Goal: Task Accomplishment & Management: Manage account settings

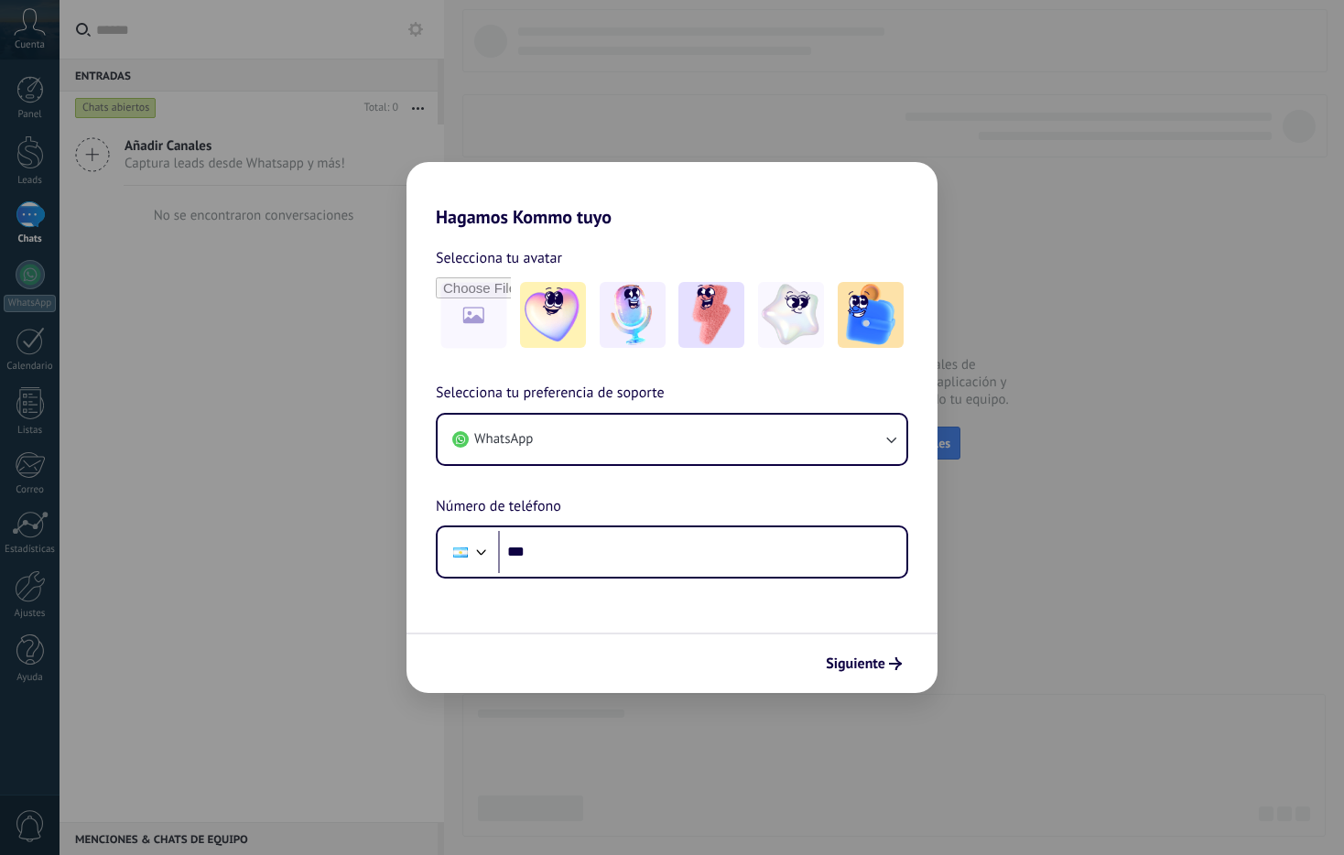
click at [1075, 269] on div "Hagamos Kommo tuyo Selecciona tu avatar Selecciona tu preferencia de soporte Wh…" at bounding box center [672, 427] width 1344 height 855
click at [889, 658] on icon "submit" at bounding box center [895, 663] width 13 height 13
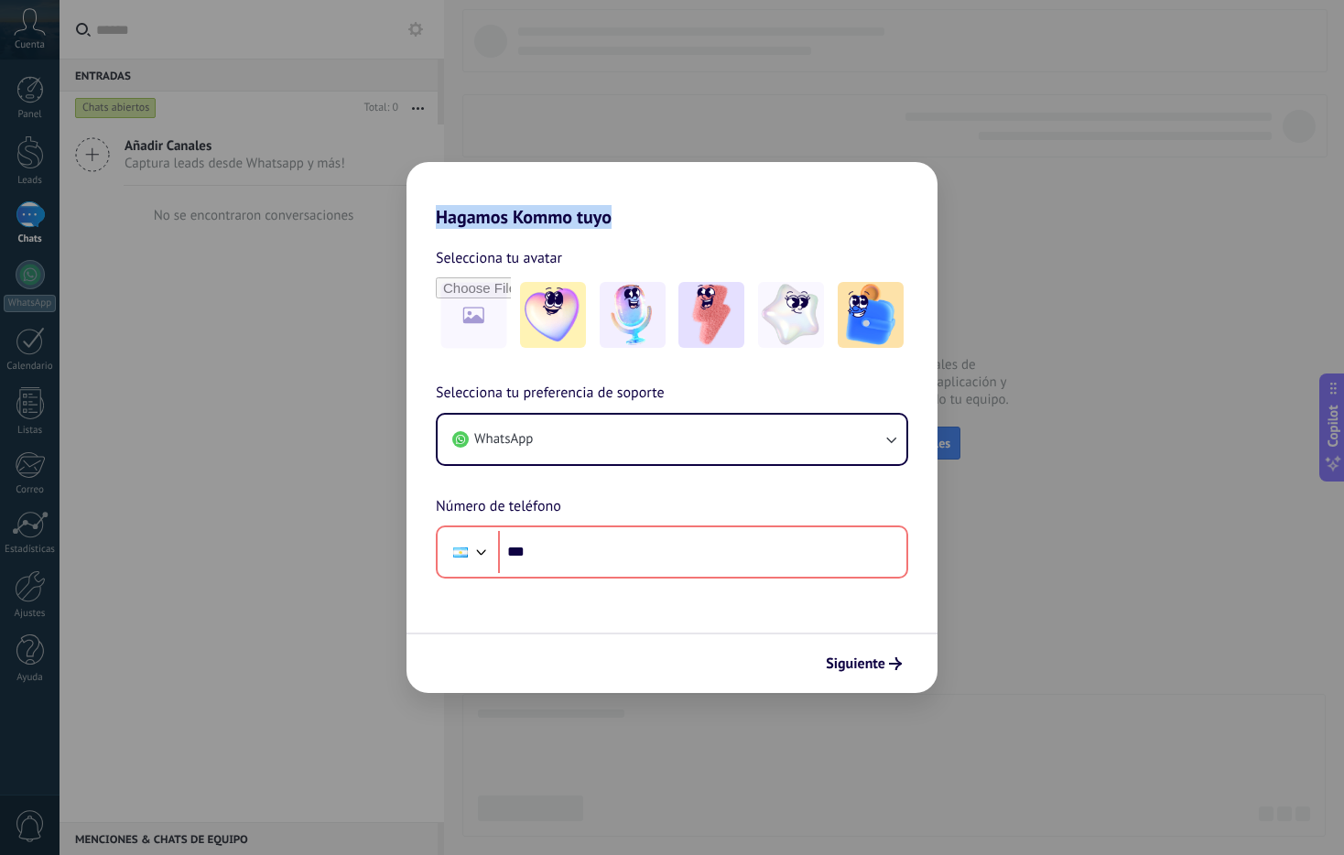
drag, startPoint x: 682, startPoint y: 194, endPoint x: 512, endPoint y: 198, distance: 170.3
click at [513, 198] on h2 "Hagamos Kommo tuyo" at bounding box center [671, 195] width 531 height 66
click at [487, 204] on h2 "Hagamos Kommo tuyo" at bounding box center [671, 195] width 531 height 66
click at [536, 320] on img at bounding box center [553, 315] width 66 height 66
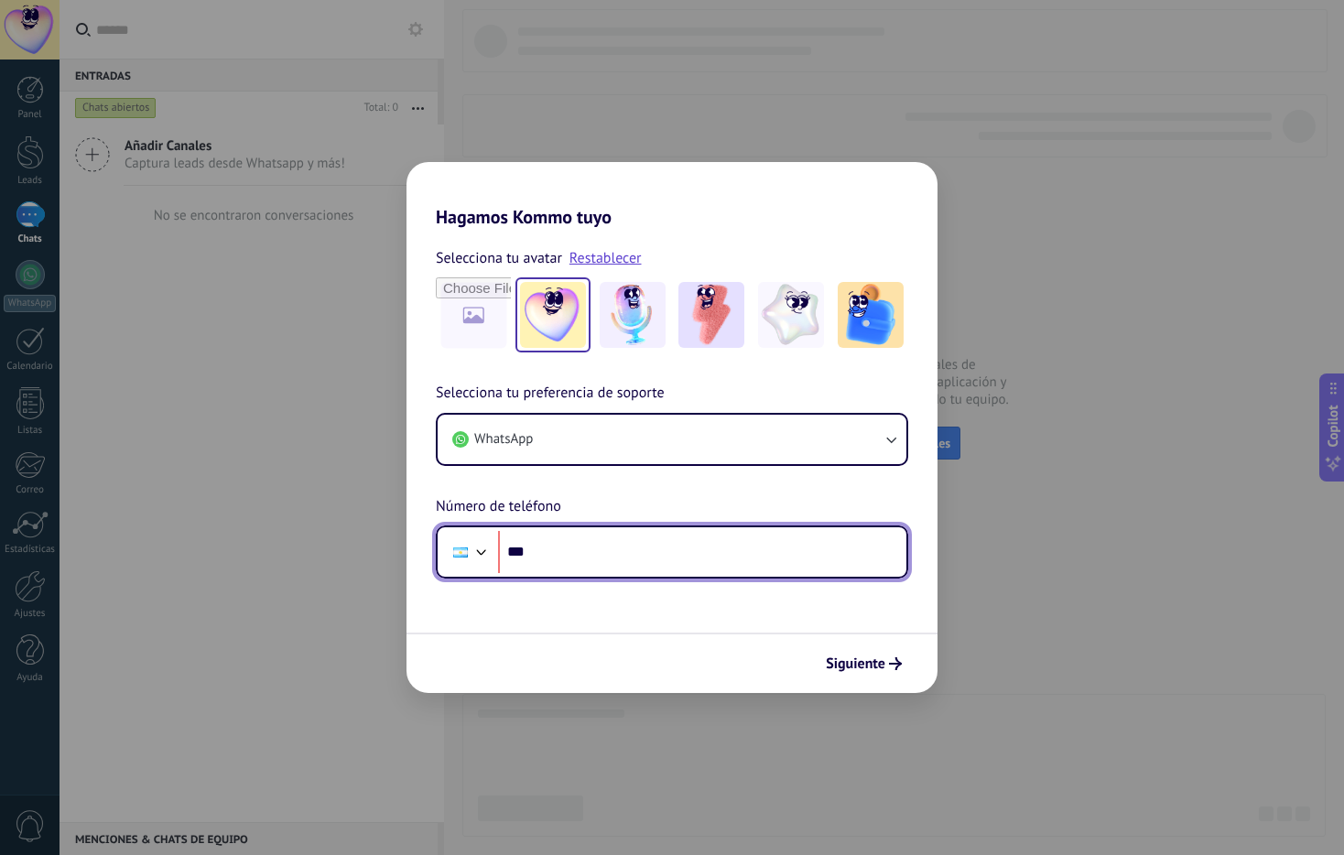
click at [663, 541] on input "***" at bounding box center [702, 552] width 408 height 42
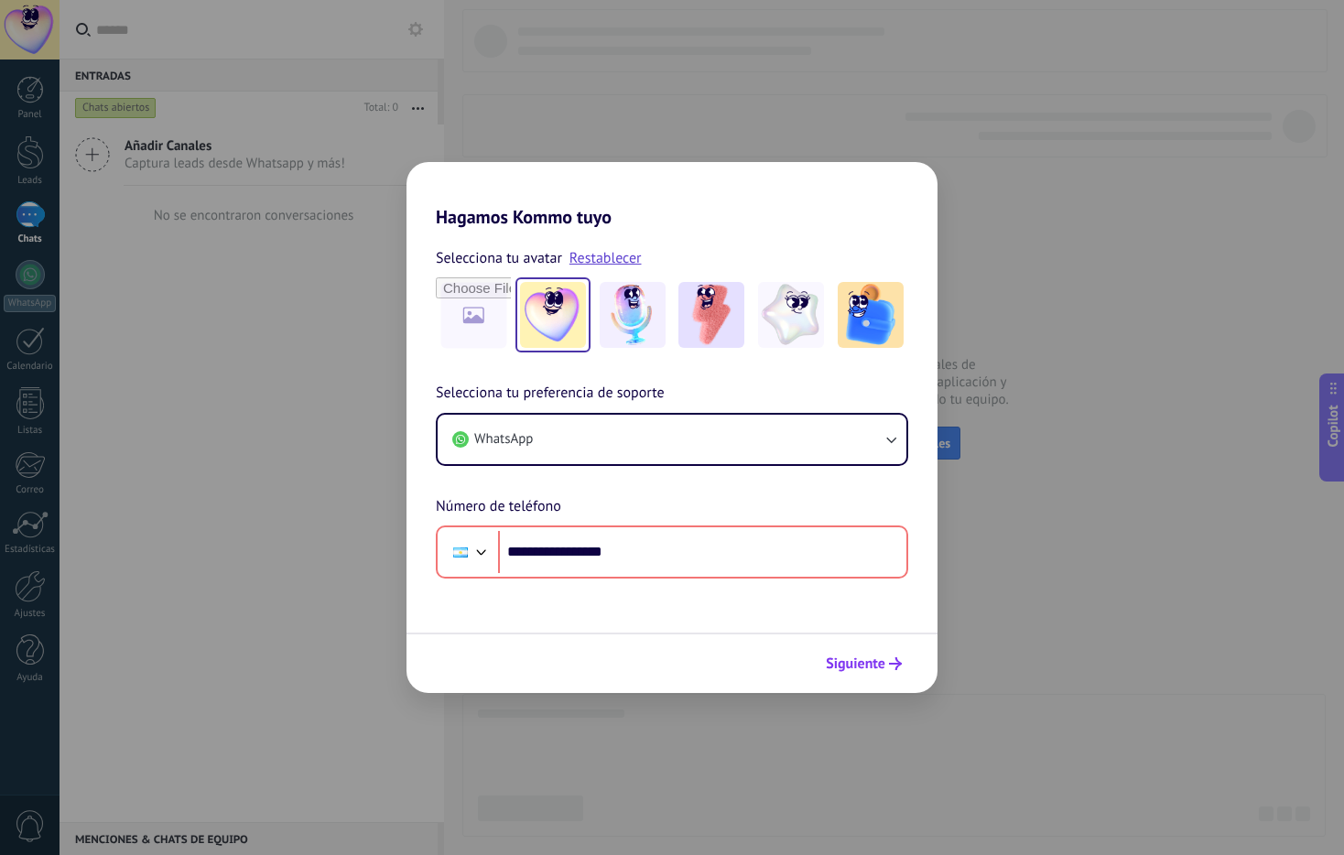
click at [877, 666] on span "Siguiente" at bounding box center [855, 663] width 59 height 13
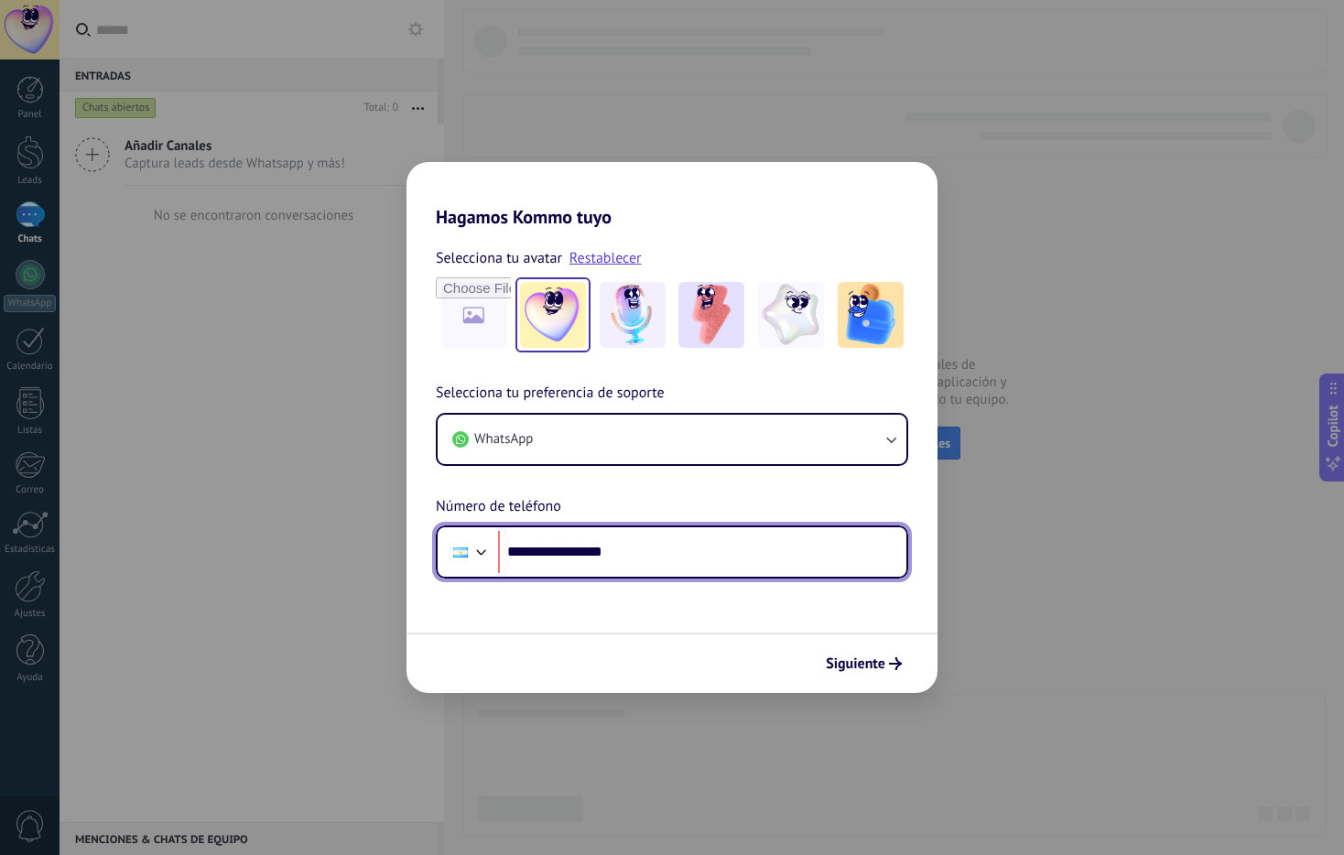
click at [718, 564] on input "**********" at bounding box center [702, 552] width 408 height 42
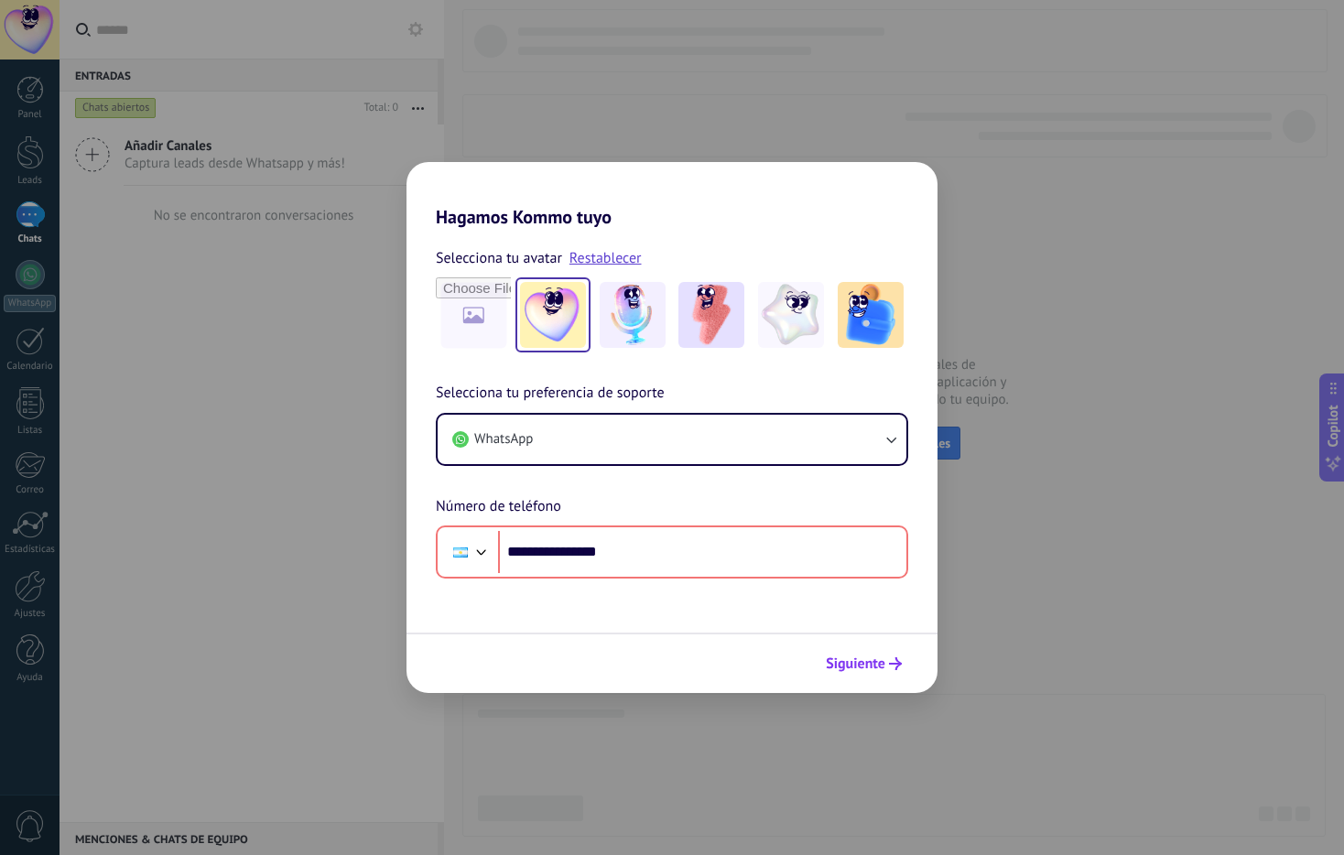
click at [837, 654] on button "Siguiente" at bounding box center [863, 663] width 92 height 31
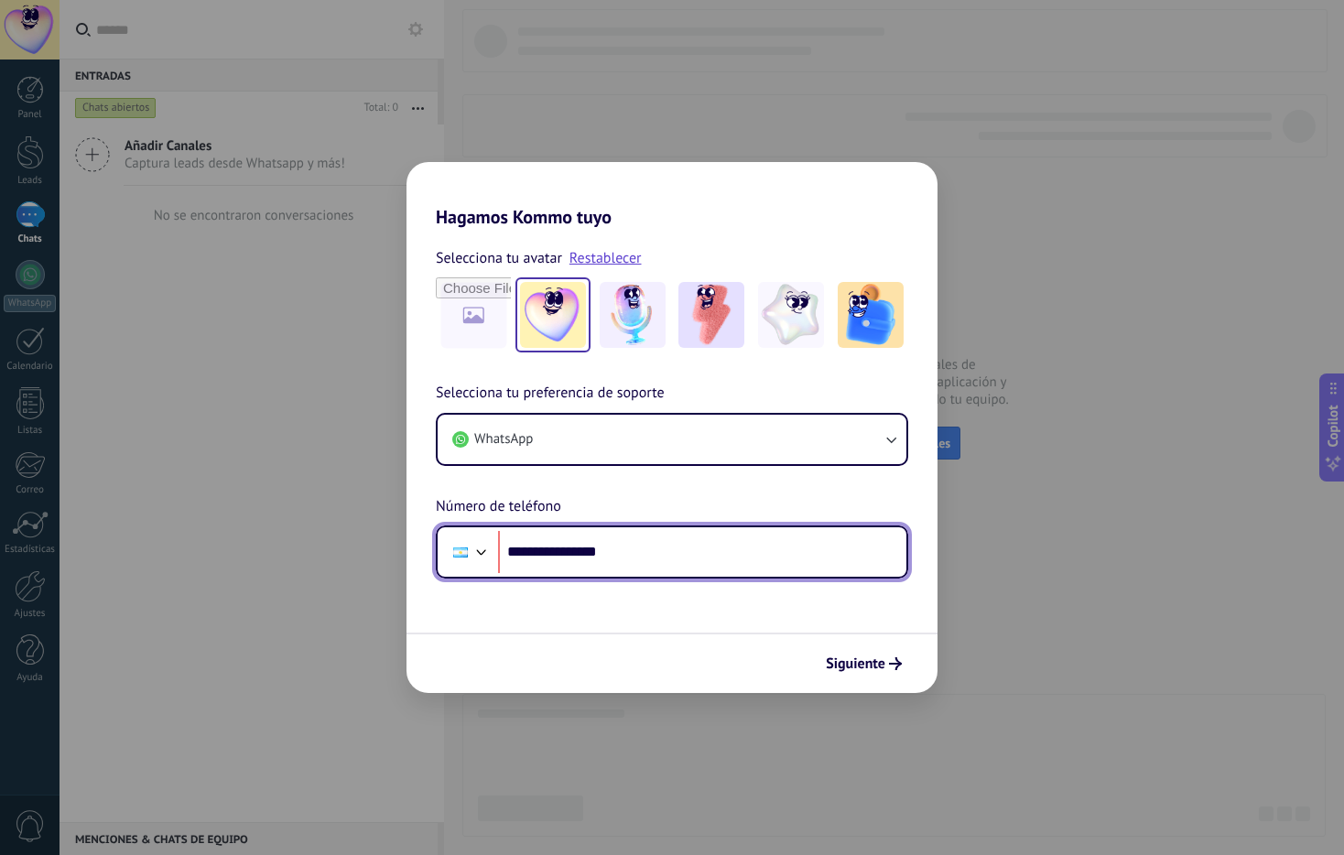
drag, startPoint x: 541, startPoint y: 554, endPoint x: 682, endPoint y: 570, distance: 141.9
click at [682, 570] on input "**********" at bounding box center [702, 552] width 408 height 42
type input "**********"
click at [836, 652] on button "Siguiente" at bounding box center [863, 663] width 92 height 31
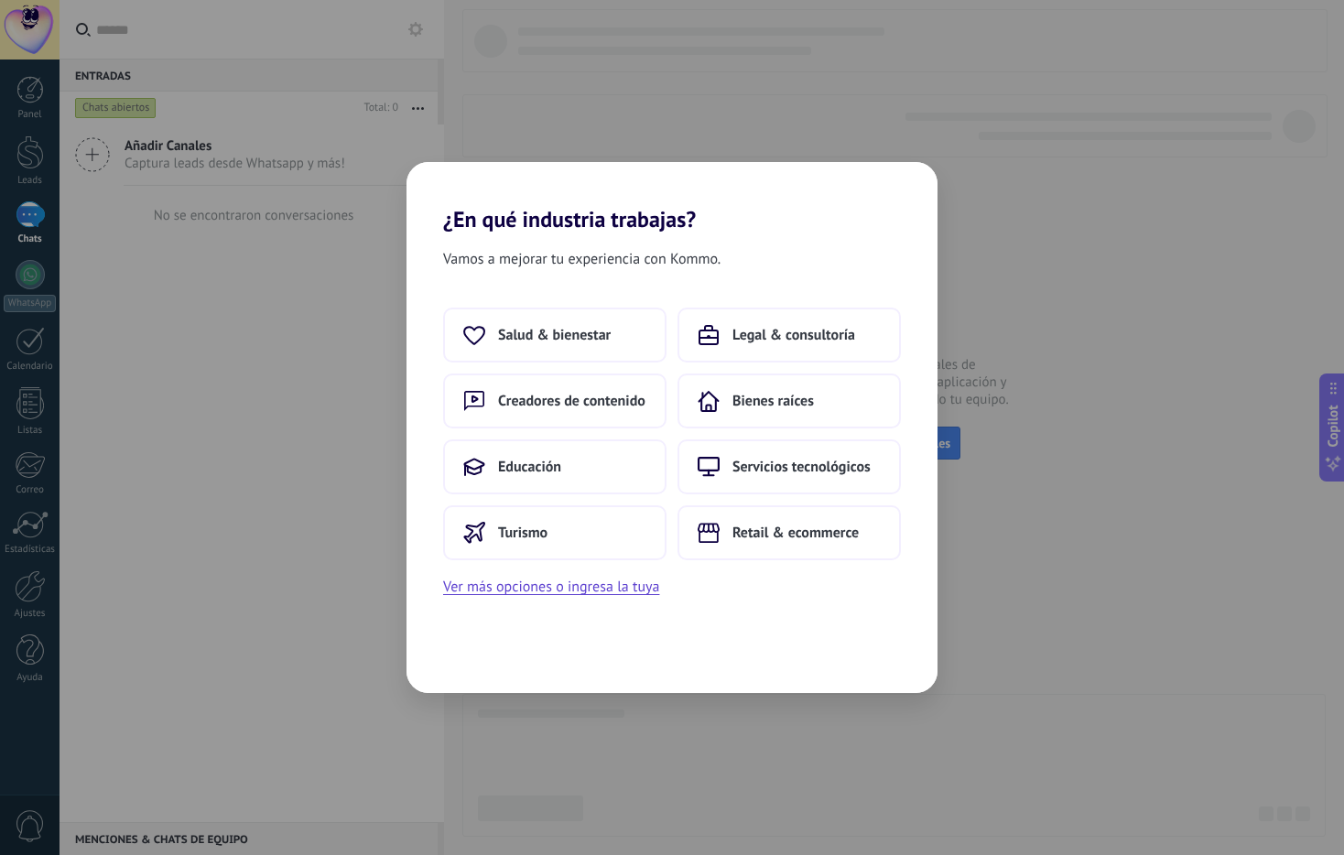
click at [1043, 238] on div "¿En qué industria trabajas? Vamos a mejorar tu experiencia con Kommo. Salud & b…" at bounding box center [672, 427] width 1344 height 855
click at [657, 590] on button "Ver más opciones o ingresa la tuya" at bounding box center [551, 587] width 216 height 24
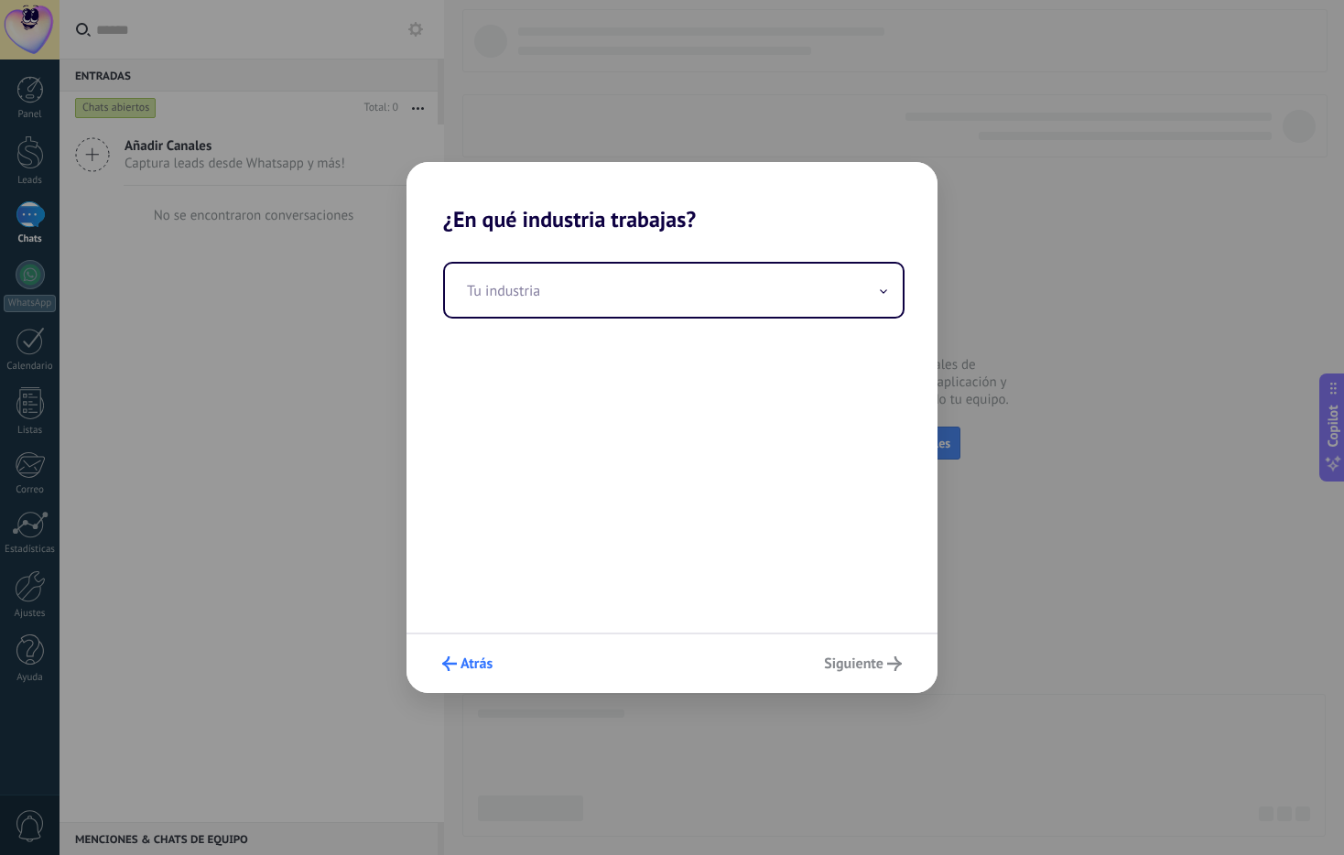
click at [478, 668] on span "Atrás" at bounding box center [476, 663] width 32 height 13
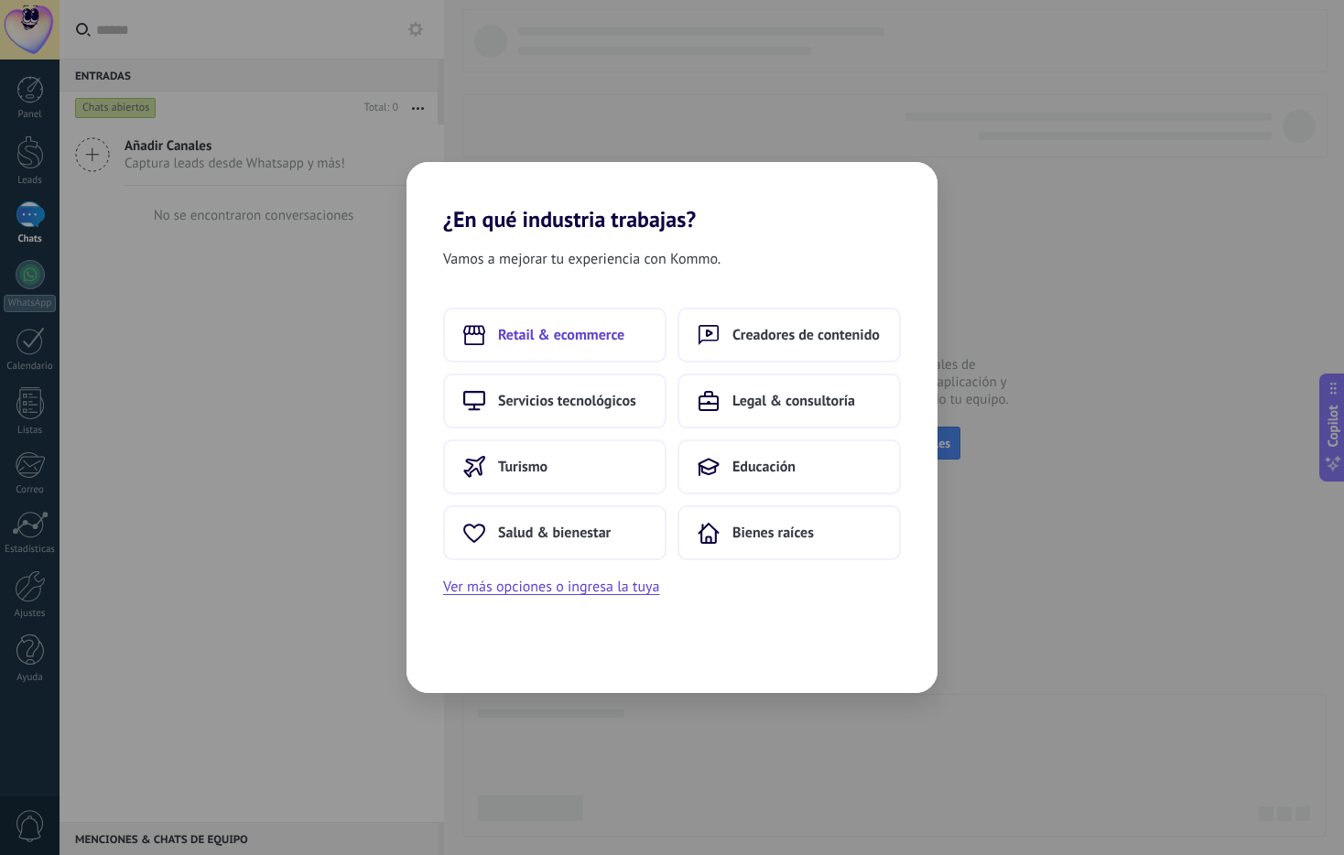
click at [560, 342] on span "Retail & ecommerce" at bounding box center [561, 335] width 126 height 18
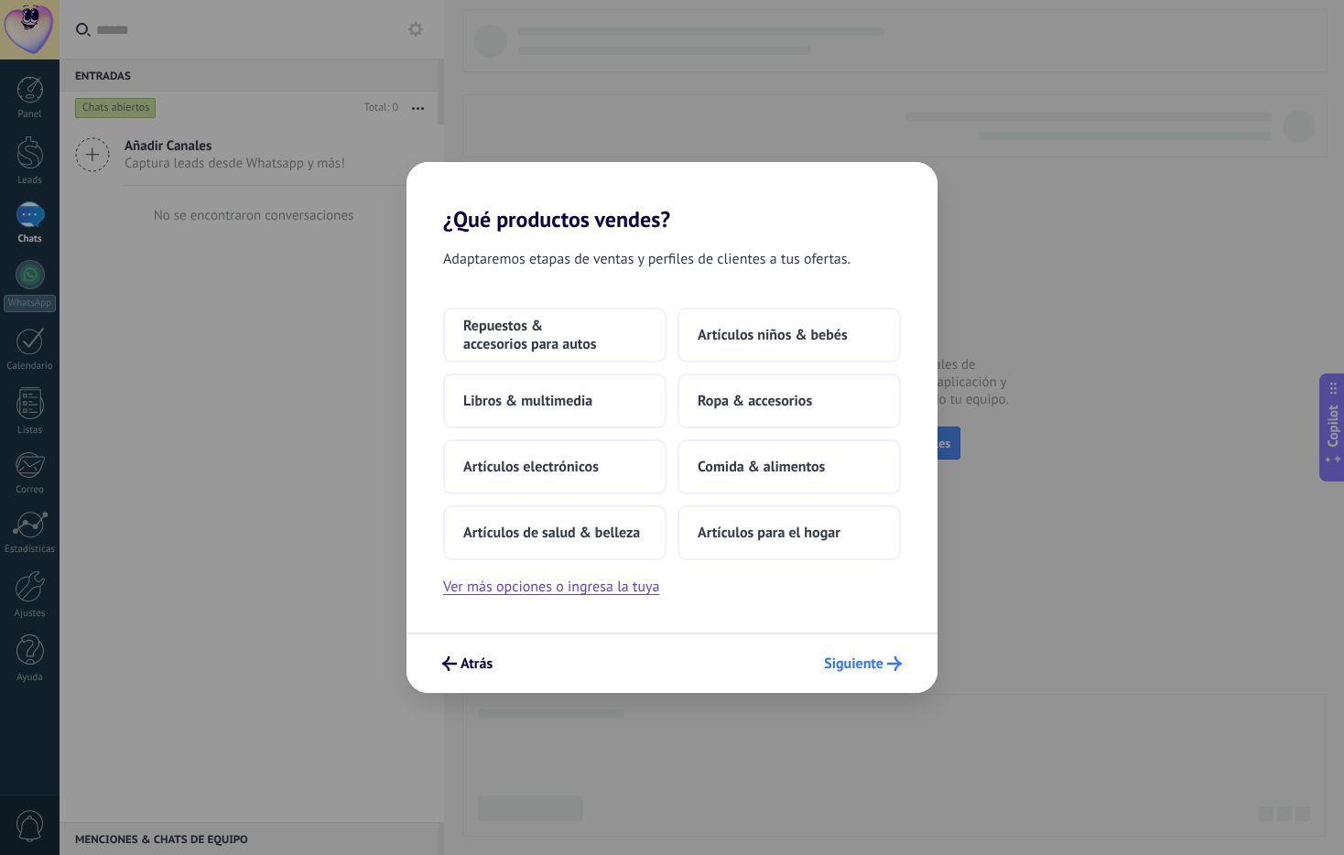
click at [858, 671] on button "Siguiente" at bounding box center [863, 663] width 94 height 31
click at [860, 664] on span "Siguiente" at bounding box center [853, 663] width 59 height 13
click at [801, 466] on span "Comida & alimentos" at bounding box center [760, 467] width 127 height 18
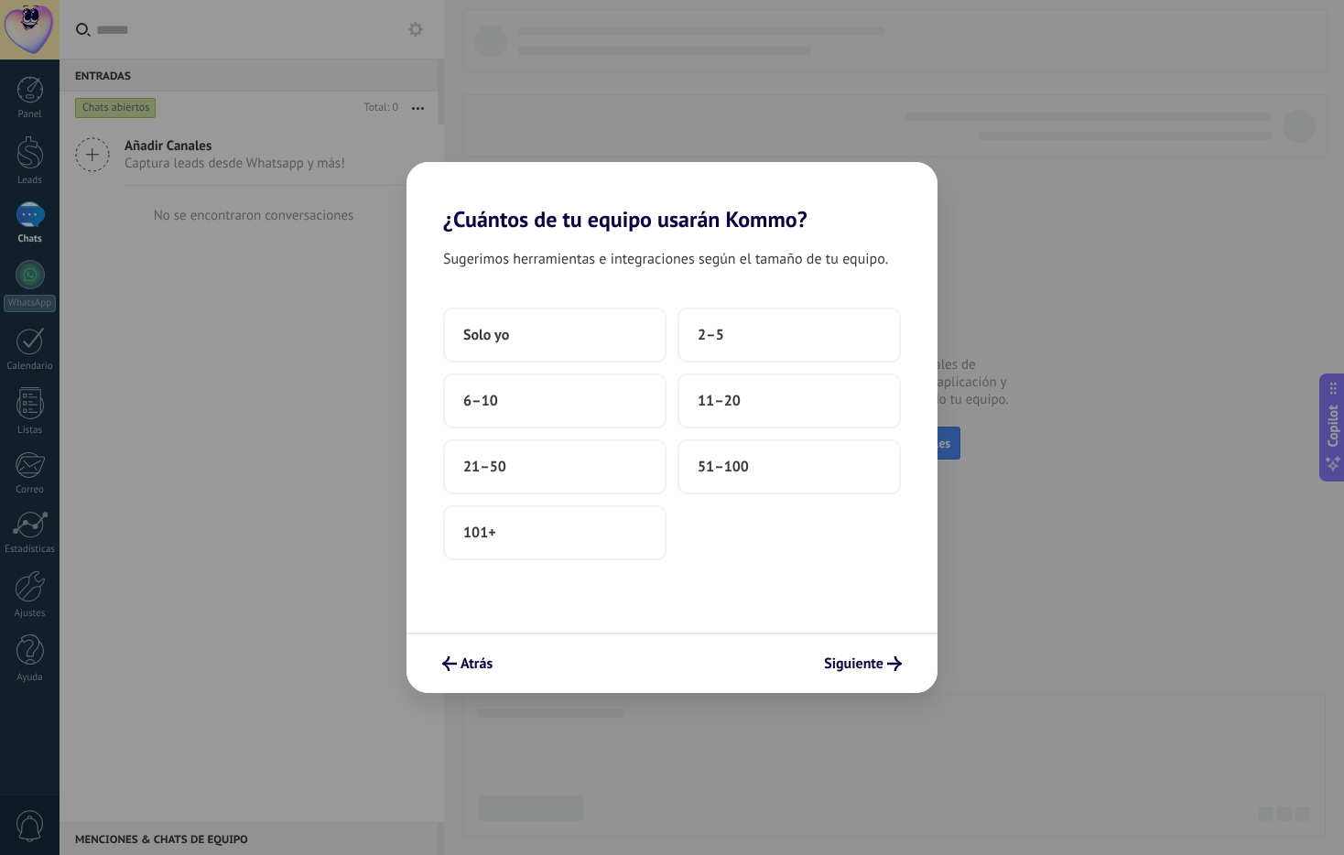
click at [911, 676] on div "Atrás Siguiente" at bounding box center [671, 662] width 531 height 60
click at [815, 481] on button "51–100" at bounding box center [788, 466] width 223 height 55
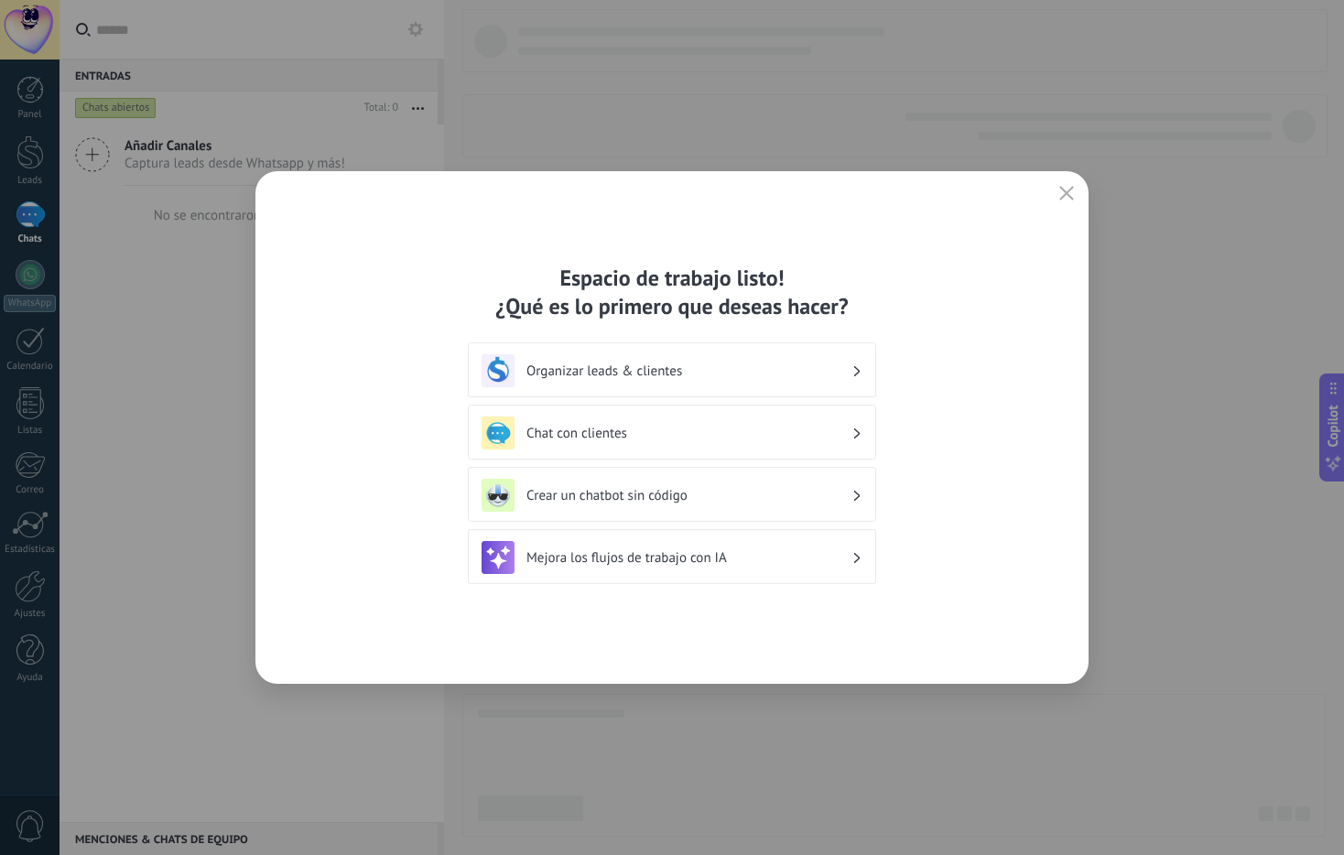
click at [860, 366] on div "Organizar leads & clientes" at bounding box center [671, 370] width 381 height 33
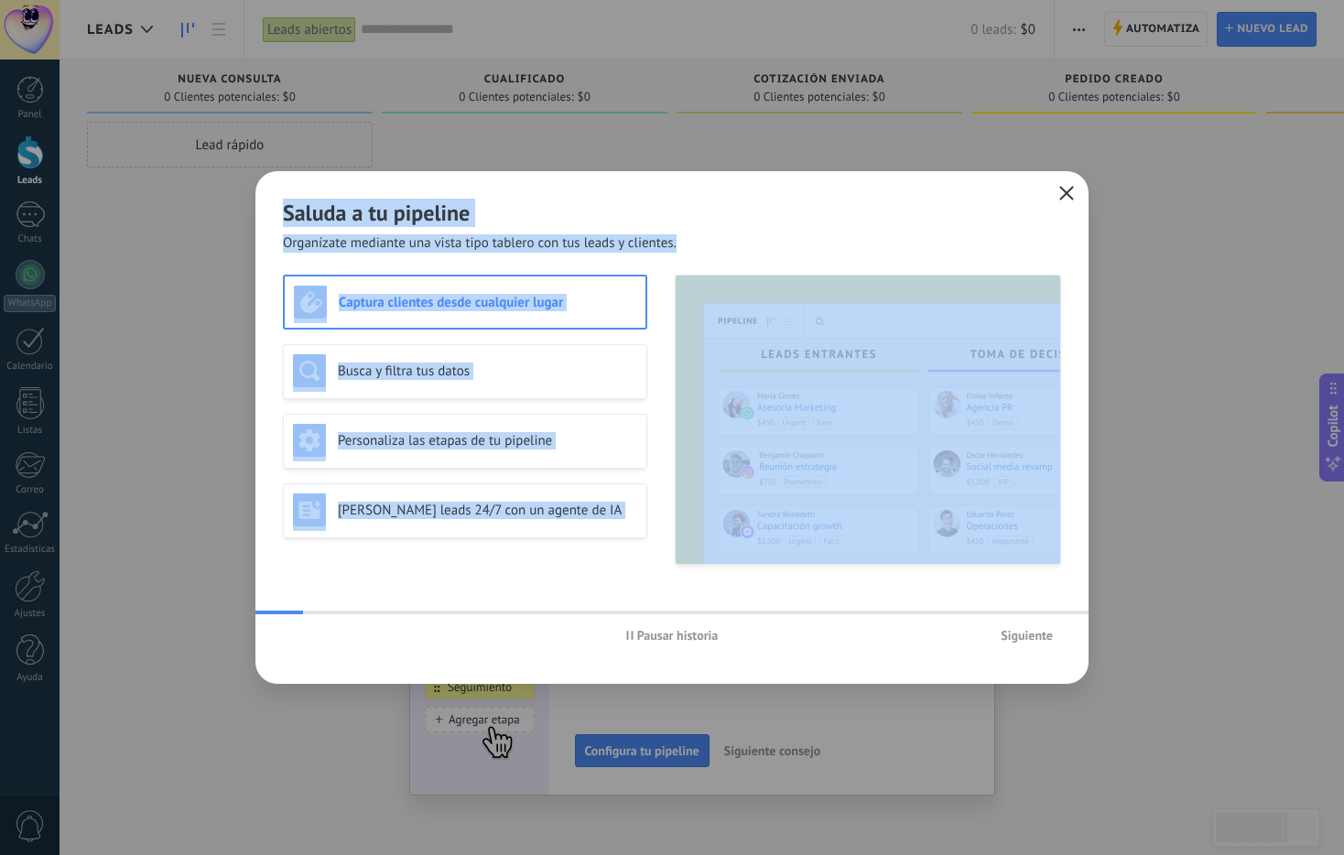
click at [1077, 191] on div "Saluda a tu pipeline Organízate mediante una vista tipo tablero con tus leads y…" at bounding box center [671, 427] width 833 height 513
click at [1067, 199] on icon "button" at bounding box center [1066, 193] width 15 height 15
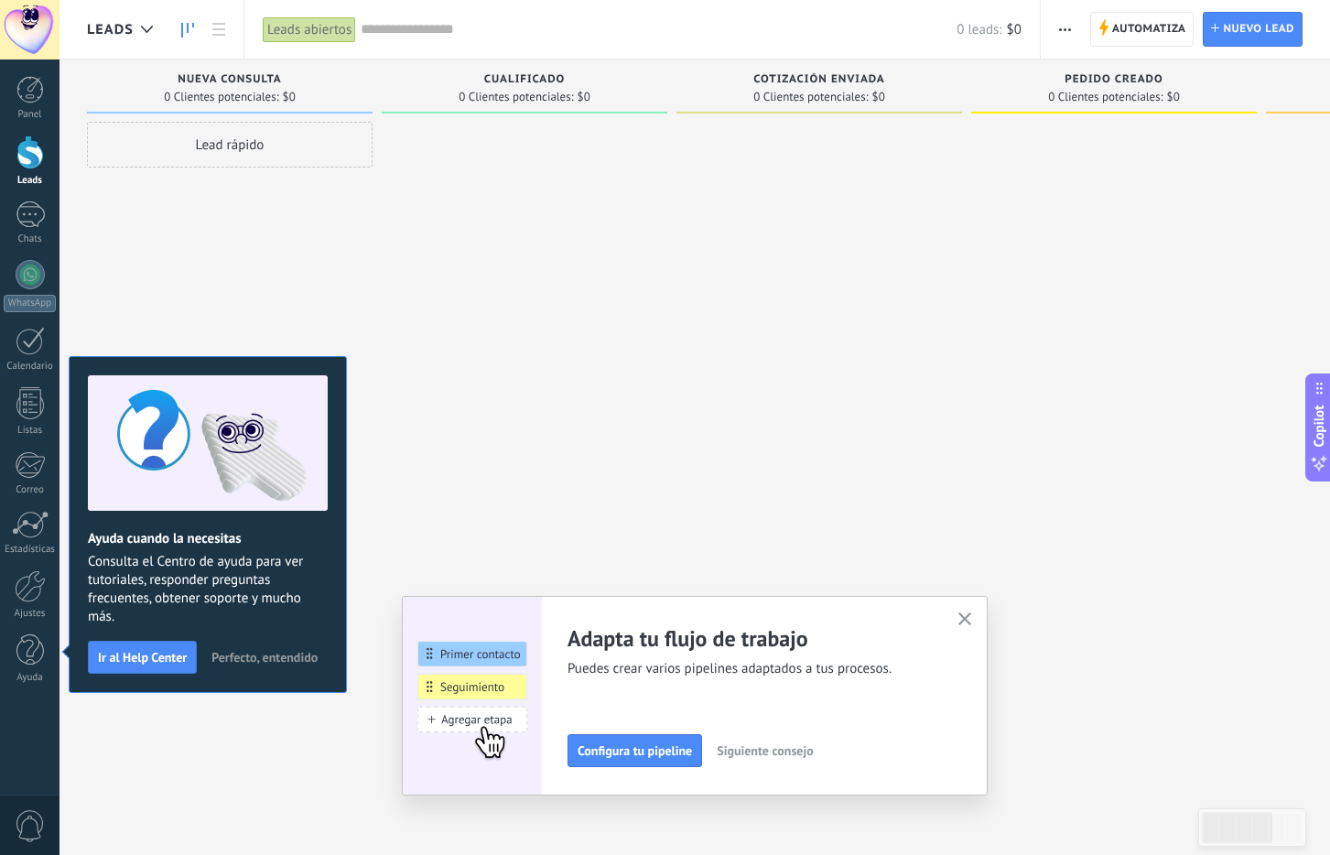
click at [971, 627] on button "button" at bounding box center [965, 620] width 23 height 25
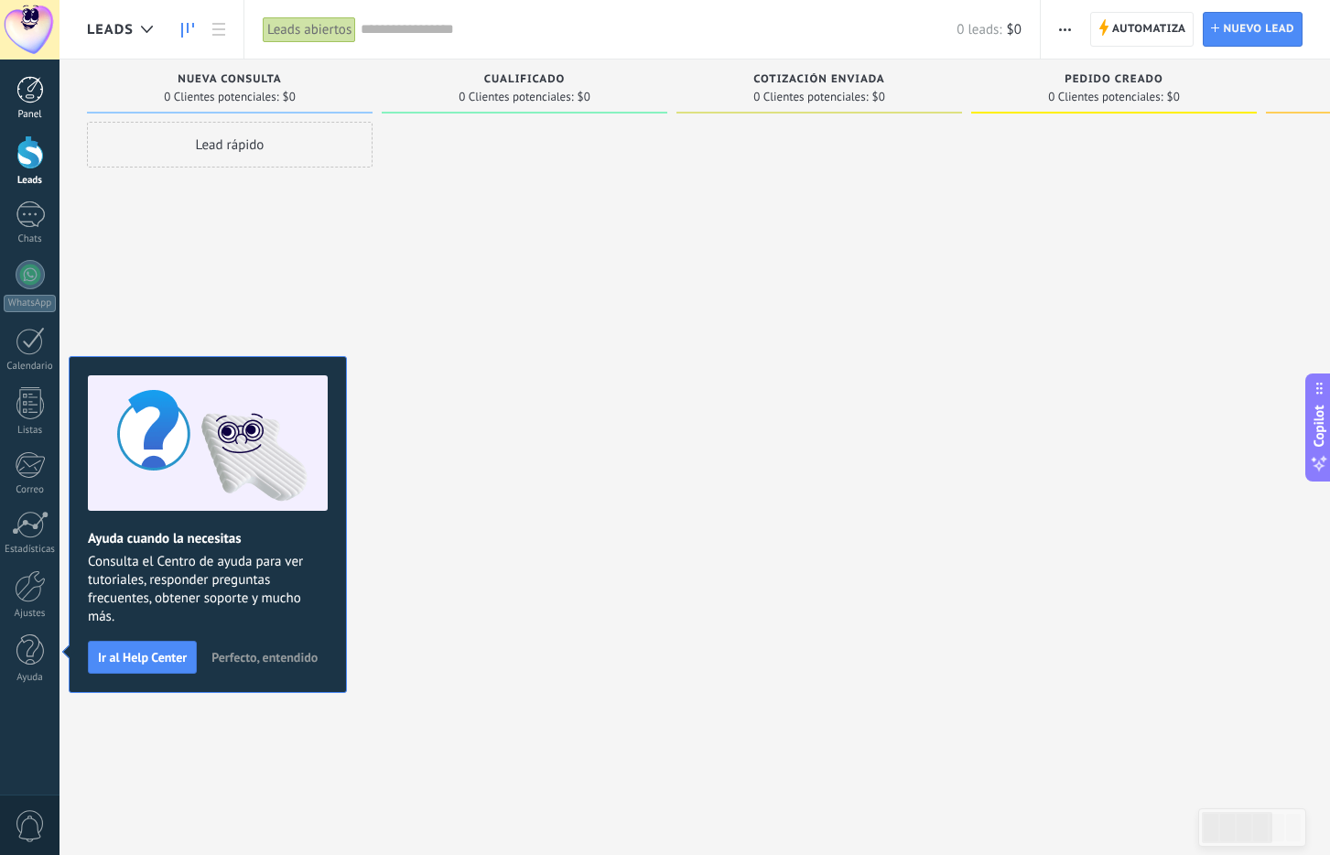
click at [29, 106] on link "Panel" at bounding box center [29, 98] width 59 height 45
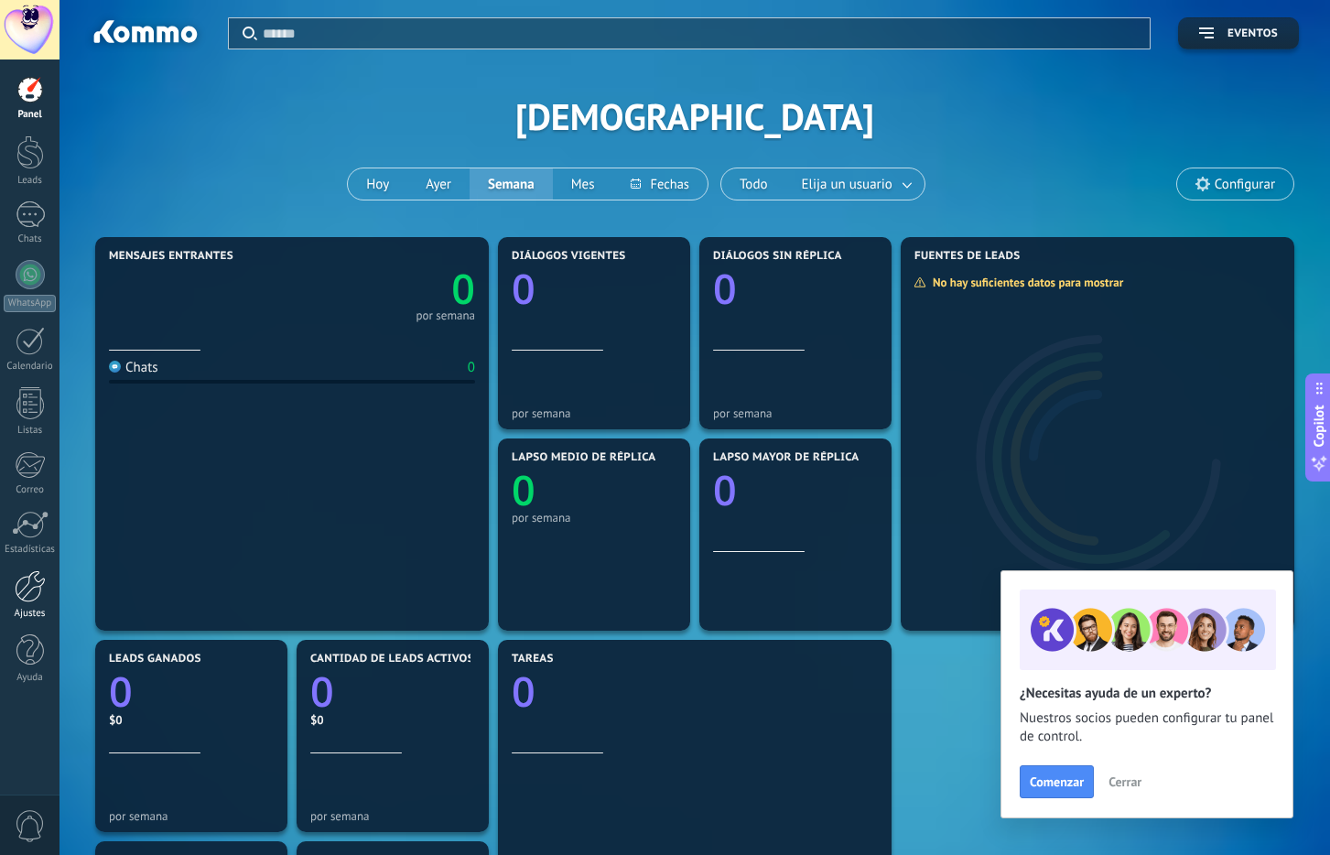
click at [29, 610] on div "Ajustes" at bounding box center [30, 614] width 53 height 12
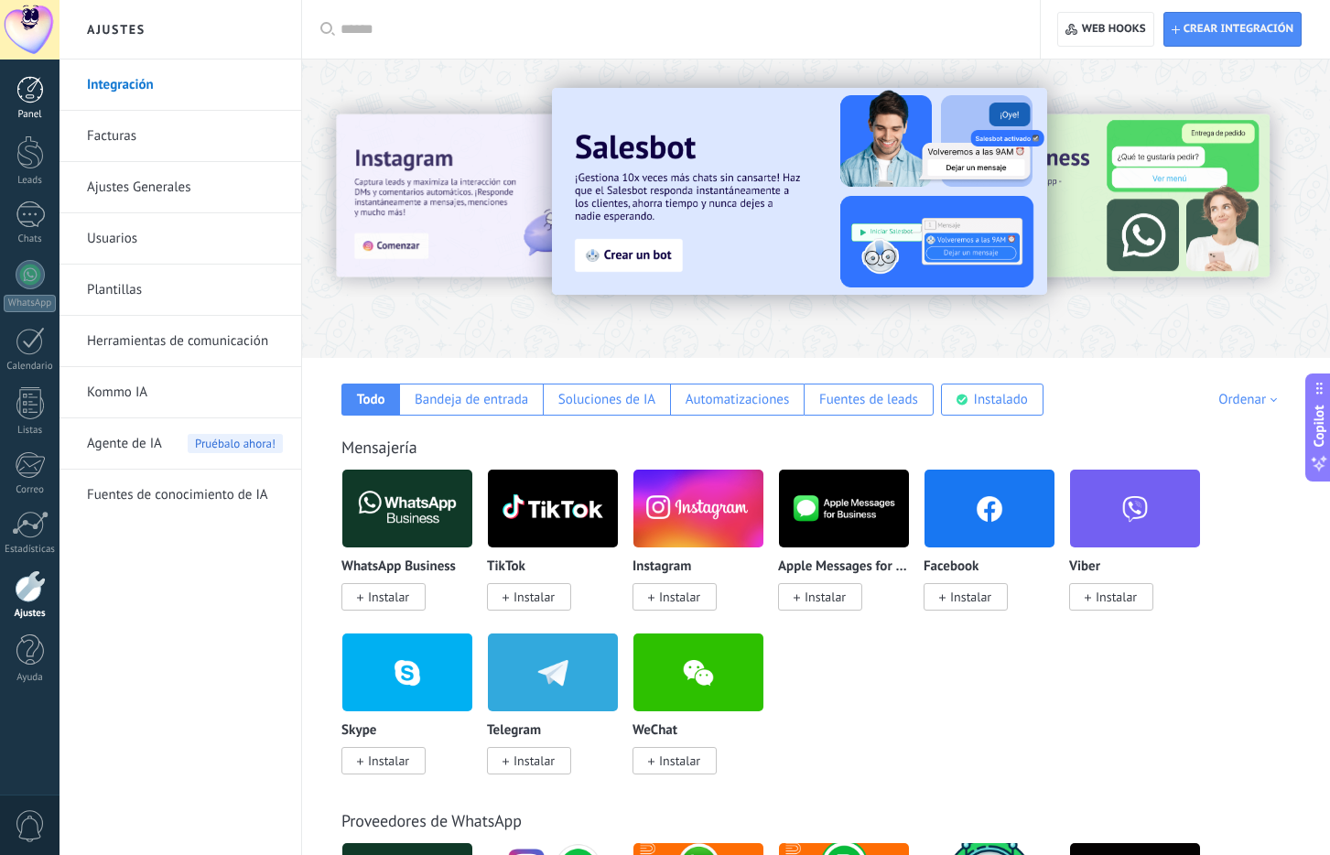
click at [47, 90] on link "Panel" at bounding box center [29, 98] width 59 height 45
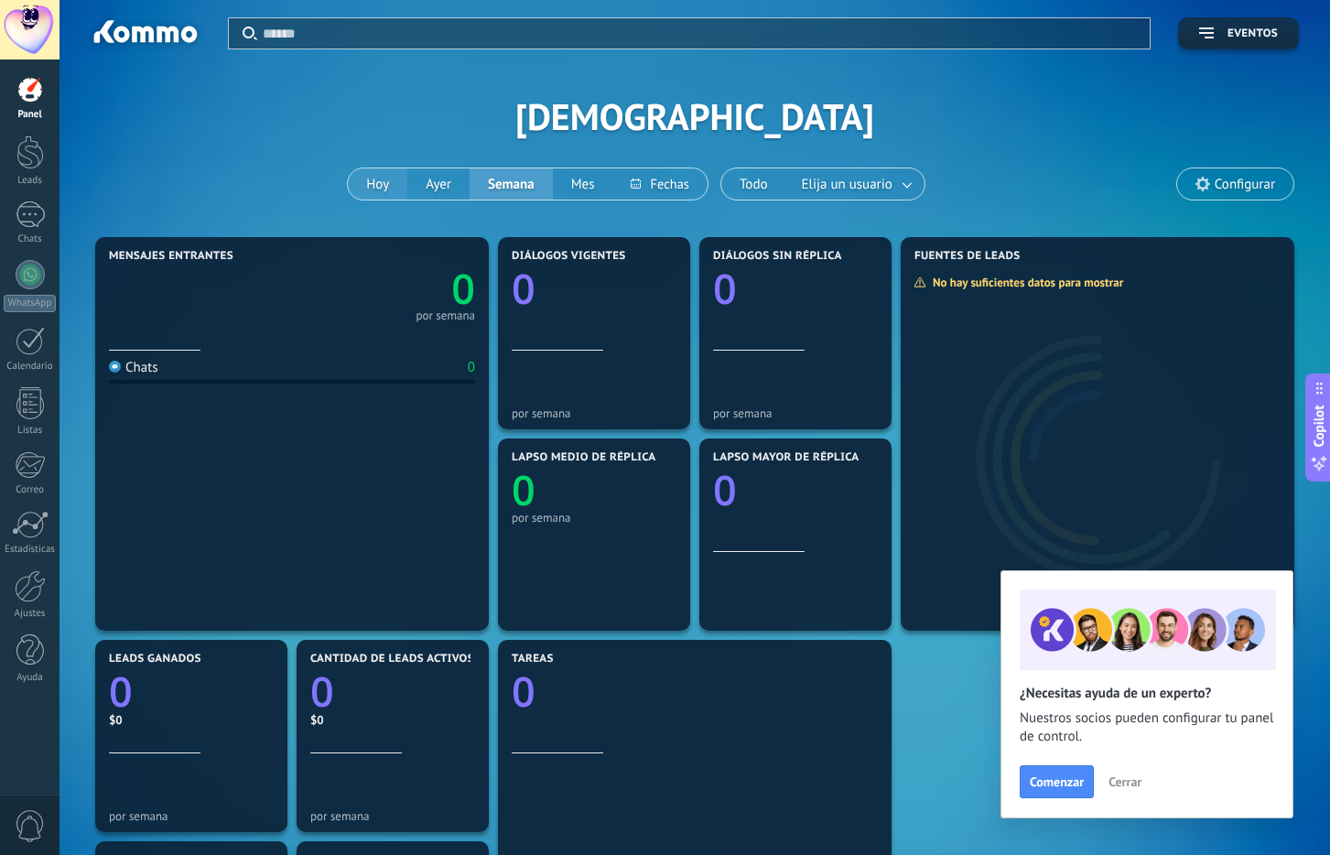
click at [390, 178] on button "Hoy" at bounding box center [377, 183] width 59 height 31
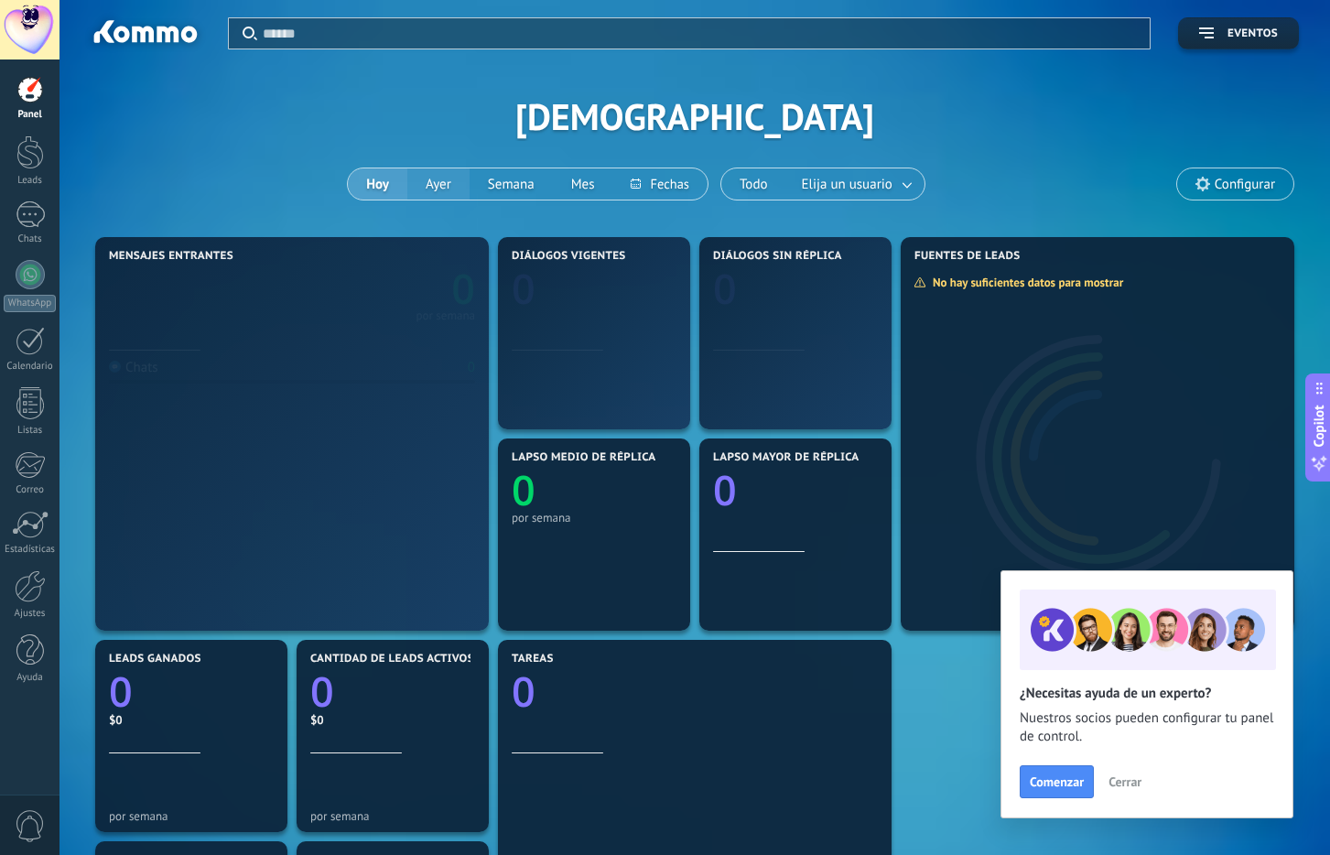
click at [458, 189] on button "Ayer" at bounding box center [438, 183] width 62 height 31
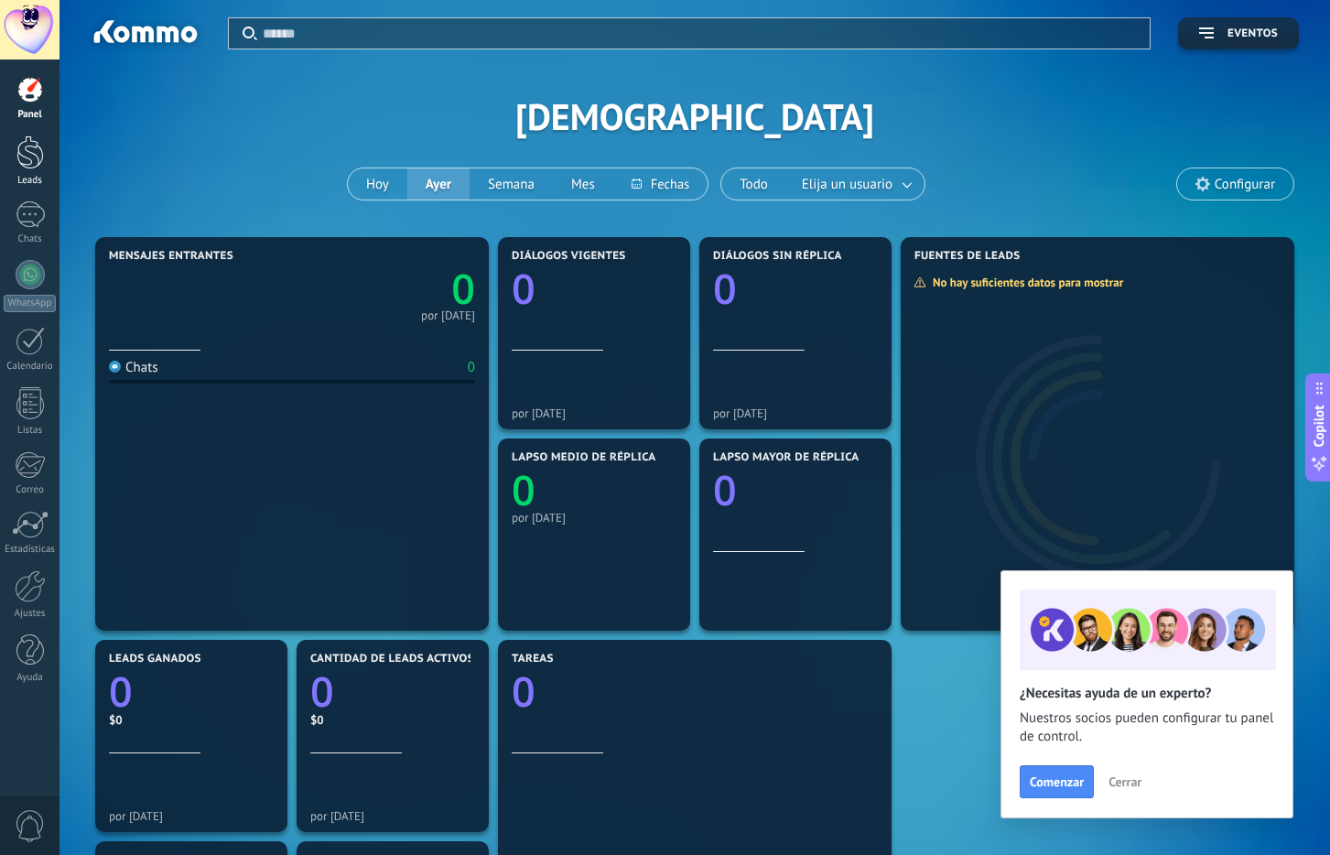
click at [40, 168] on div at bounding box center [29, 152] width 27 height 34
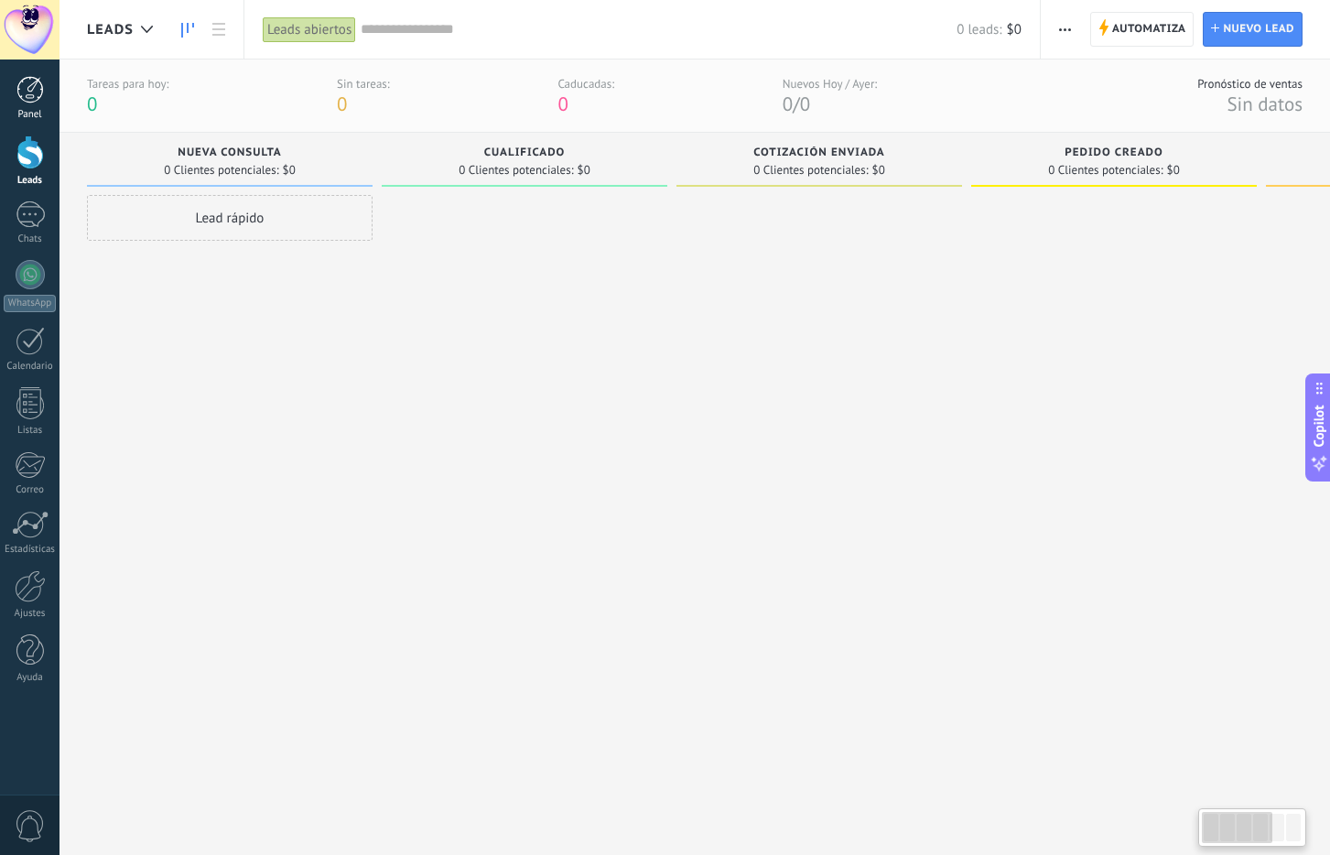
click at [34, 94] on div at bounding box center [29, 89] width 27 height 27
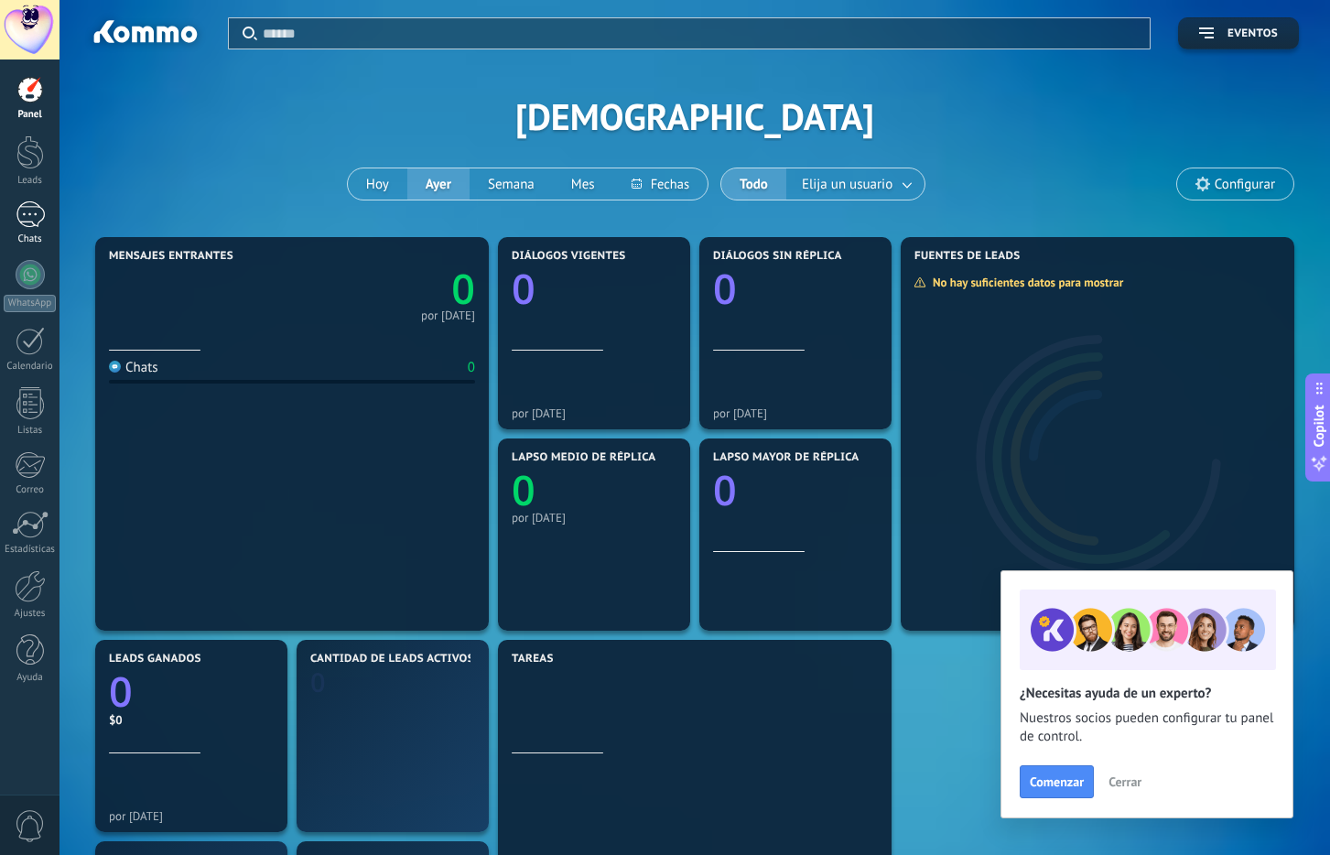
click at [27, 223] on div at bounding box center [30, 214] width 29 height 27
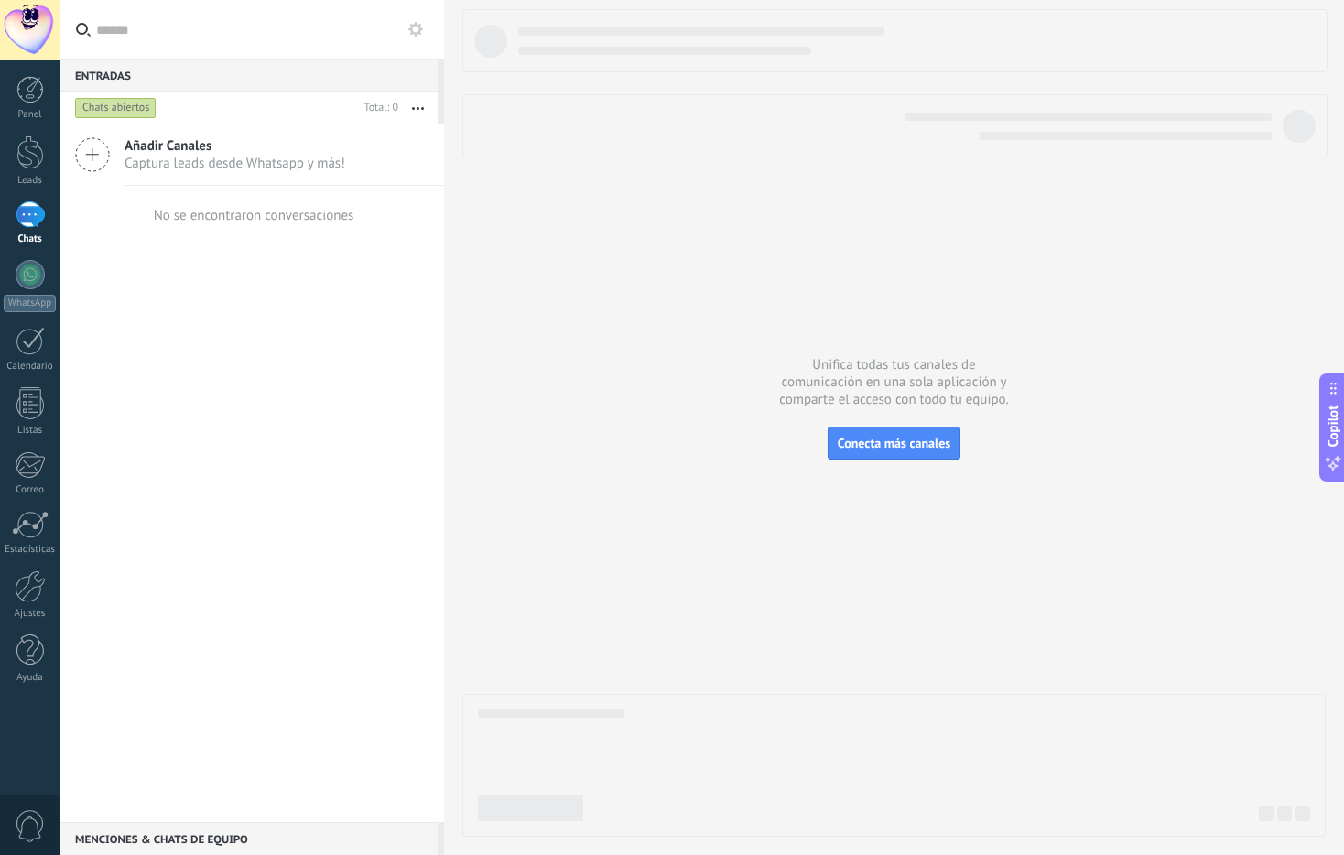
click at [230, 157] on span "Captura leads desde Whatsapp y más!" at bounding box center [234, 163] width 221 height 17
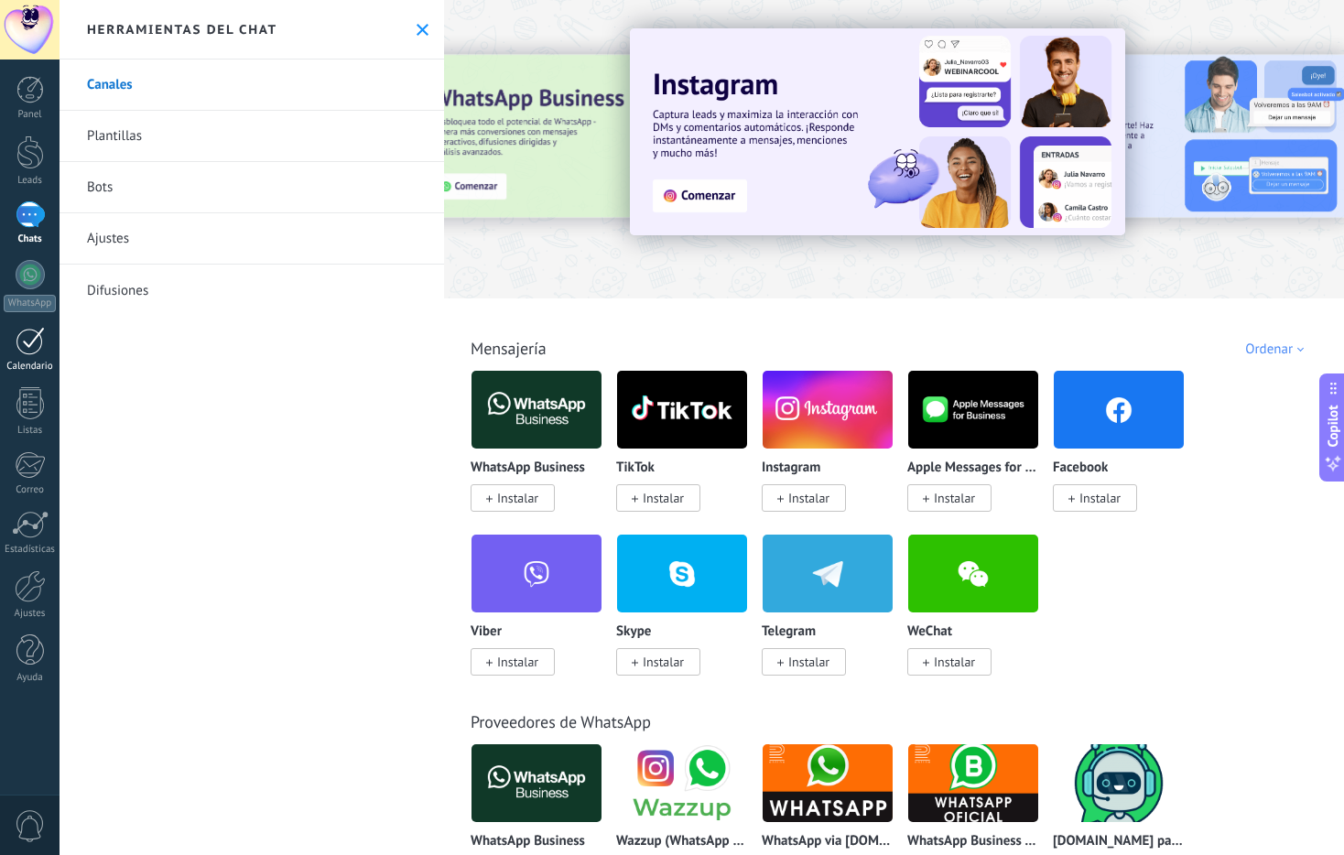
click at [34, 358] on link "Calendario" at bounding box center [29, 350] width 59 height 46
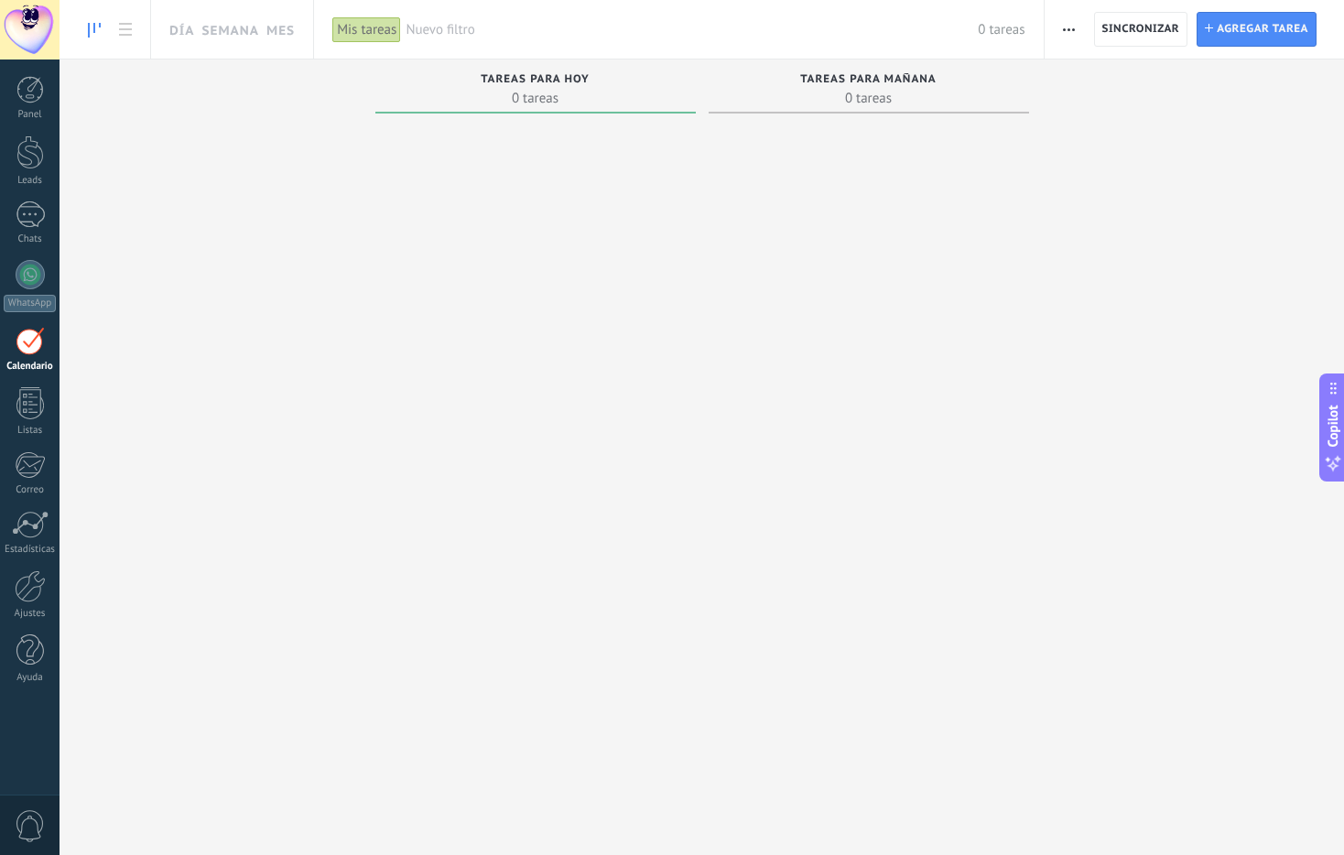
click at [41, 49] on div at bounding box center [29, 29] width 59 height 59
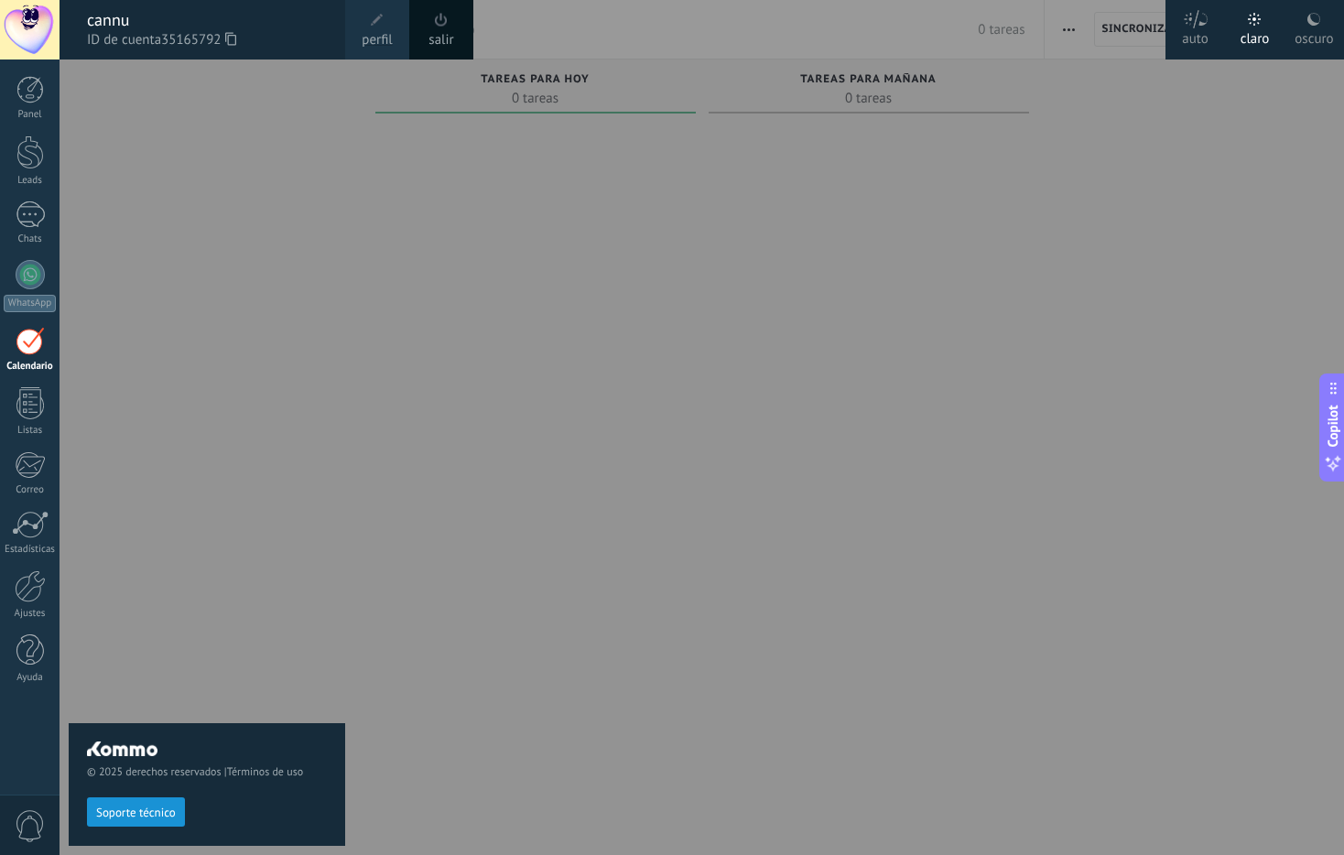
click at [805, 233] on div at bounding box center [731, 427] width 1344 height 855
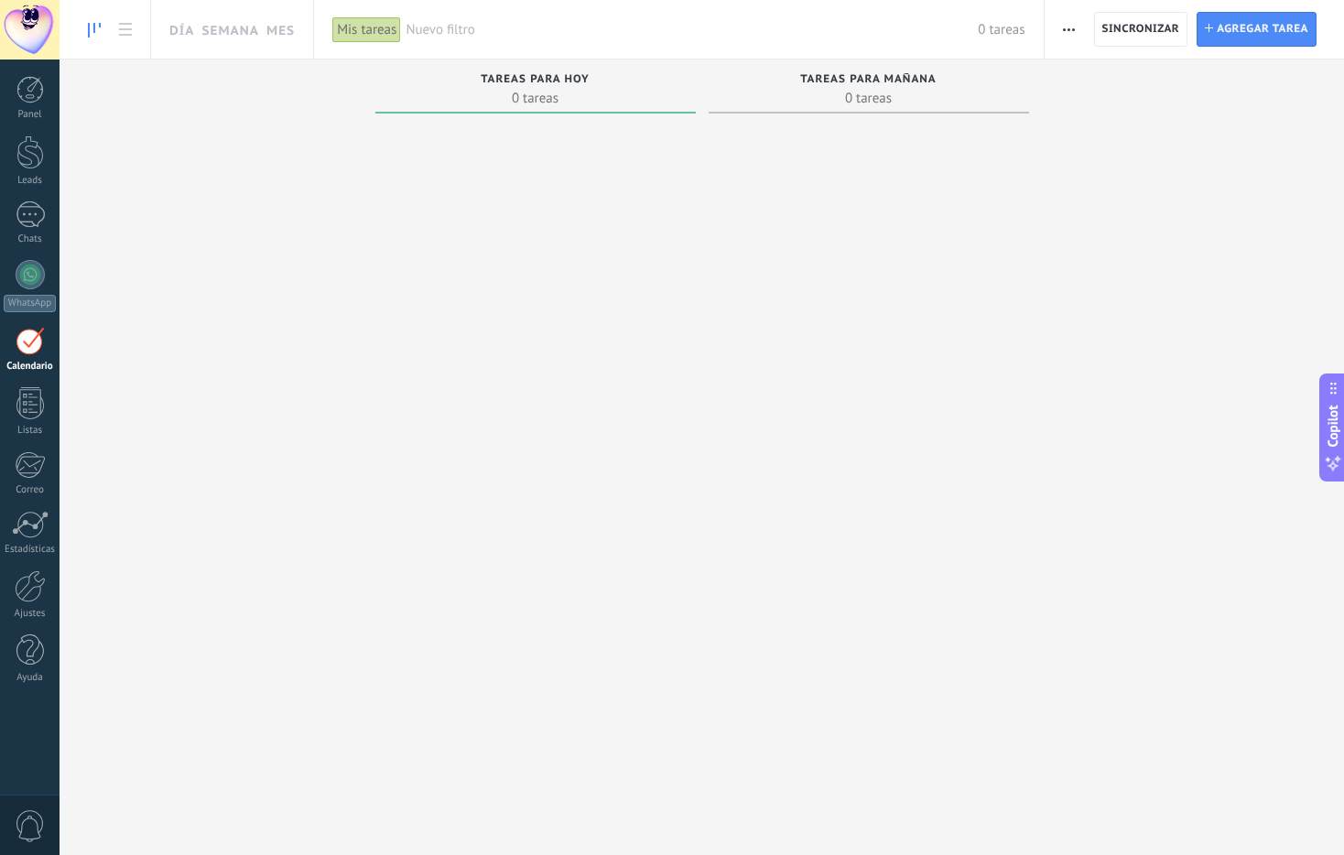
click at [1064, 27] on span "button" at bounding box center [1069, 29] width 12 height 35
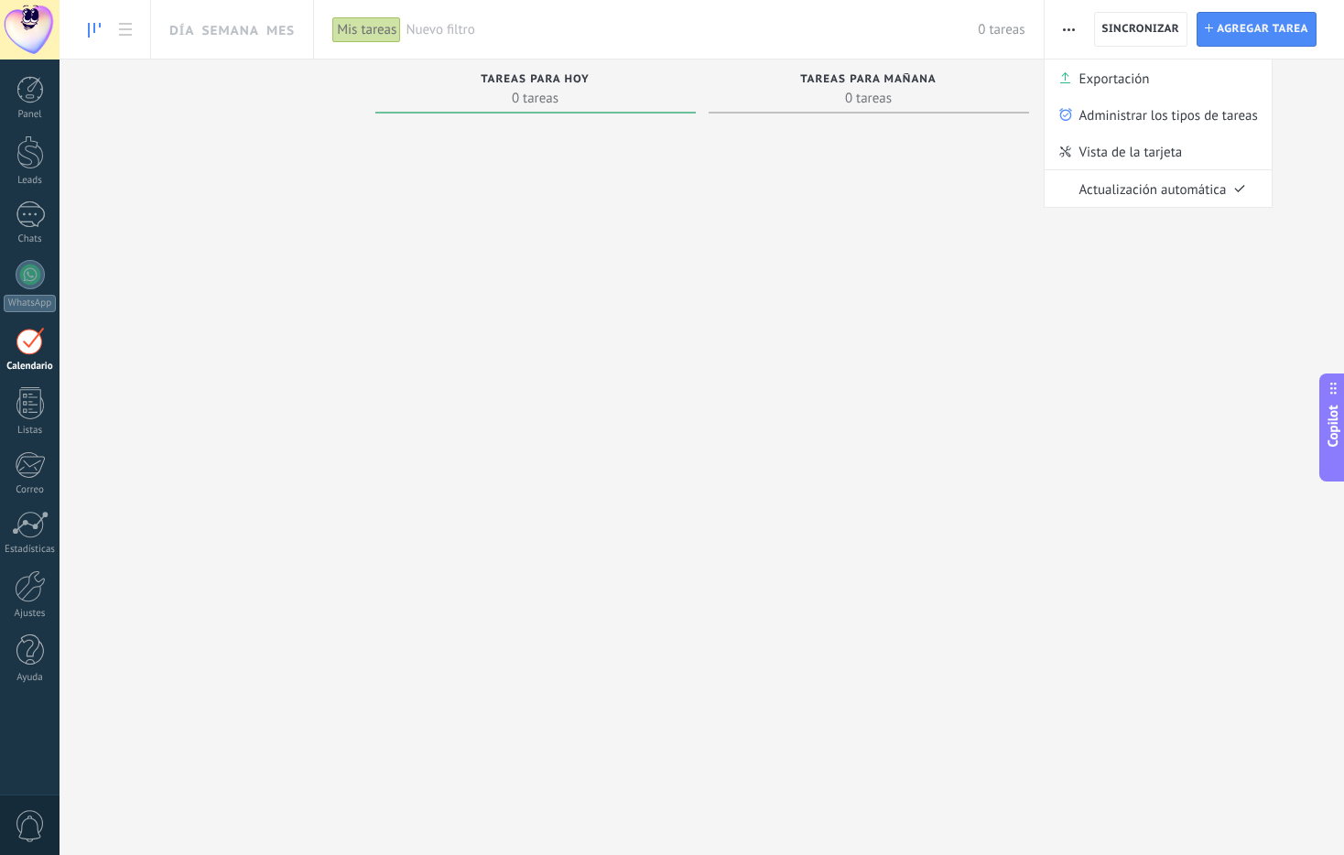
click at [1329, 438] on span "Copilot" at bounding box center [1332, 426] width 18 height 42
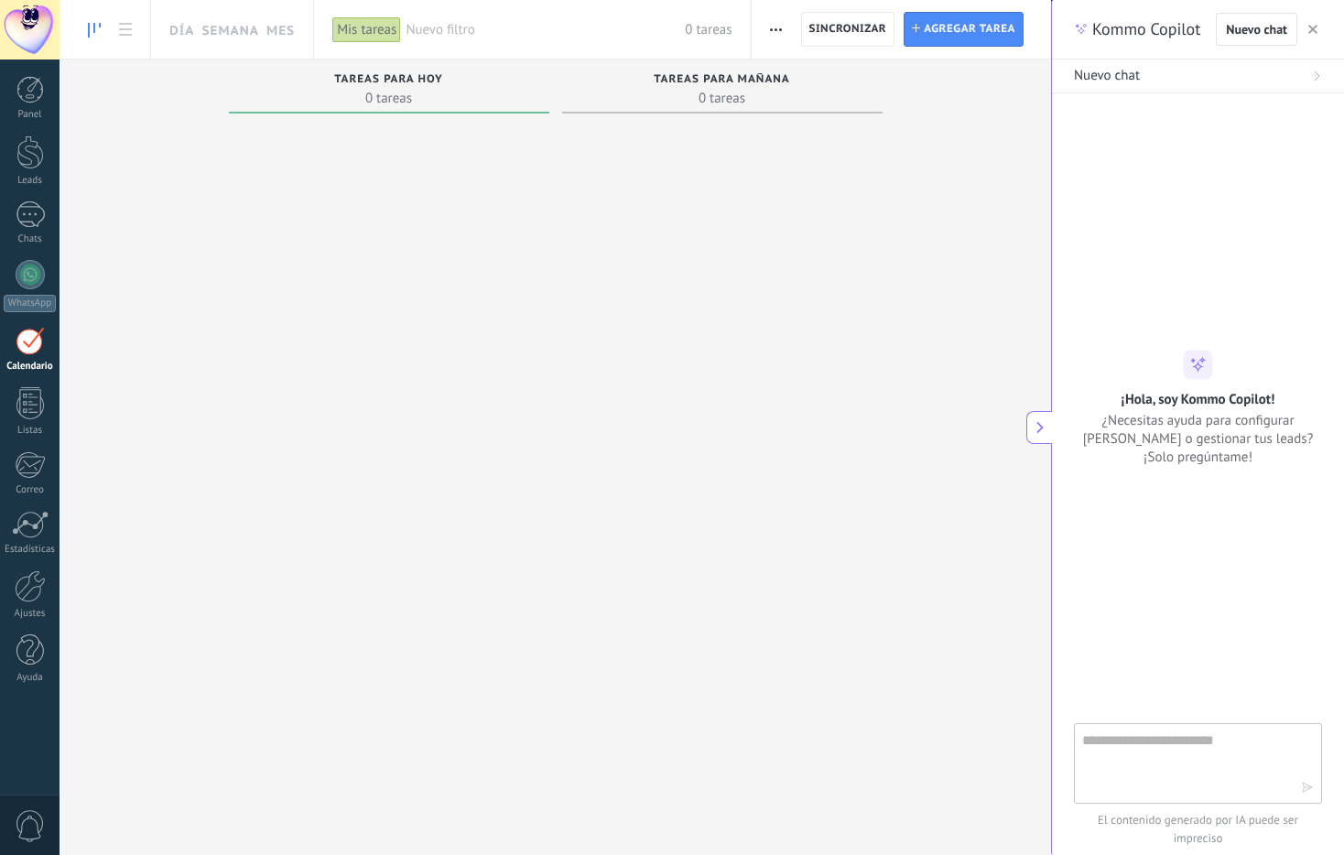
click at [56, 16] on div at bounding box center [29, 29] width 59 height 59
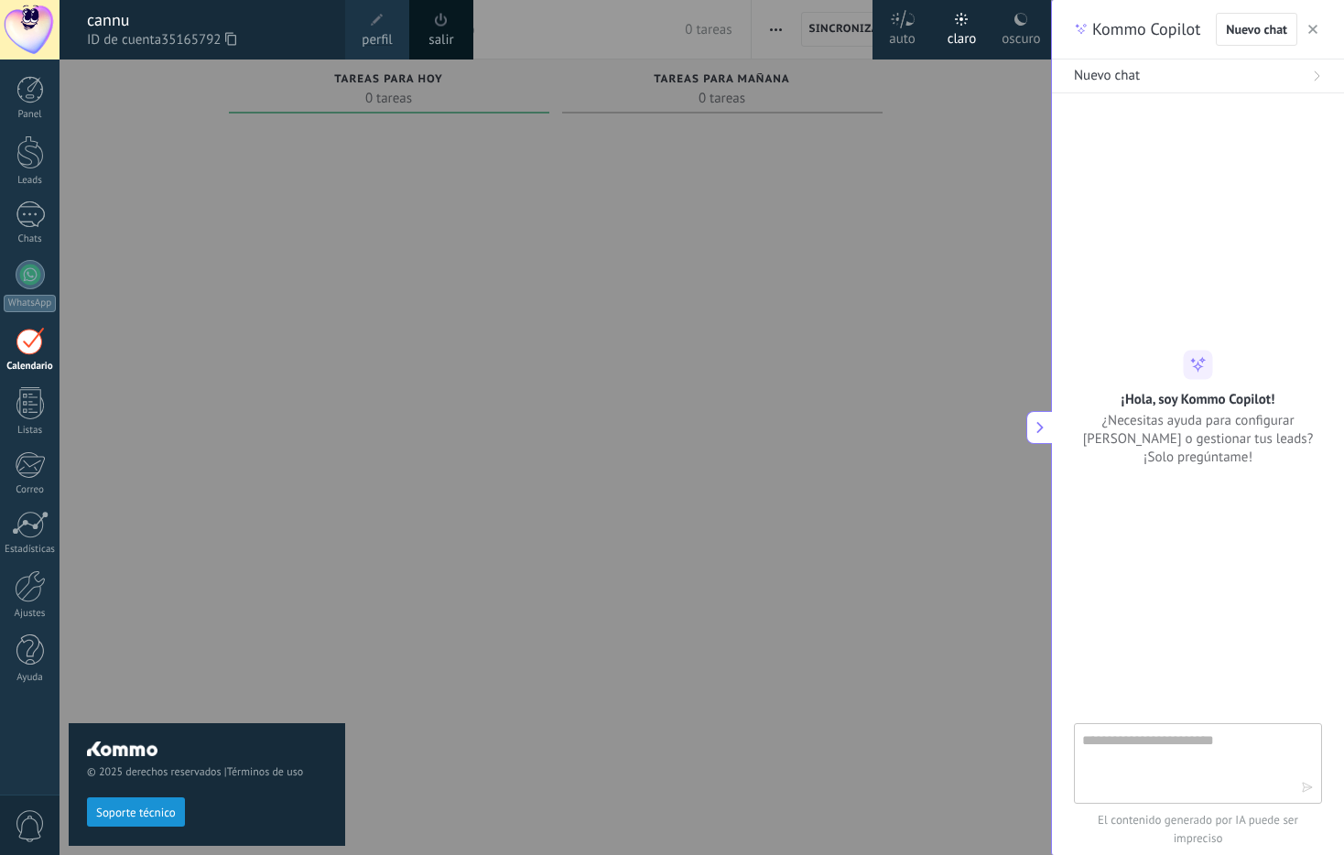
click at [1019, 51] on div "oscuro" at bounding box center [1020, 36] width 38 height 48
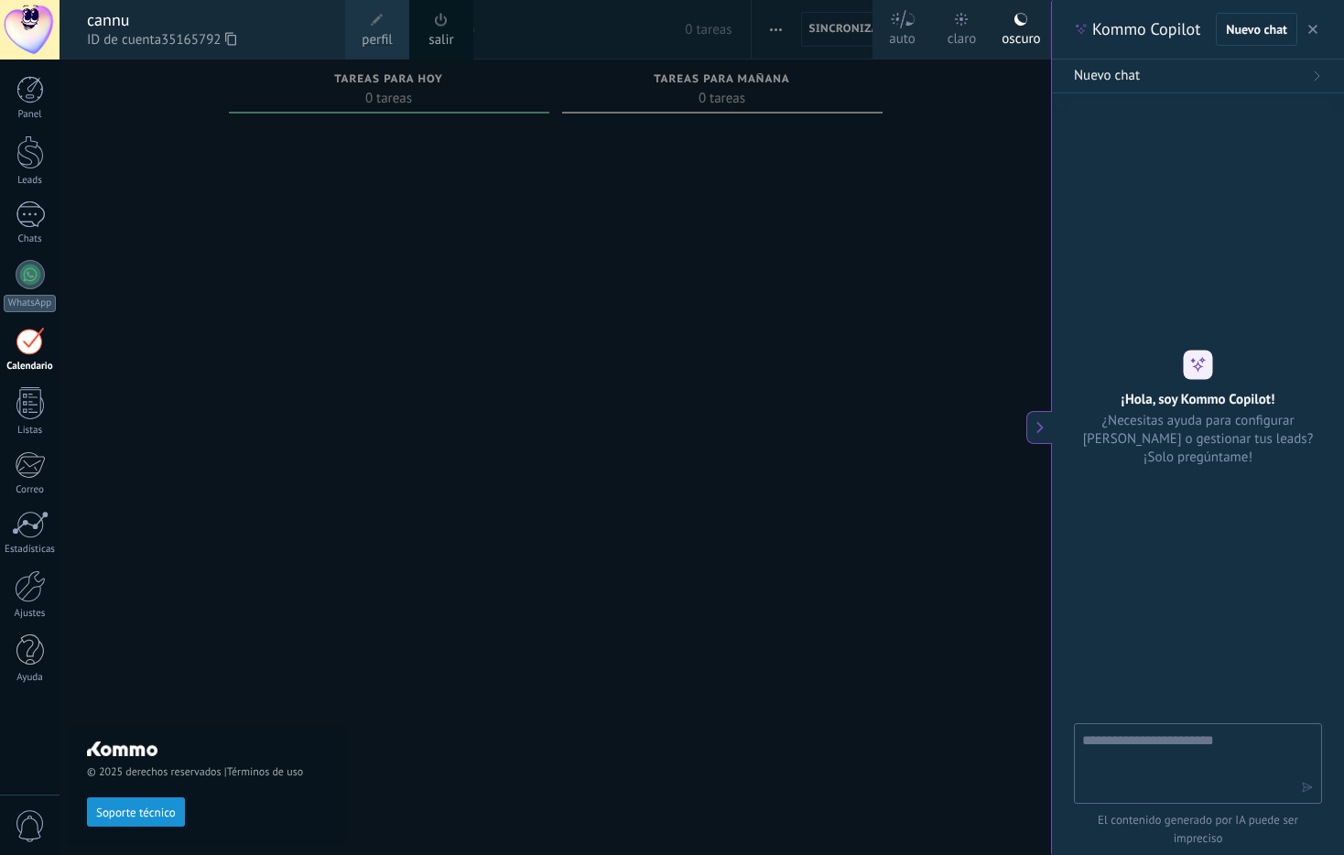
click at [392, 53] on link "perfil" at bounding box center [377, 29] width 64 height 59
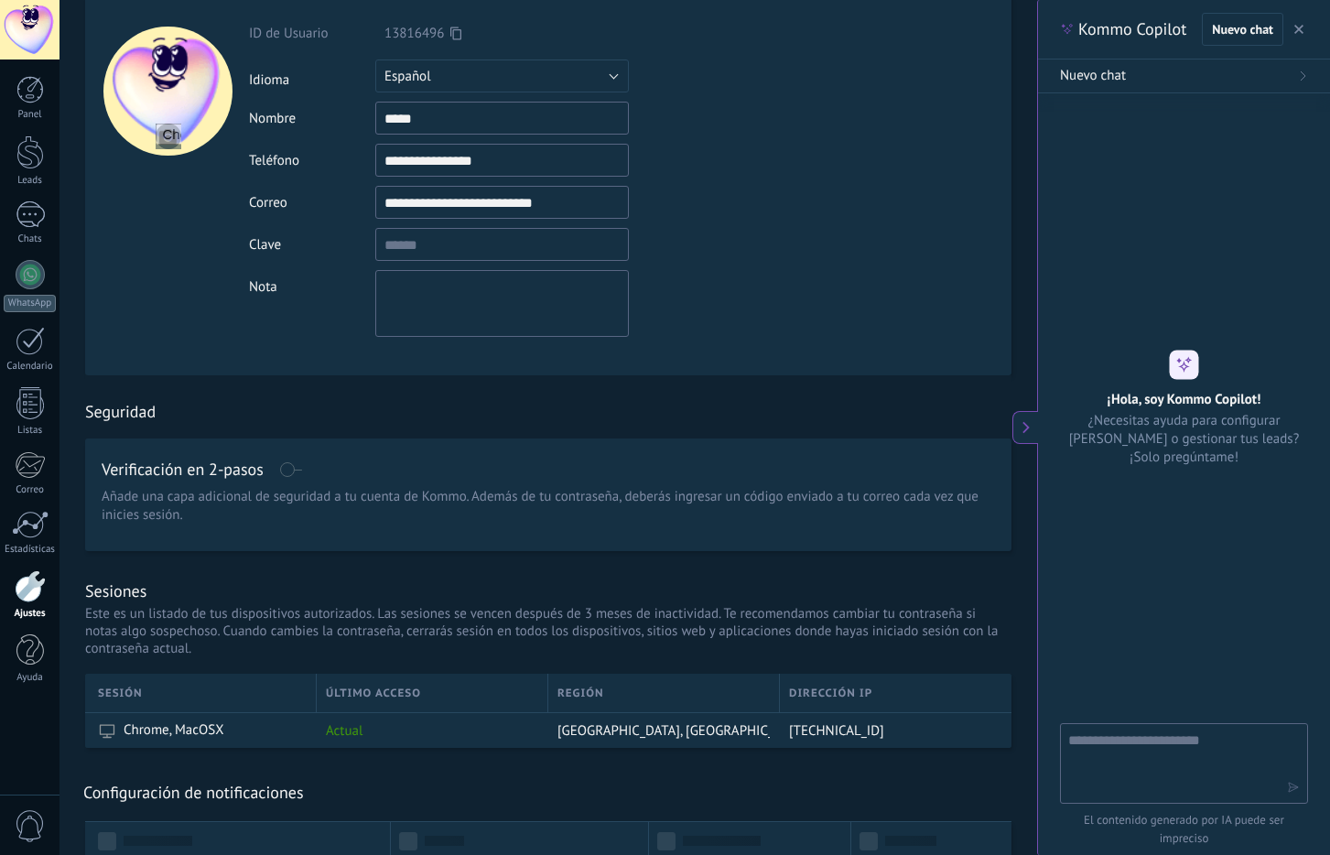
scroll to position [319, 0]
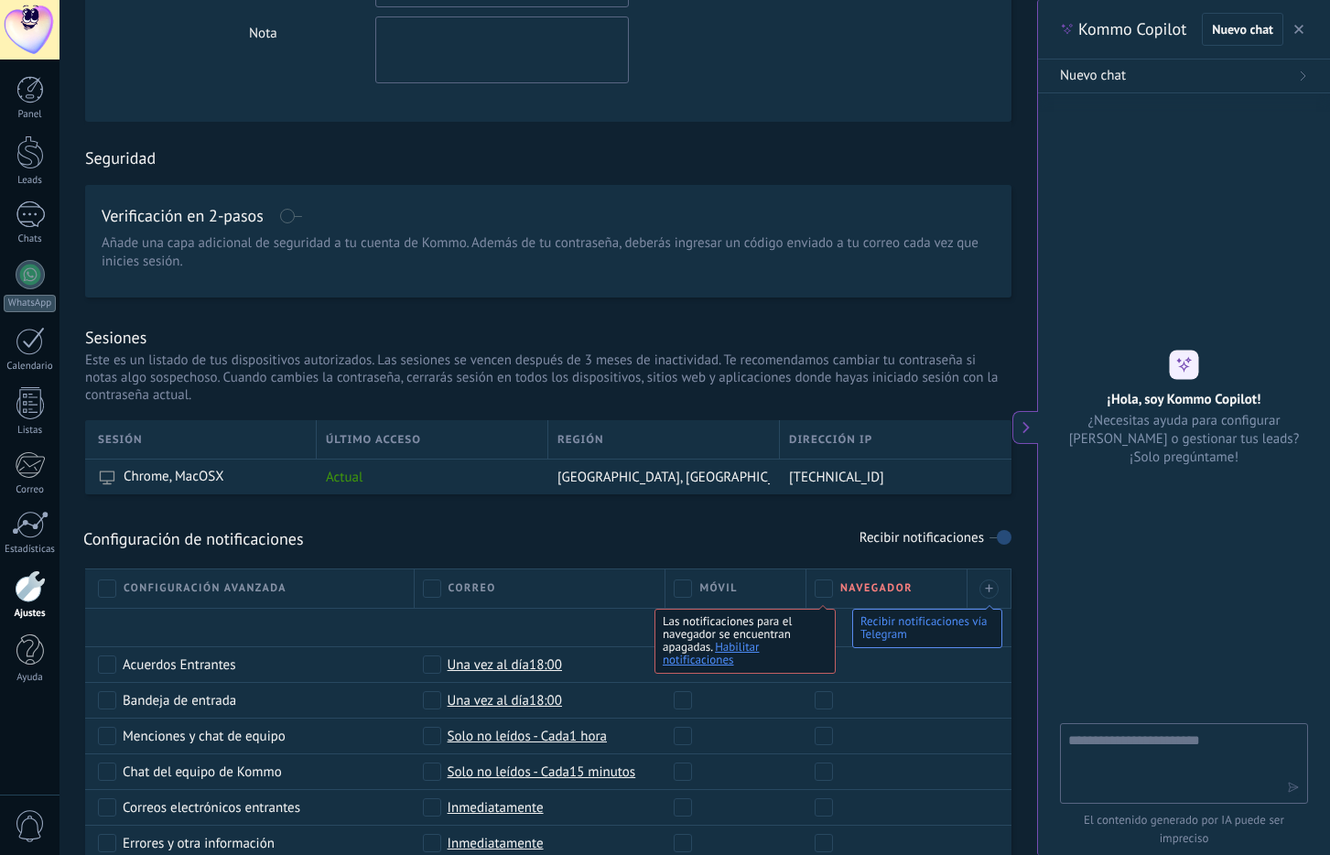
click at [300, 212] on span at bounding box center [290, 216] width 23 height 15
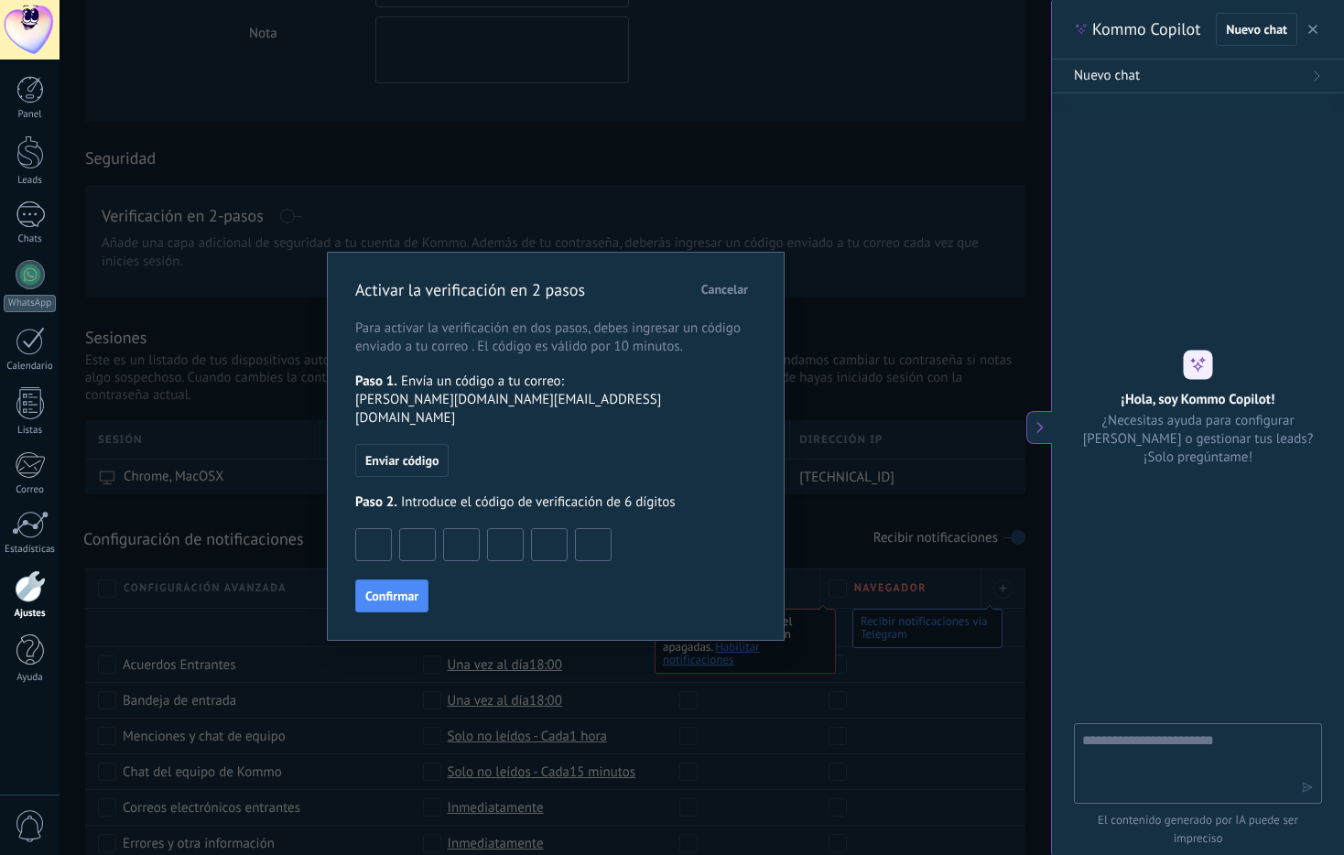
click at [712, 286] on span "Cancelar" at bounding box center [724, 289] width 47 height 13
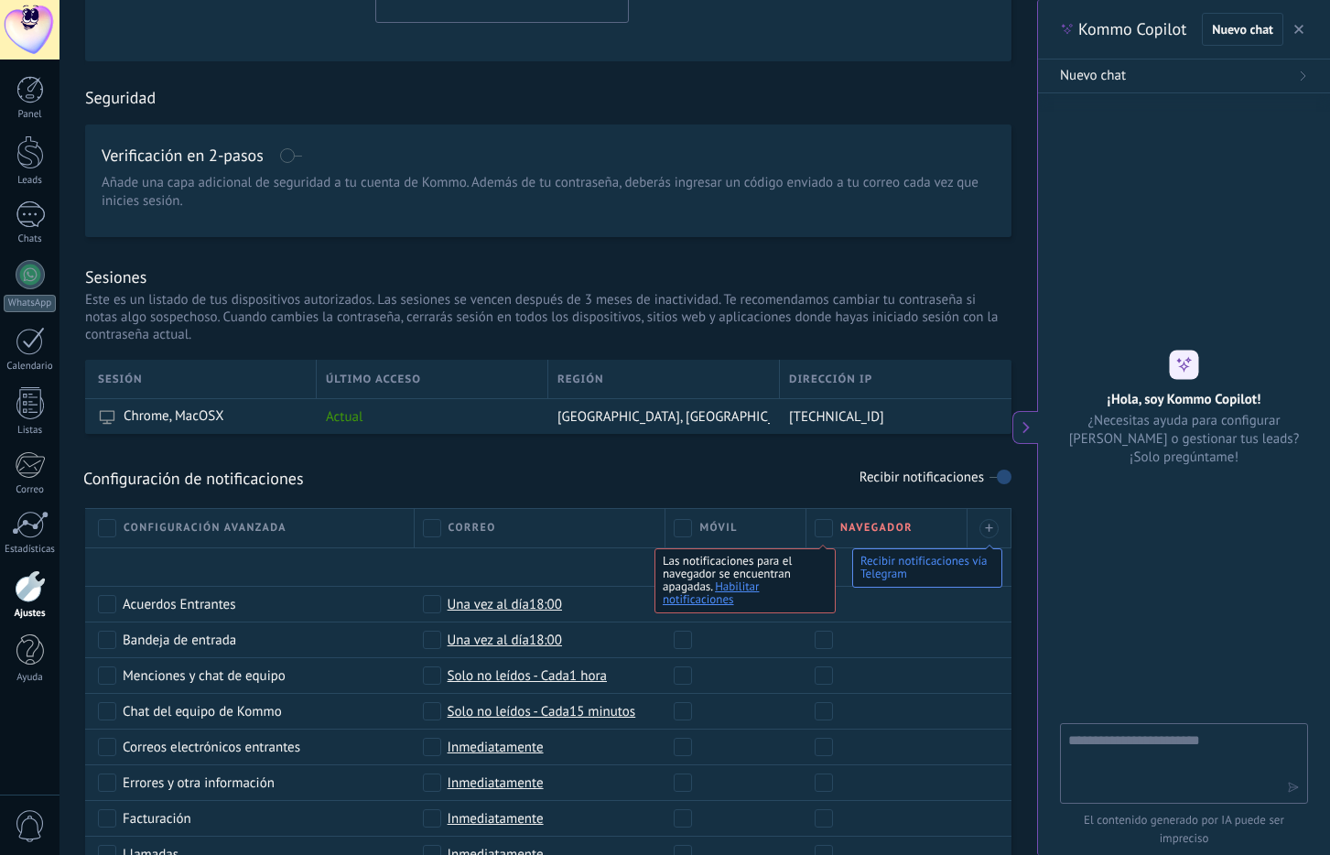
scroll to position [280, 0]
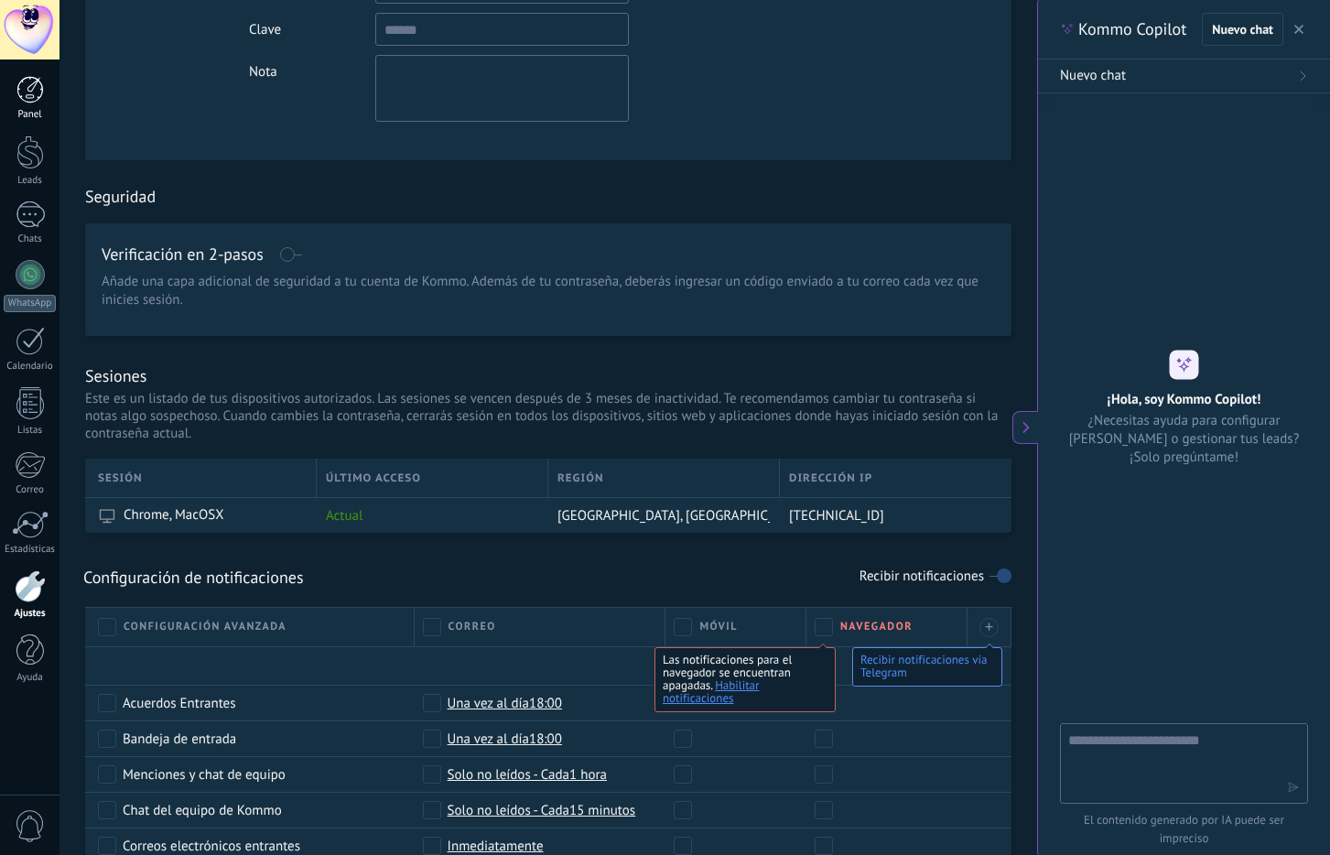
click at [33, 103] on link "Panel" at bounding box center [29, 98] width 59 height 45
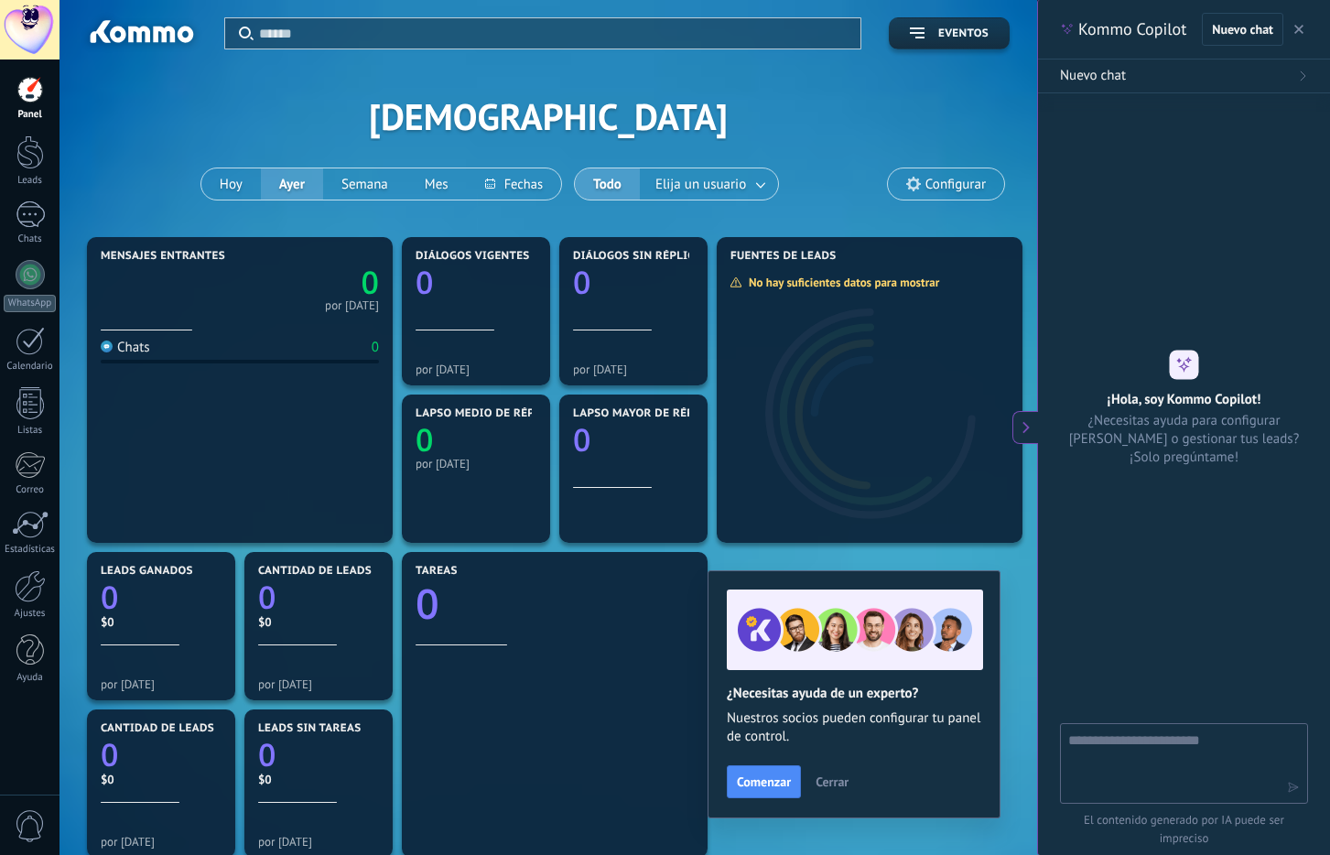
click at [967, 177] on span "Configurar" at bounding box center [955, 185] width 60 height 16
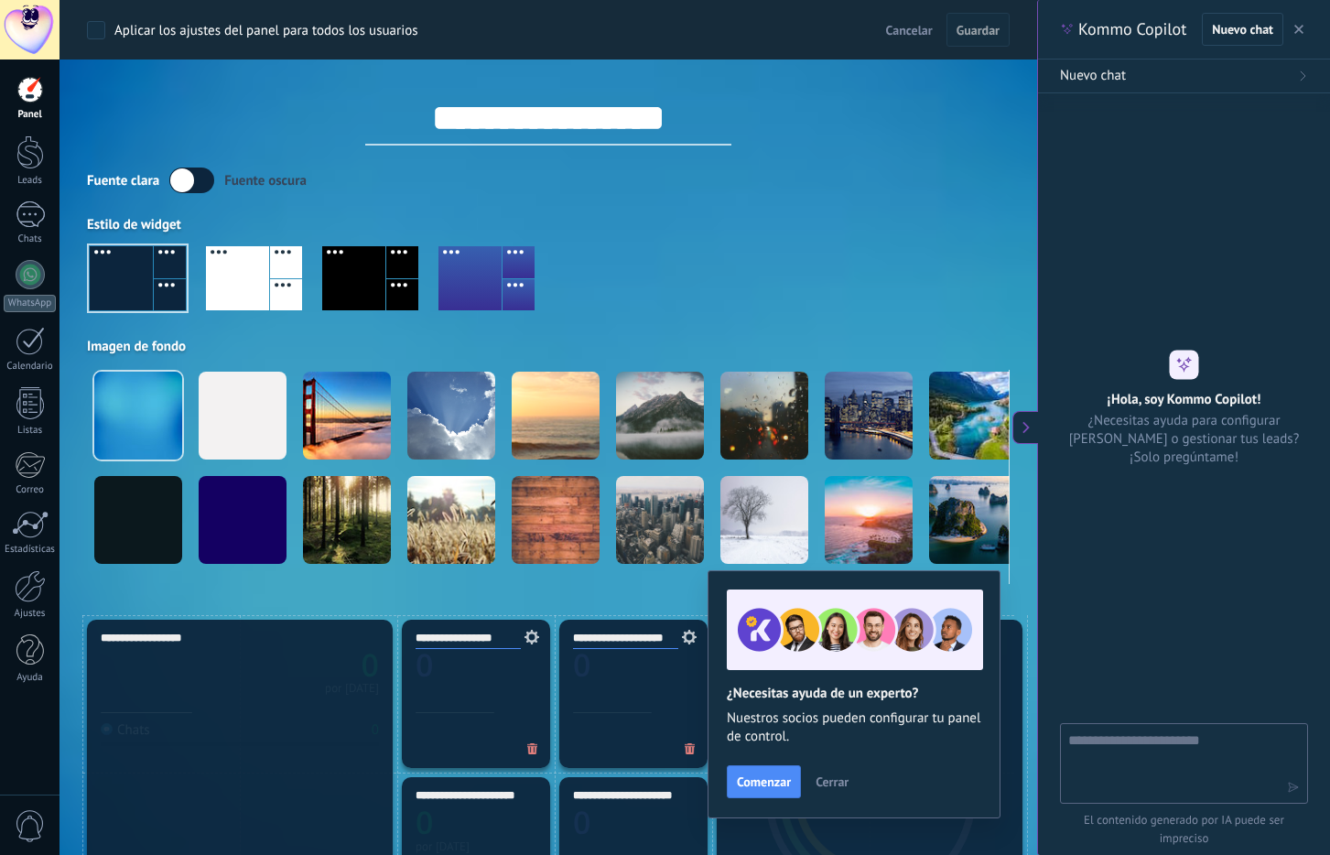
click at [195, 185] on label at bounding box center [191, 180] width 45 height 26
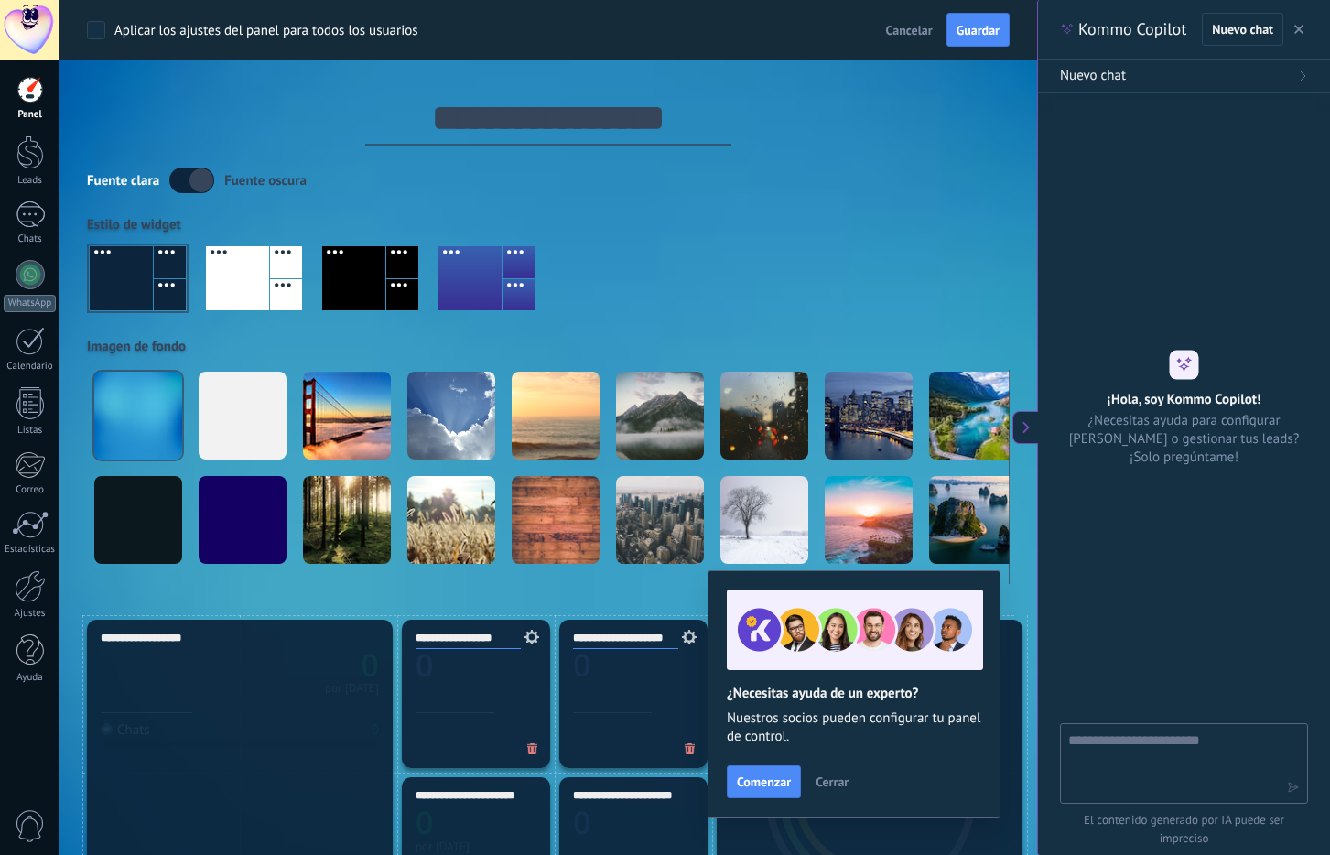
click at [192, 177] on label at bounding box center [191, 180] width 45 height 26
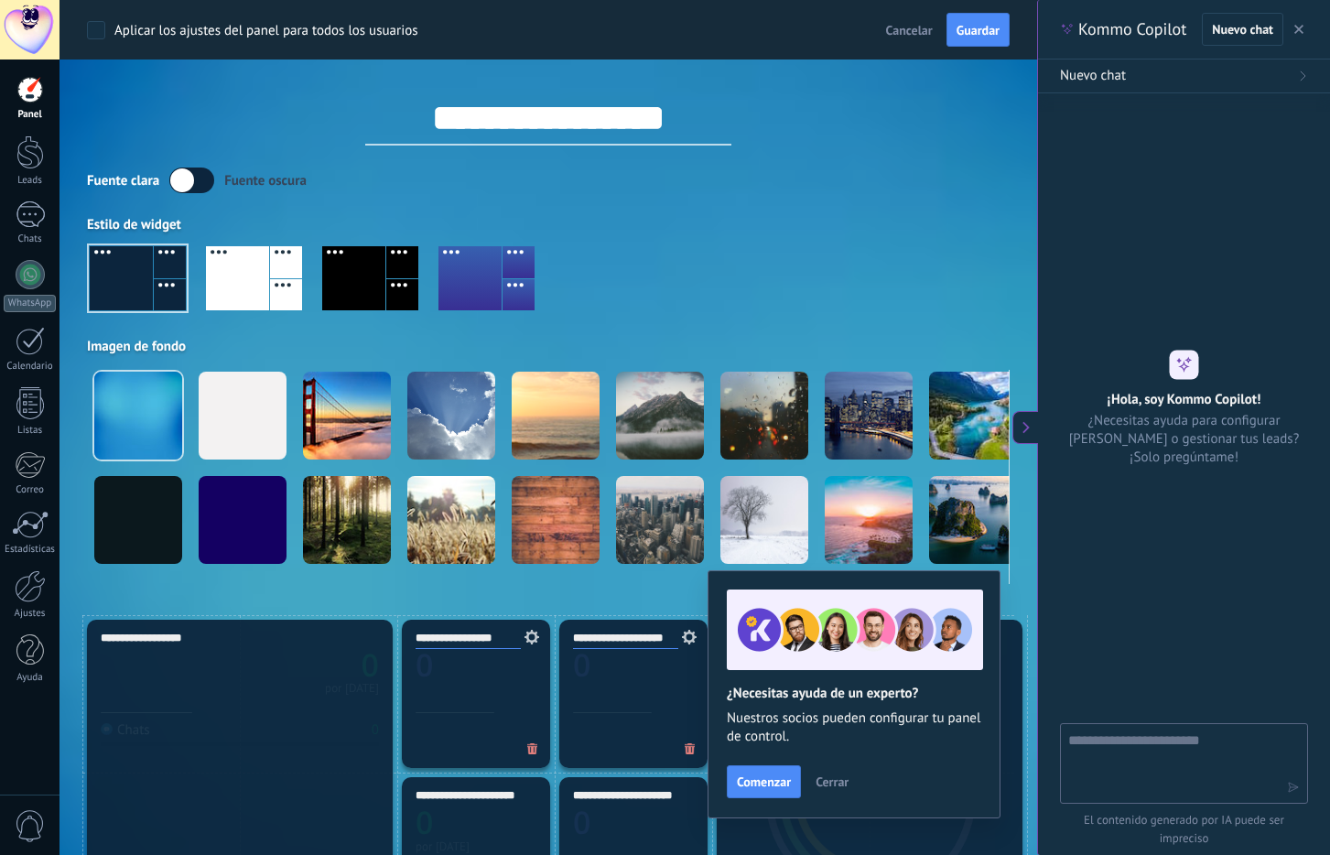
click at [41, 93] on div at bounding box center [29, 89] width 27 height 27
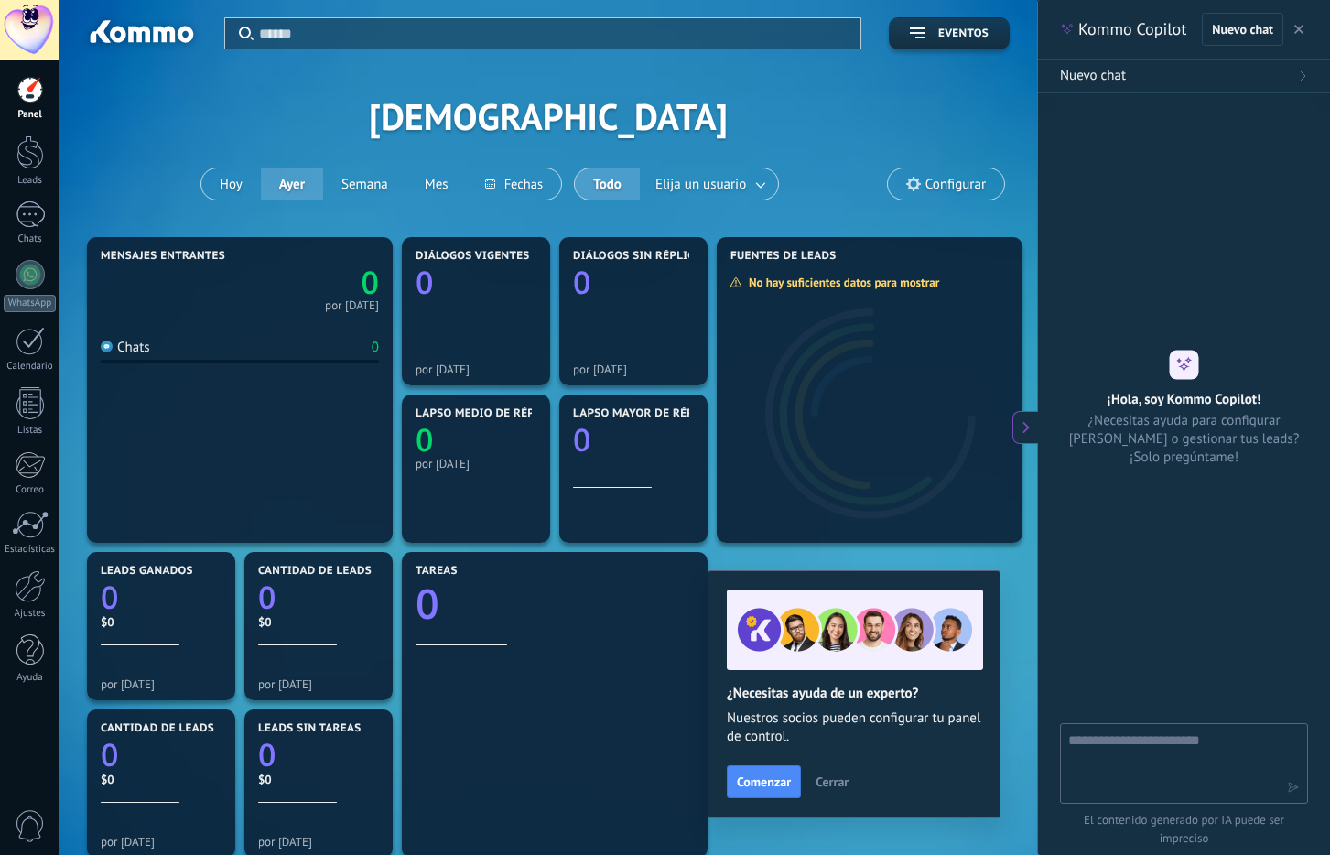
click at [1289, 83] on div "Nuevo chat" at bounding box center [1184, 76] width 248 height 18
click at [1295, 73] on div "Nuevo chat" at bounding box center [1184, 76] width 248 height 18
click at [1212, 741] on textarea at bounding box center [1171, 762] width 206 height 66
click at [1306, 29] on button "button" at bounding box center [1299, 29] width 18 height 22
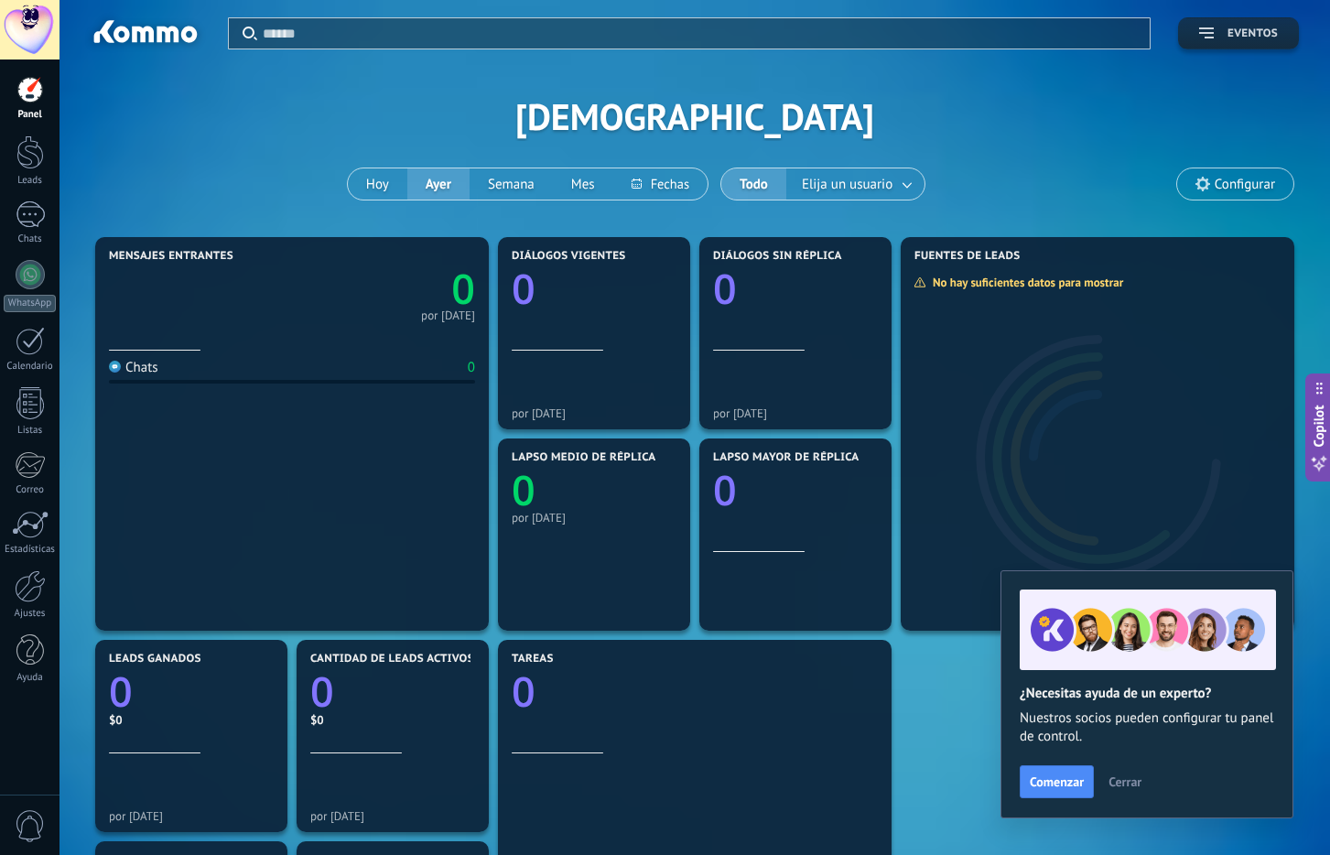
click at [1231, 24] on button "Eventos" at bounding box center [1238, 33] width 121 height 32
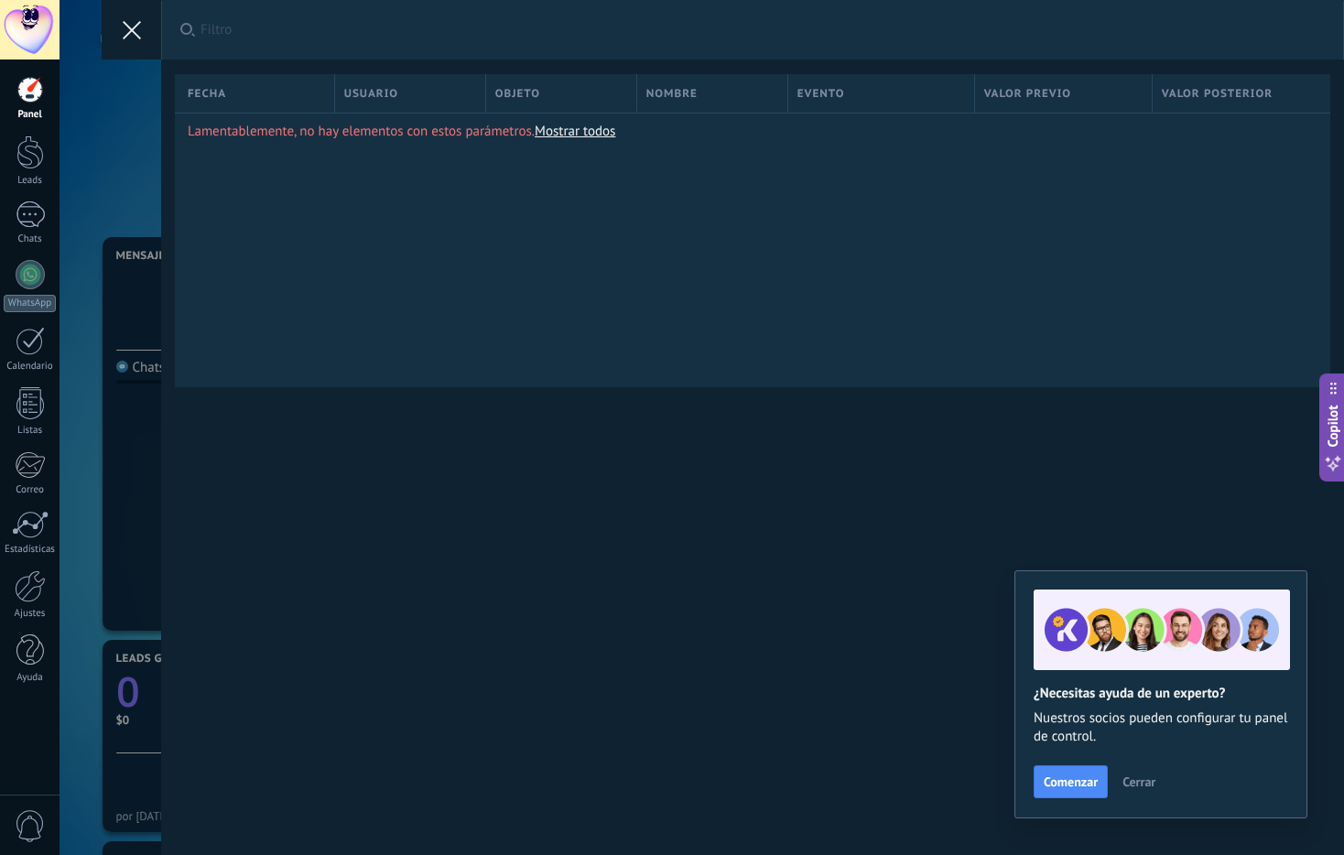
click at [137, 38] on icon at bounding box center [132, 30] width 18 height 18
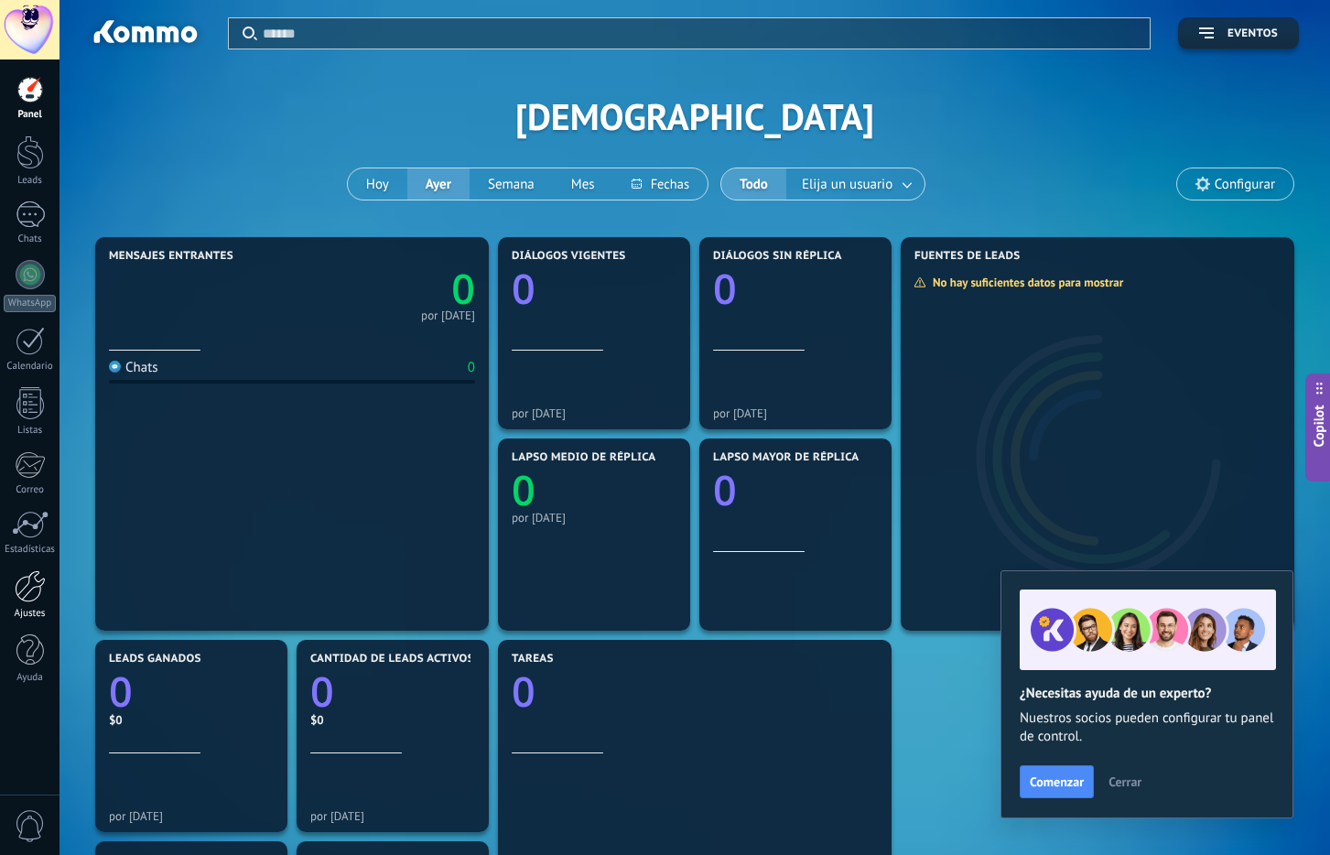
click at [40, 597] on div at bounding box center [30, 586] width 31 height 32
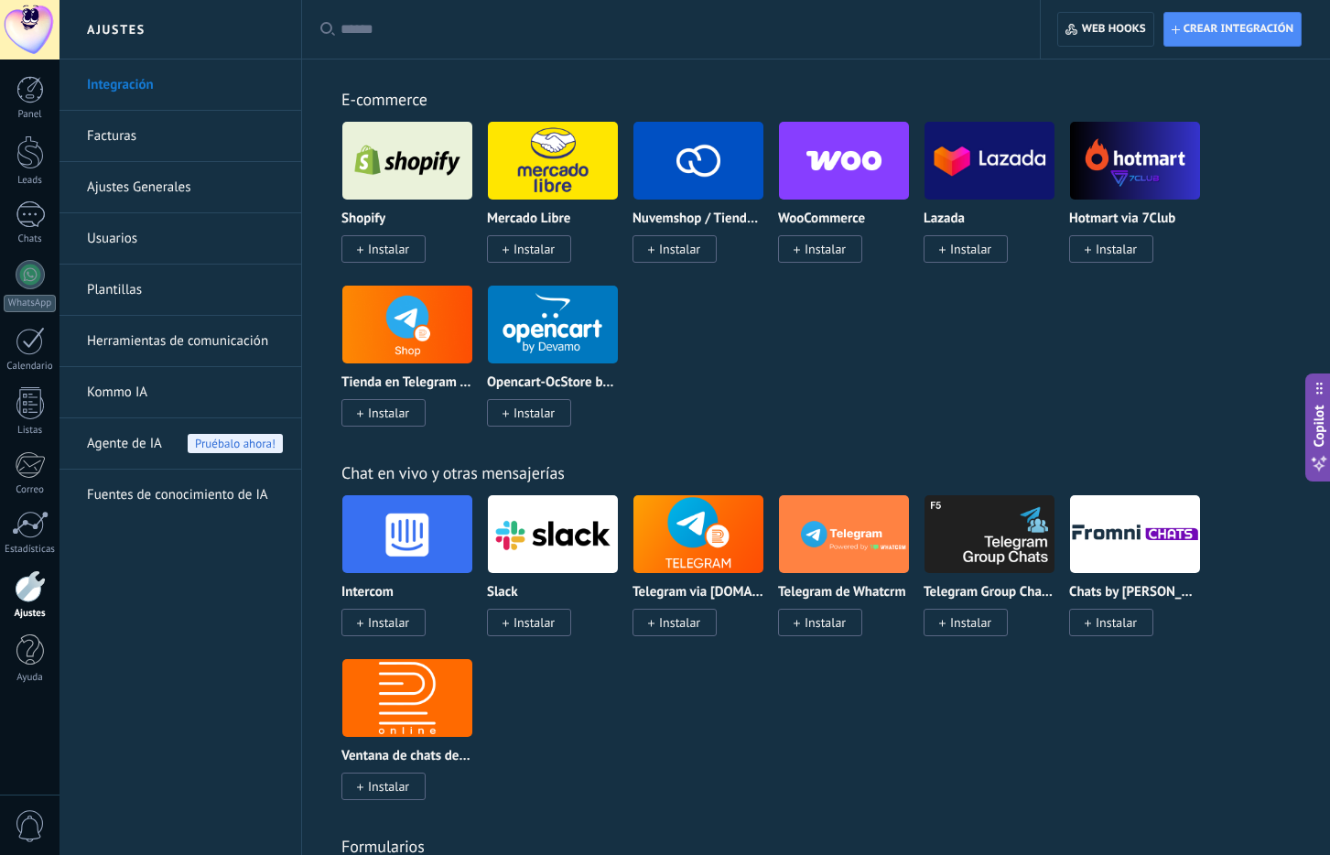
scroll to position [1096, 0]
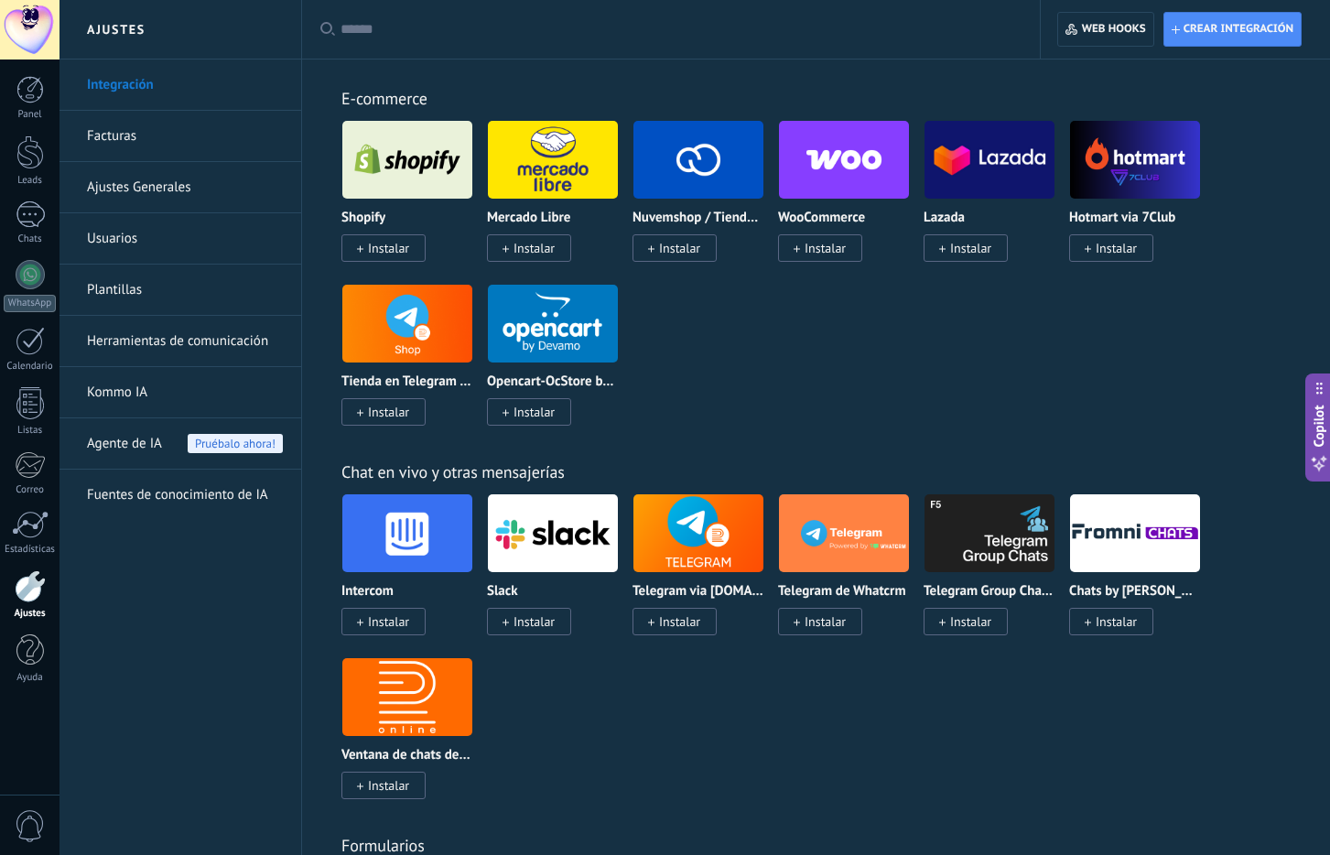
click at [693, 248] on span "Instalar" at bounding box center [679, 248] width 41 height 16
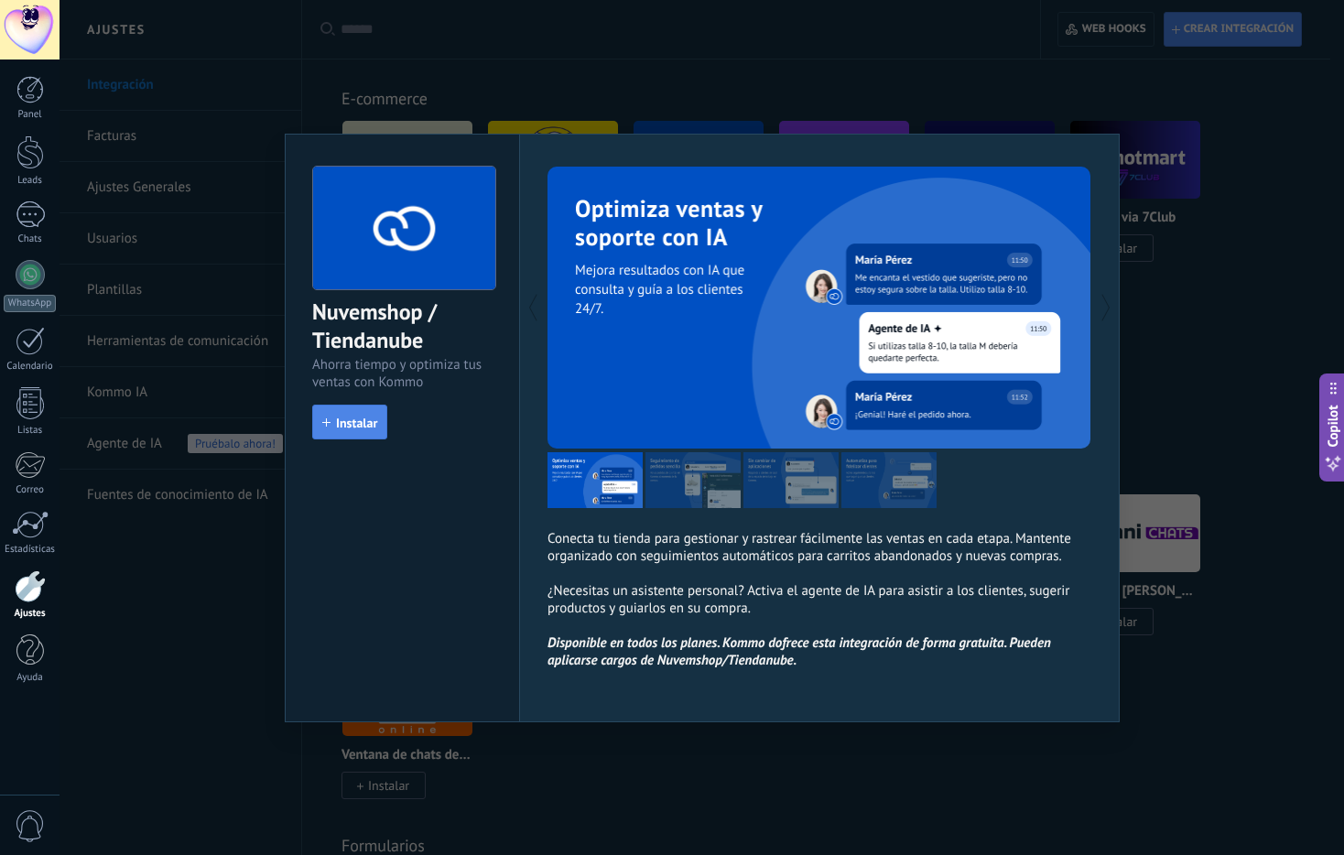
click at [350, 421] on span "Instalar" at bounding box center [356, 422] width 41 height 13
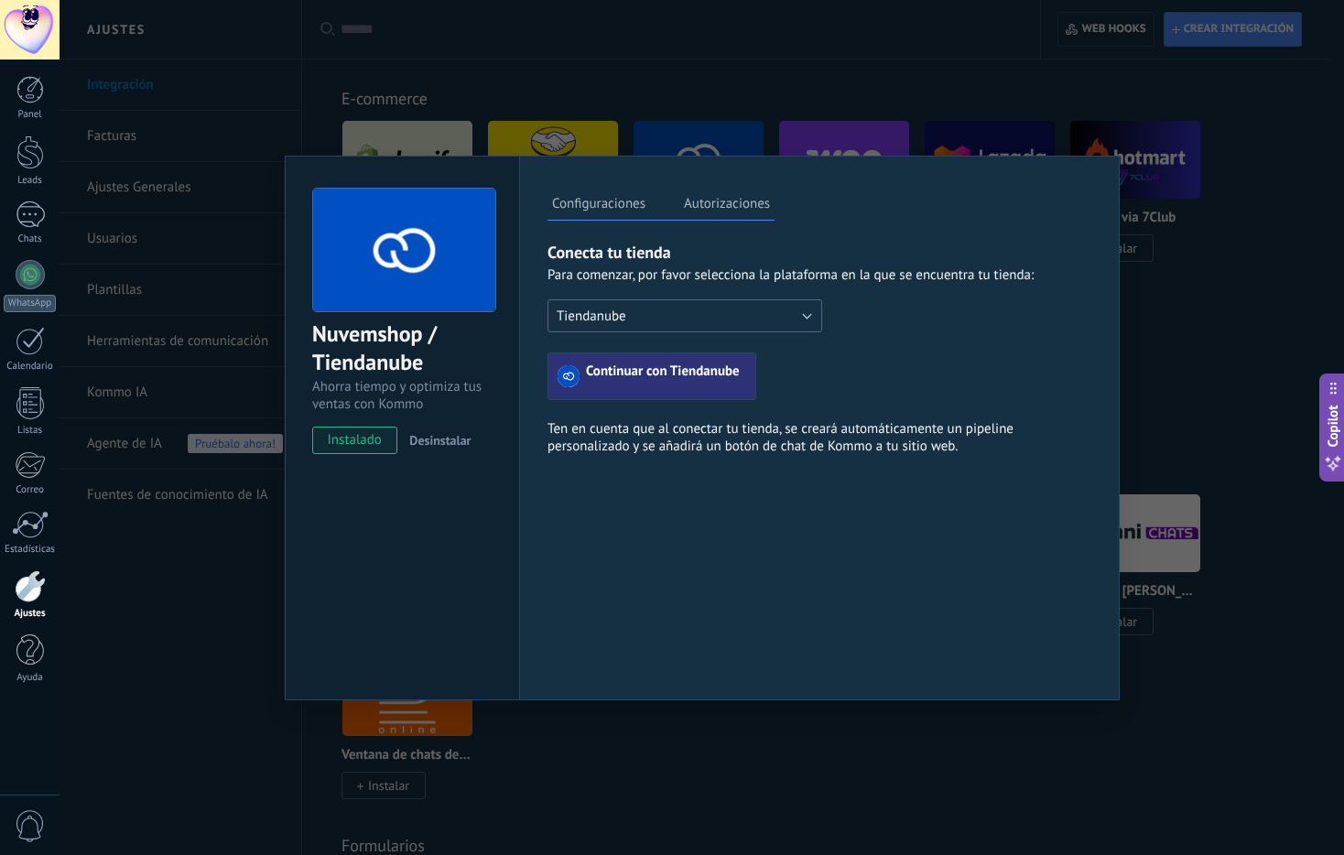
click at [681, 318] on button "Tiendanube" at bounding box center [684, 315] width 275 height 33
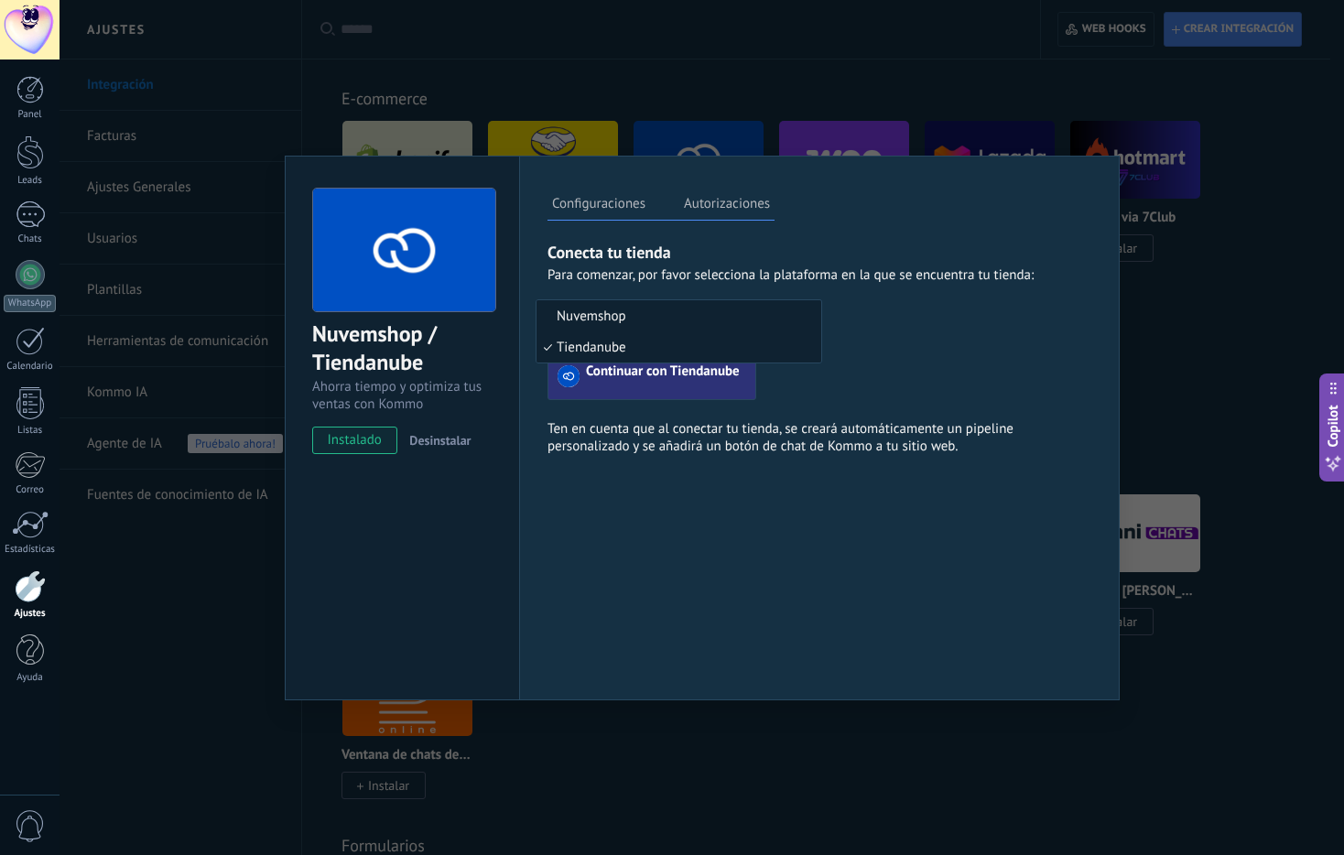
click at [681, 317] on span "Nuvemshop" at bounding box center [675, 316] width 279 height 17
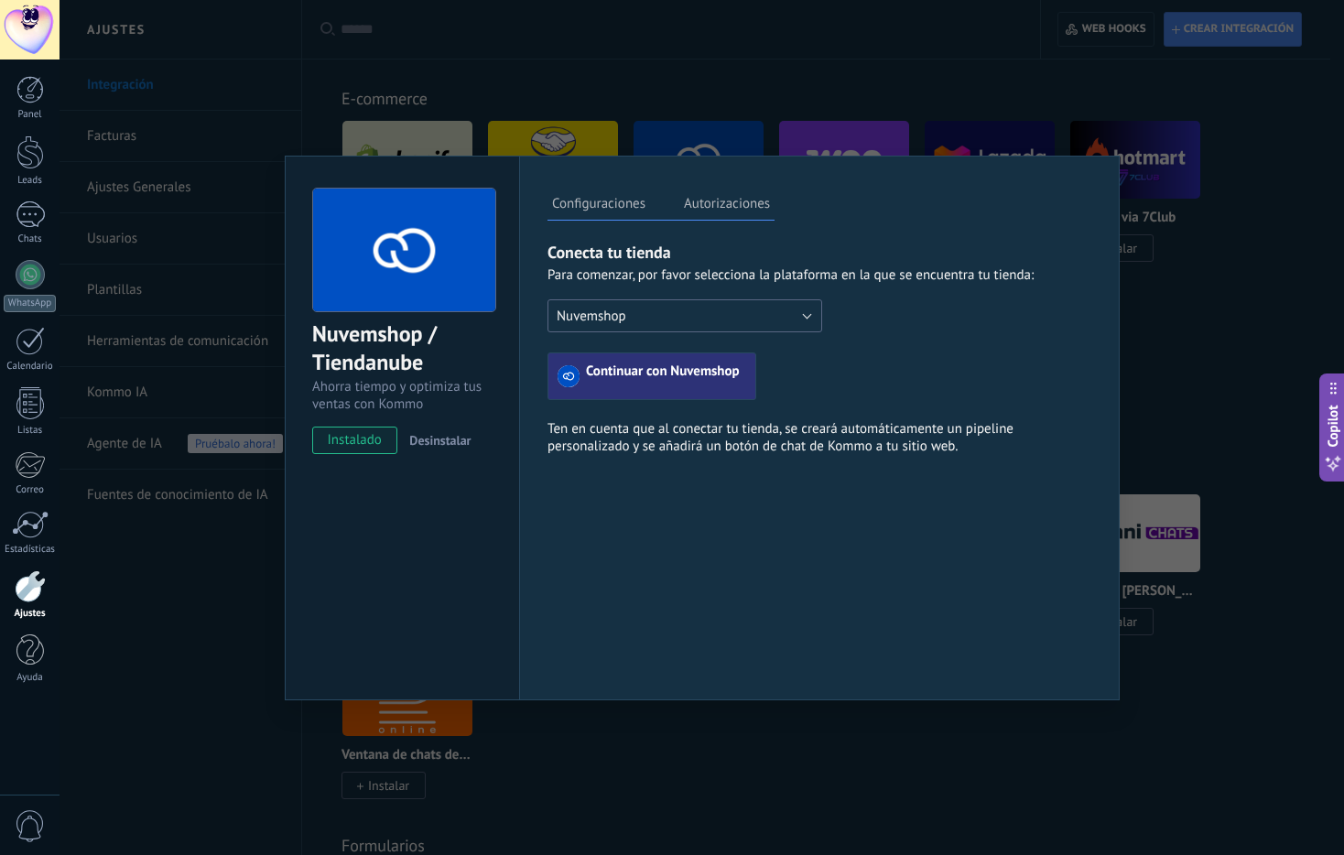
click at [681, 317] on button "Nuvemshop" at bounding box center [684, 315] width 275 height 33
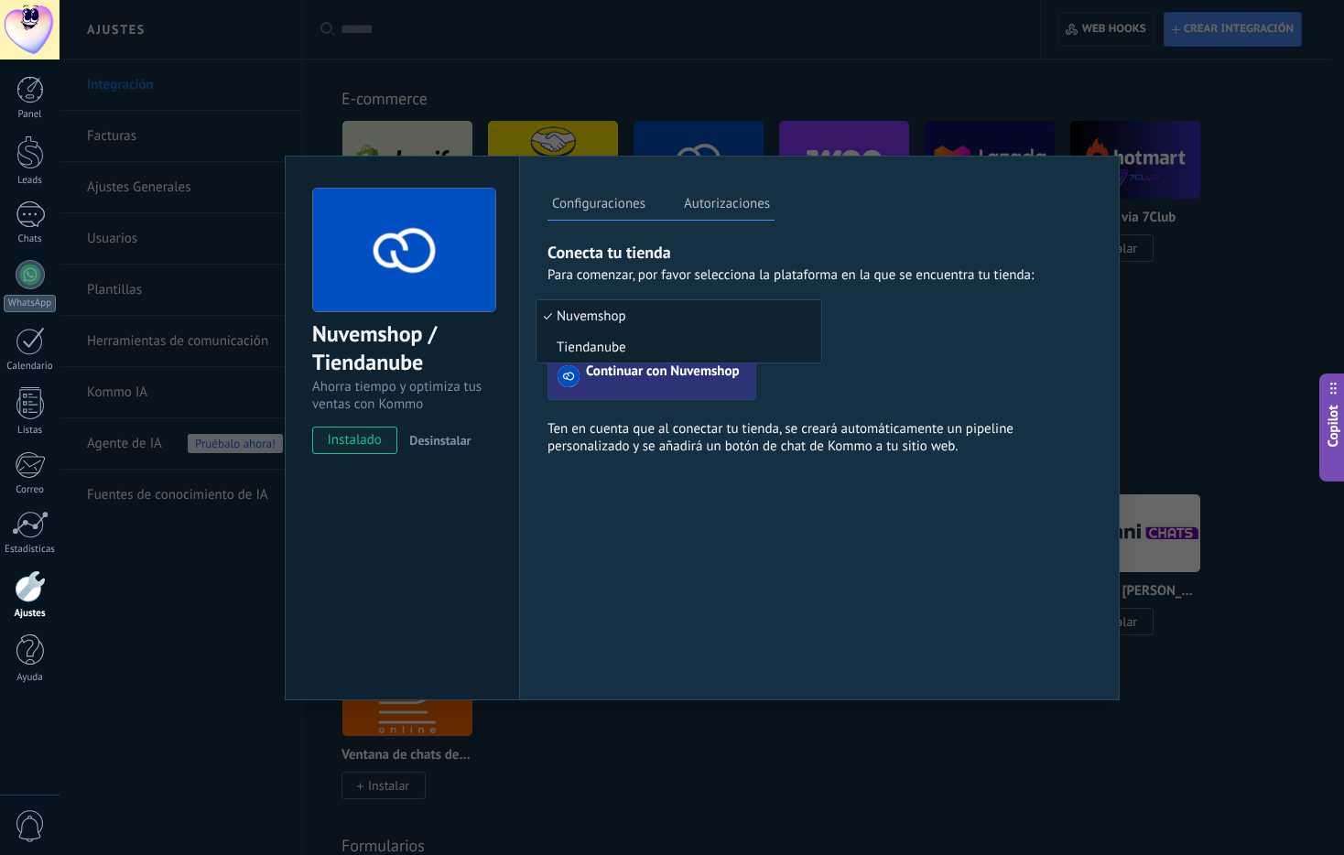
click at [663, 347] on span "Tiendanube" at bounding box center [675, 347] width 279 height 17
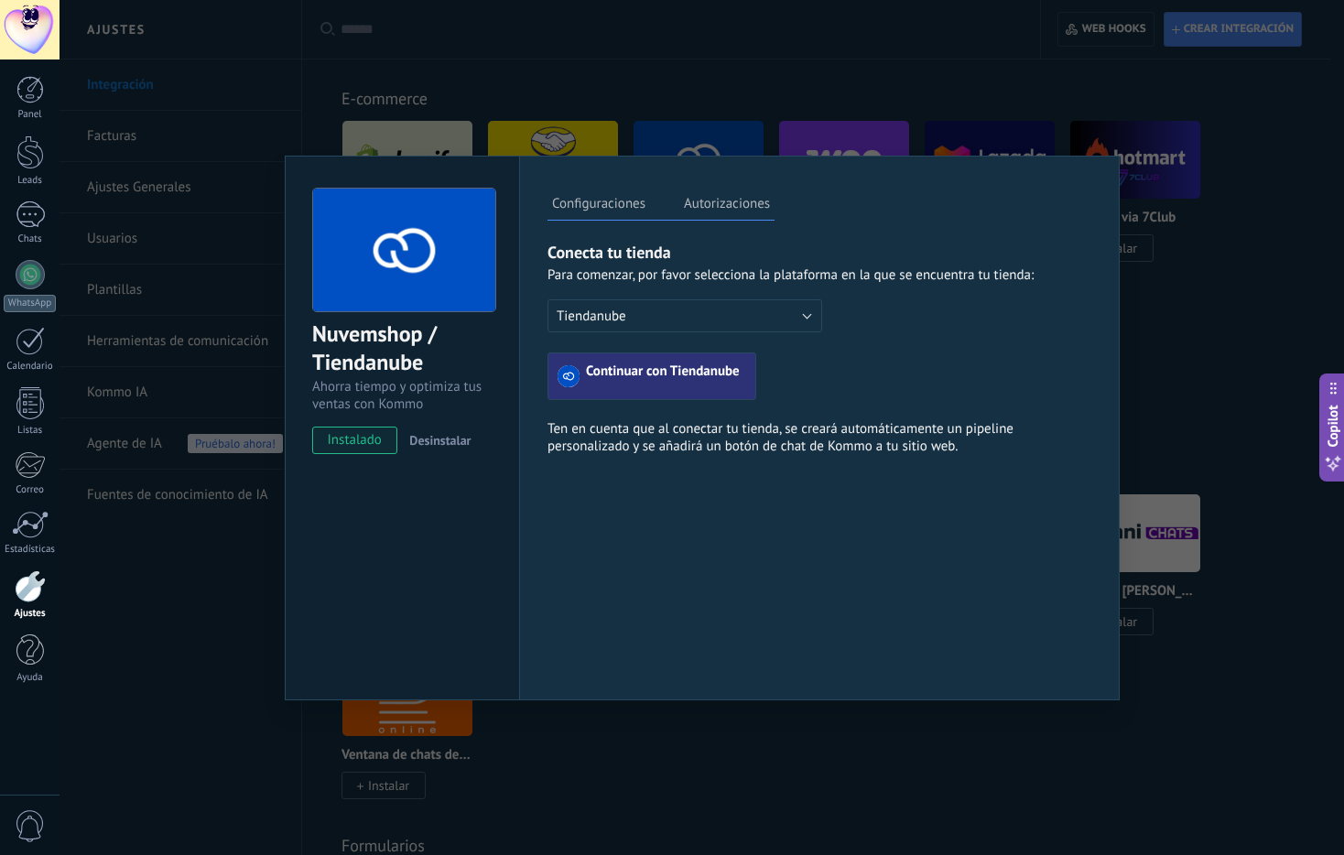
click at [677, 380] on span "Continuar con Tiendanube" at bounding box center [663, 376] width 154 height 22
click at [724, 207] on label "Autorizaciones" at bounding box center [726, 206] width 95 height 27
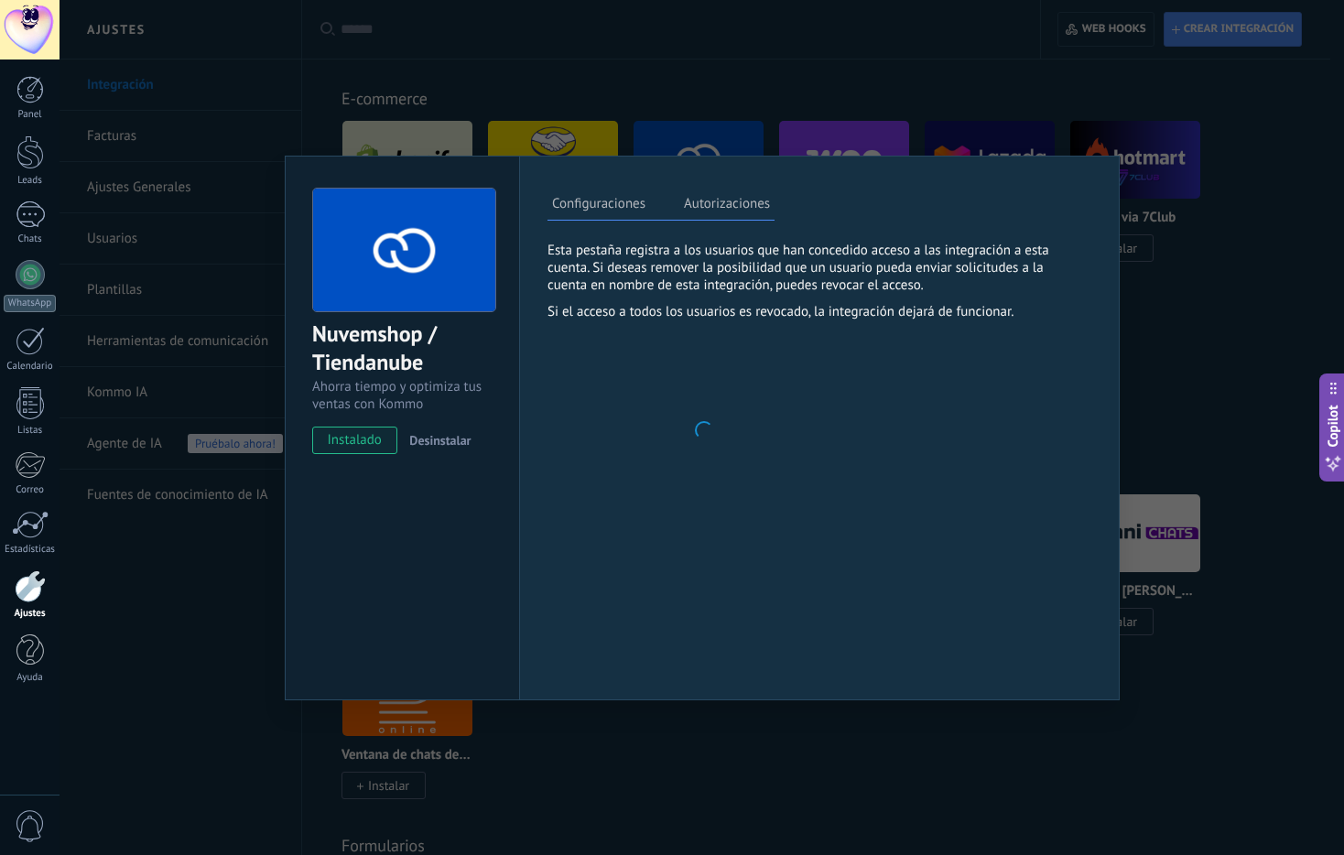
click at [579, 201] on label "Configuraciones" at bounding box center [598, 206] width 103 height 27
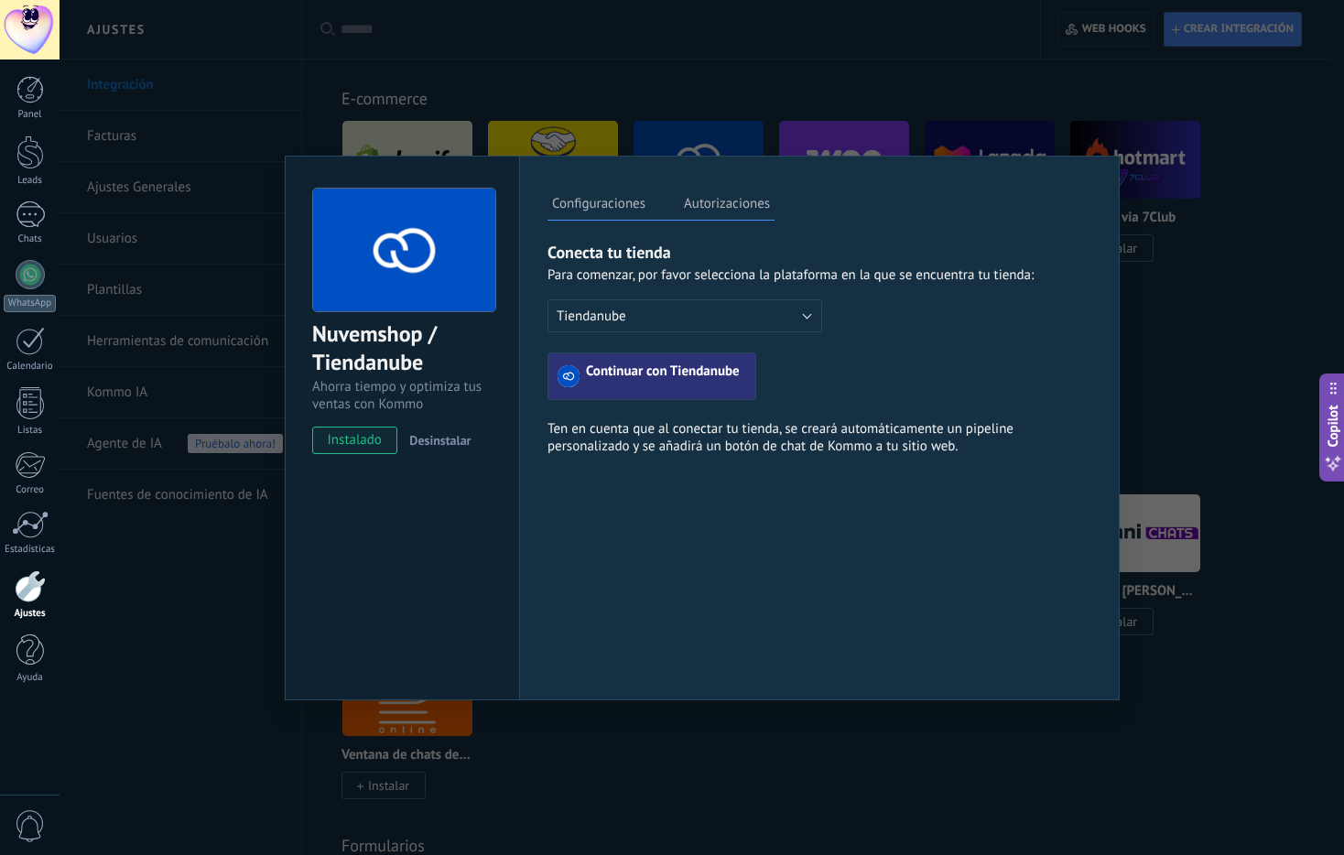
click at [1277, 290] on div "Nuvemshop / Tiendanube Ahorra tiempo y optimiza tus ventas con Kommo instalado …" at bounding box center [701, 427] width 1284 height 855
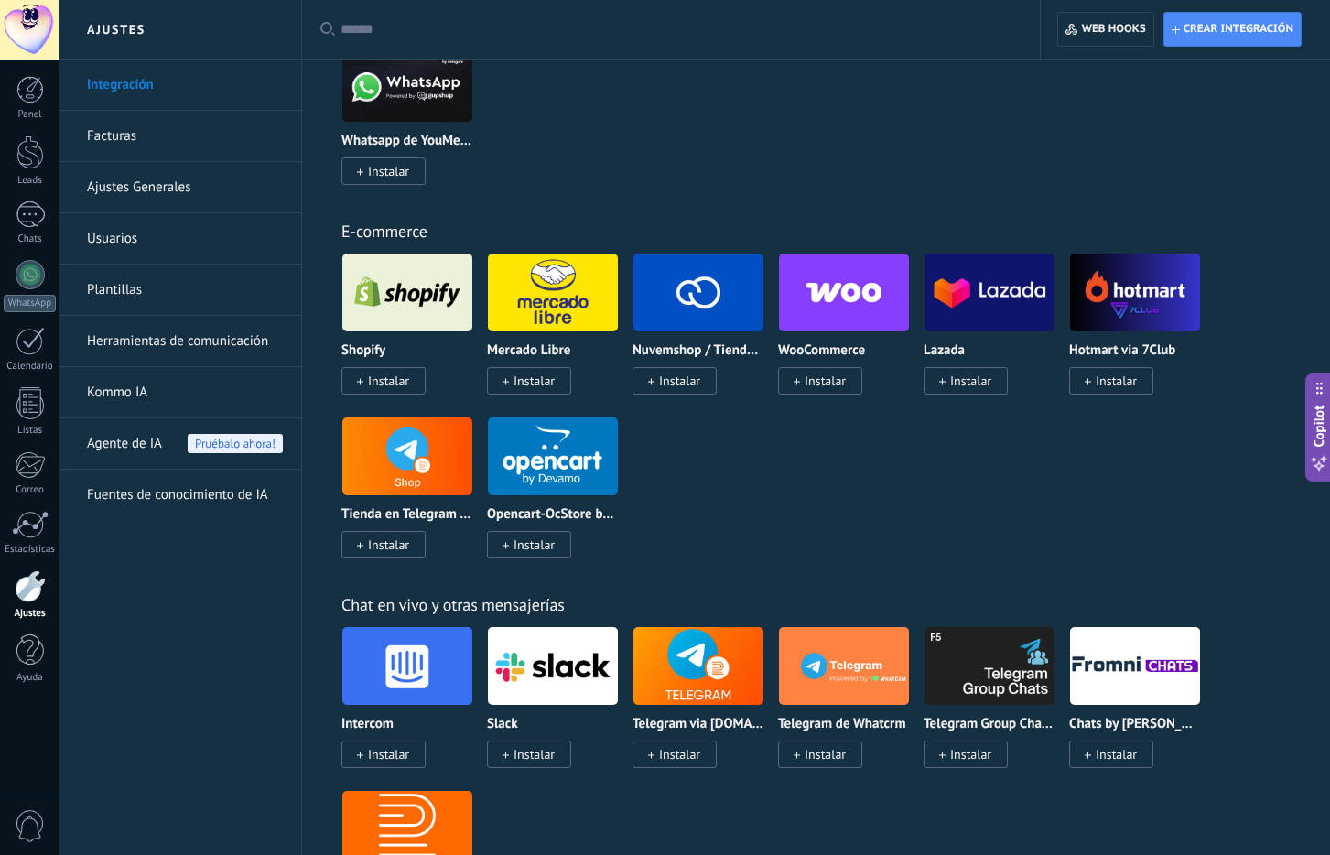
scroll to position [943, 0]
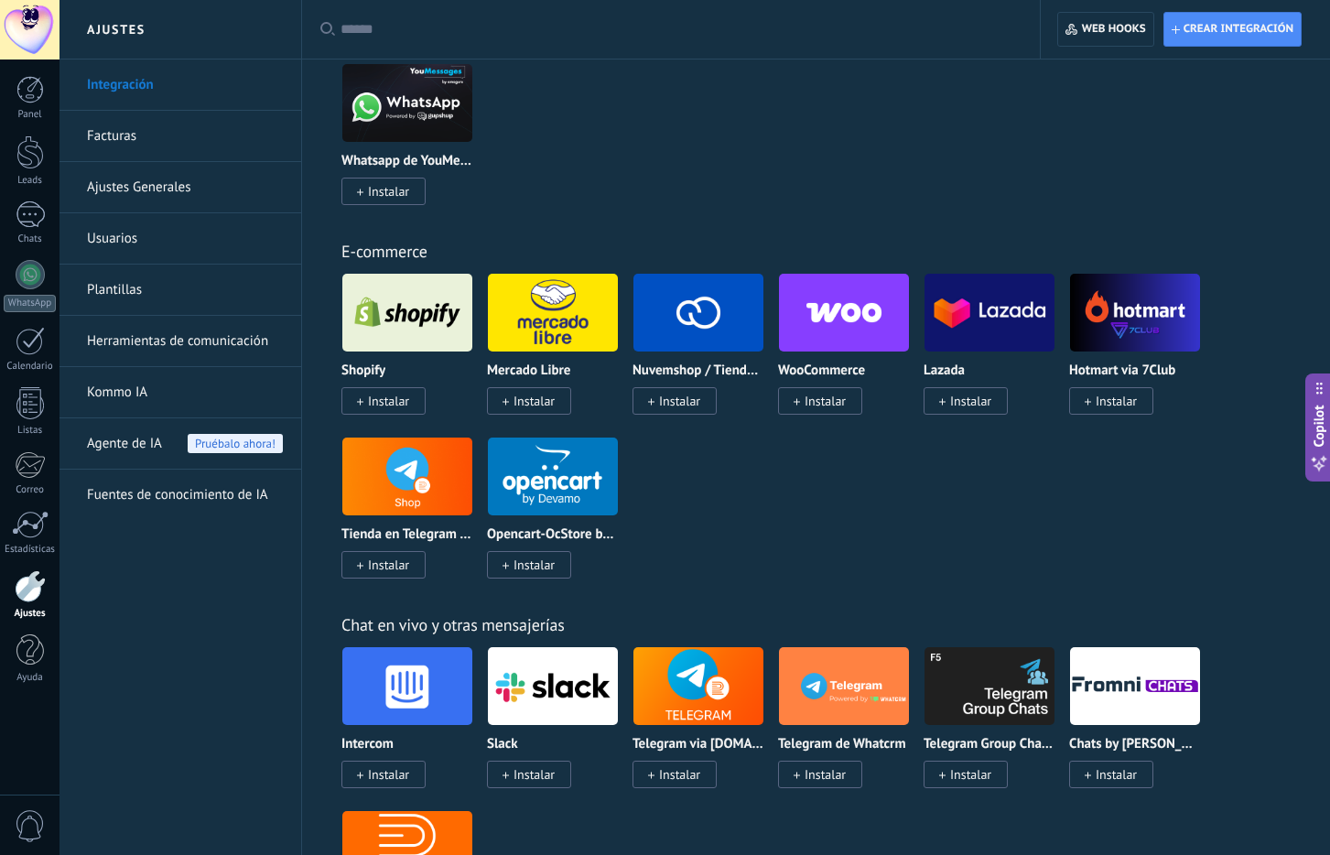
click at [1052, 182] on div "WhatsApp Business Instalar Wazzup (WhatsApp & Instagram) Instalar WhatsApp via …" at bounding box center [825, 63] width 968 height 328
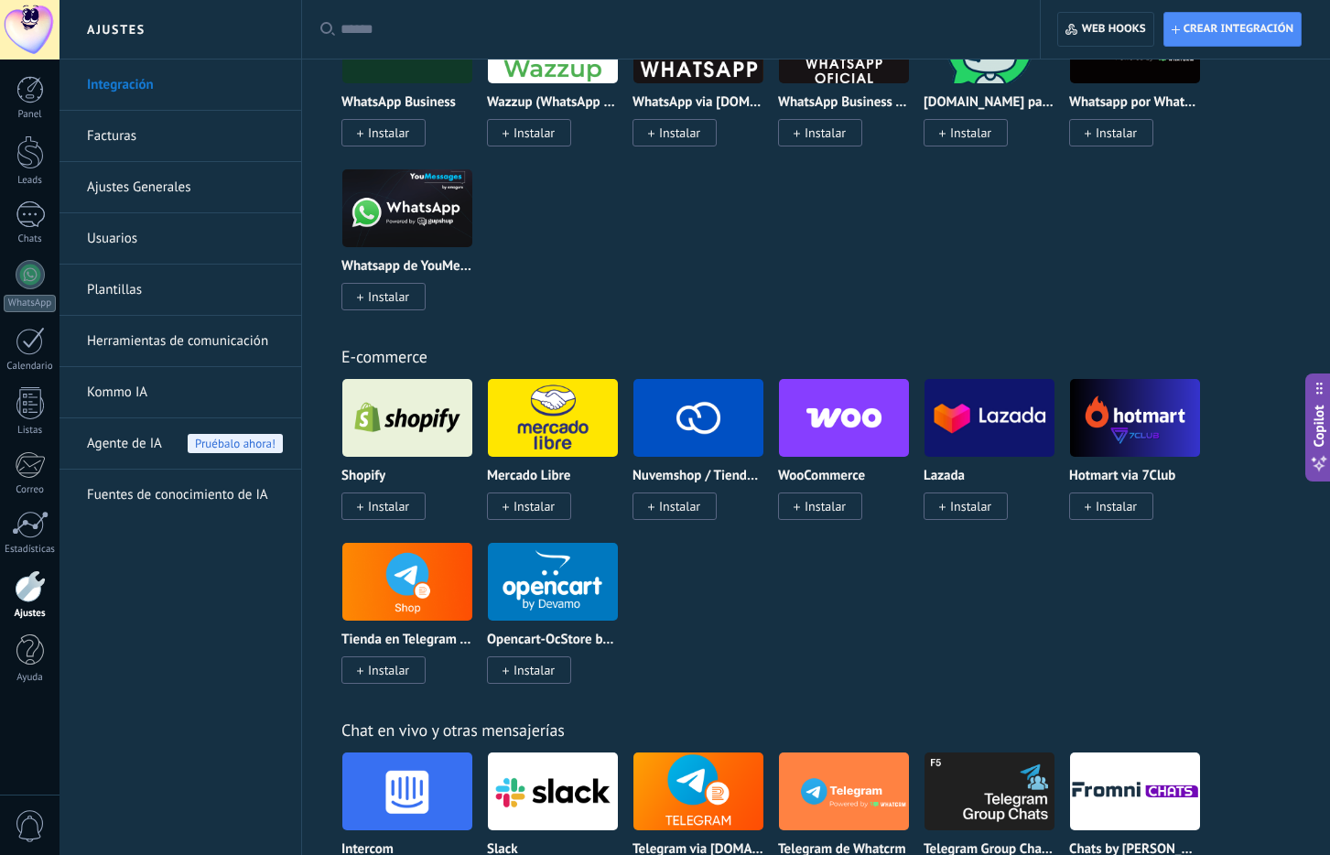
scroll to position [392, 0]
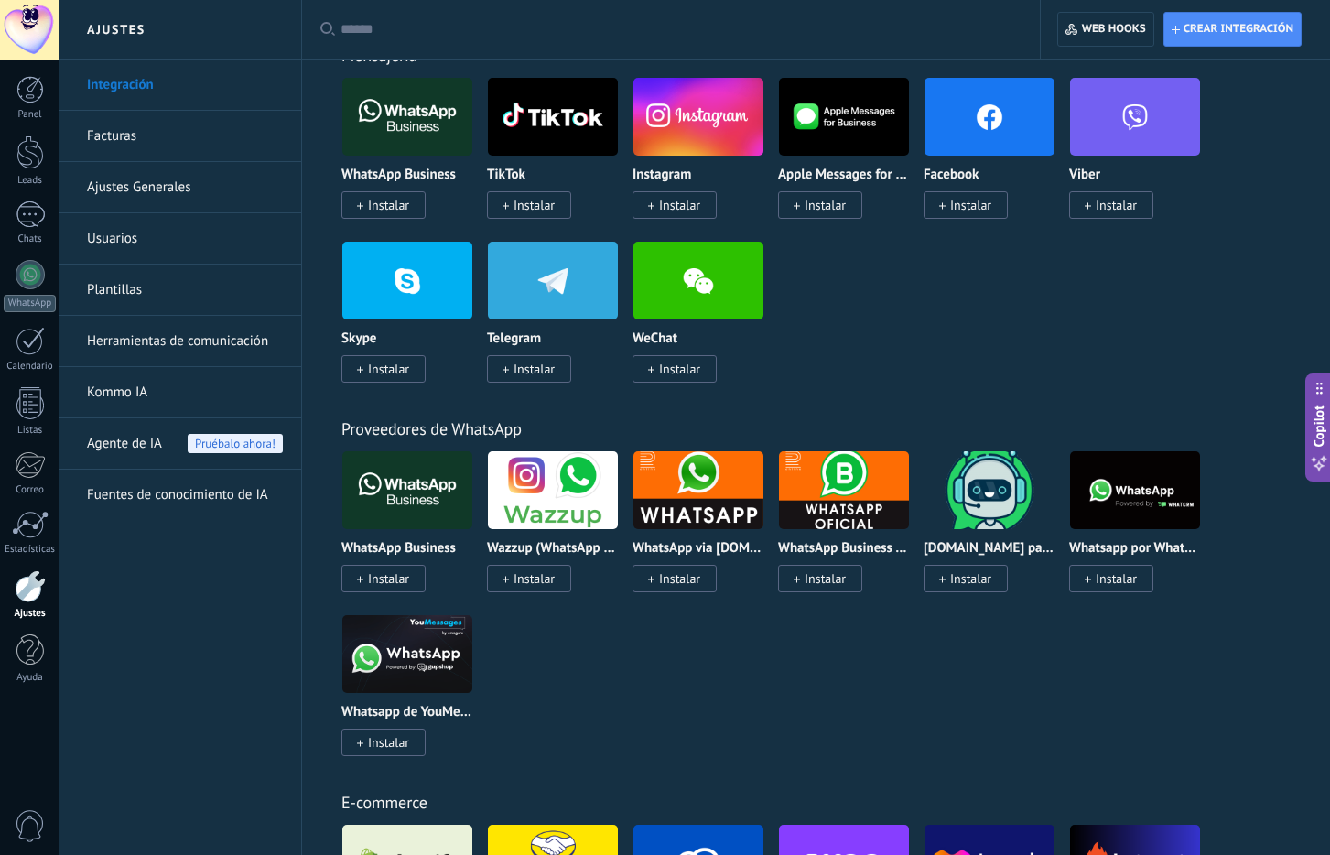
click at [139, 463] on span "Agente de IA" at bounding box center [124, 443] width 75 height 51
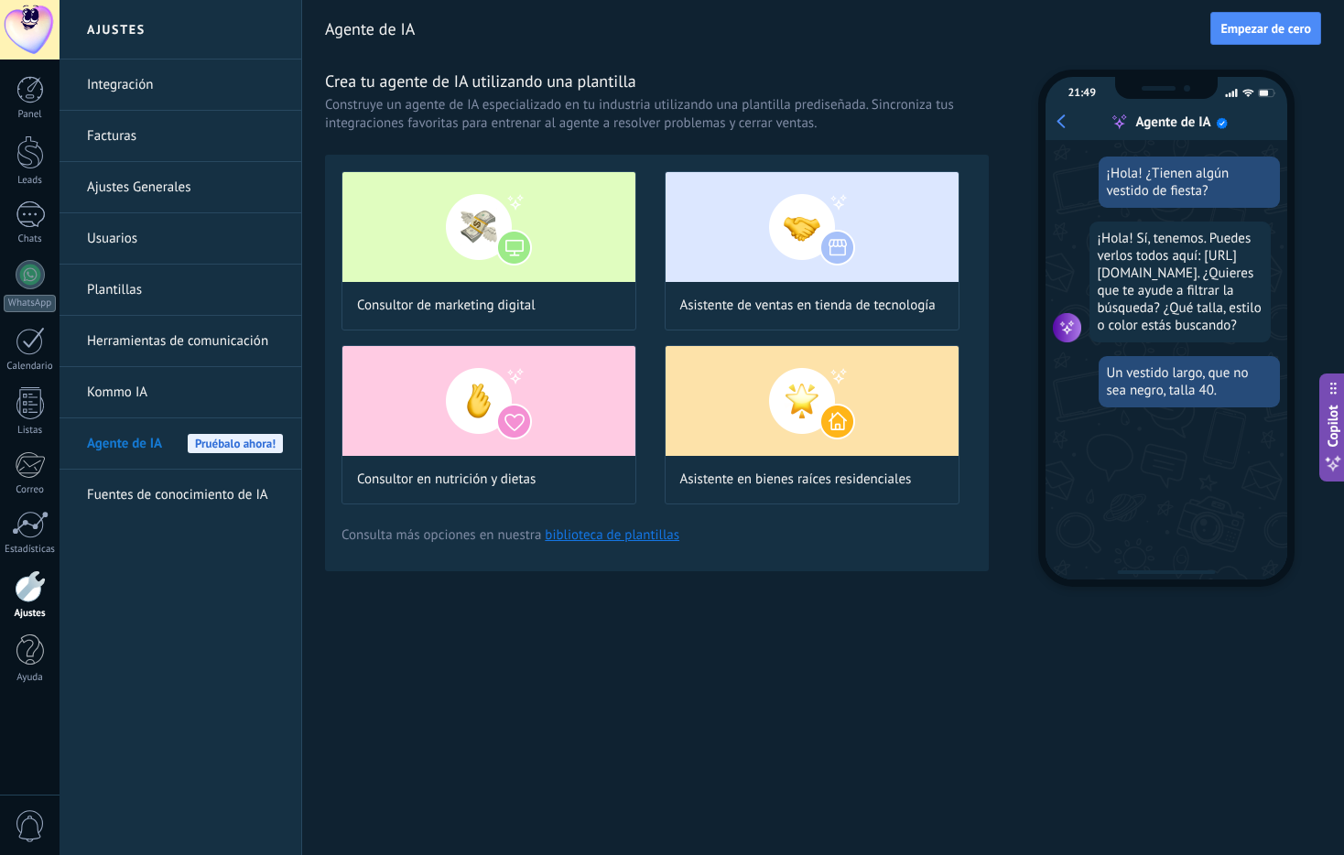
click at [262, 89] on link "Integración" at bounding box center [185, 84] width 196 height 51
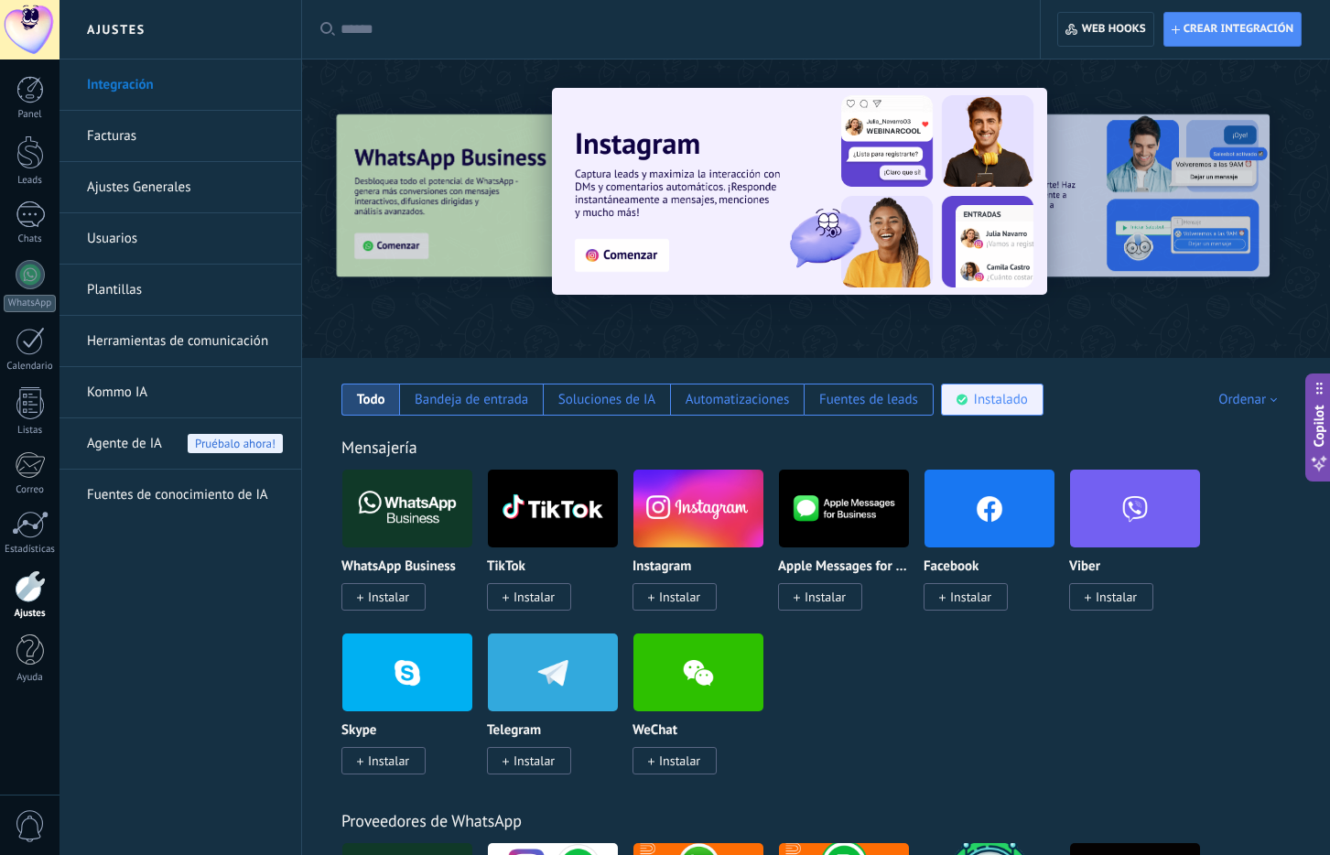
click at [970, 404] on div "Instalado" at bounding box center [992, 400] width 103 height 32
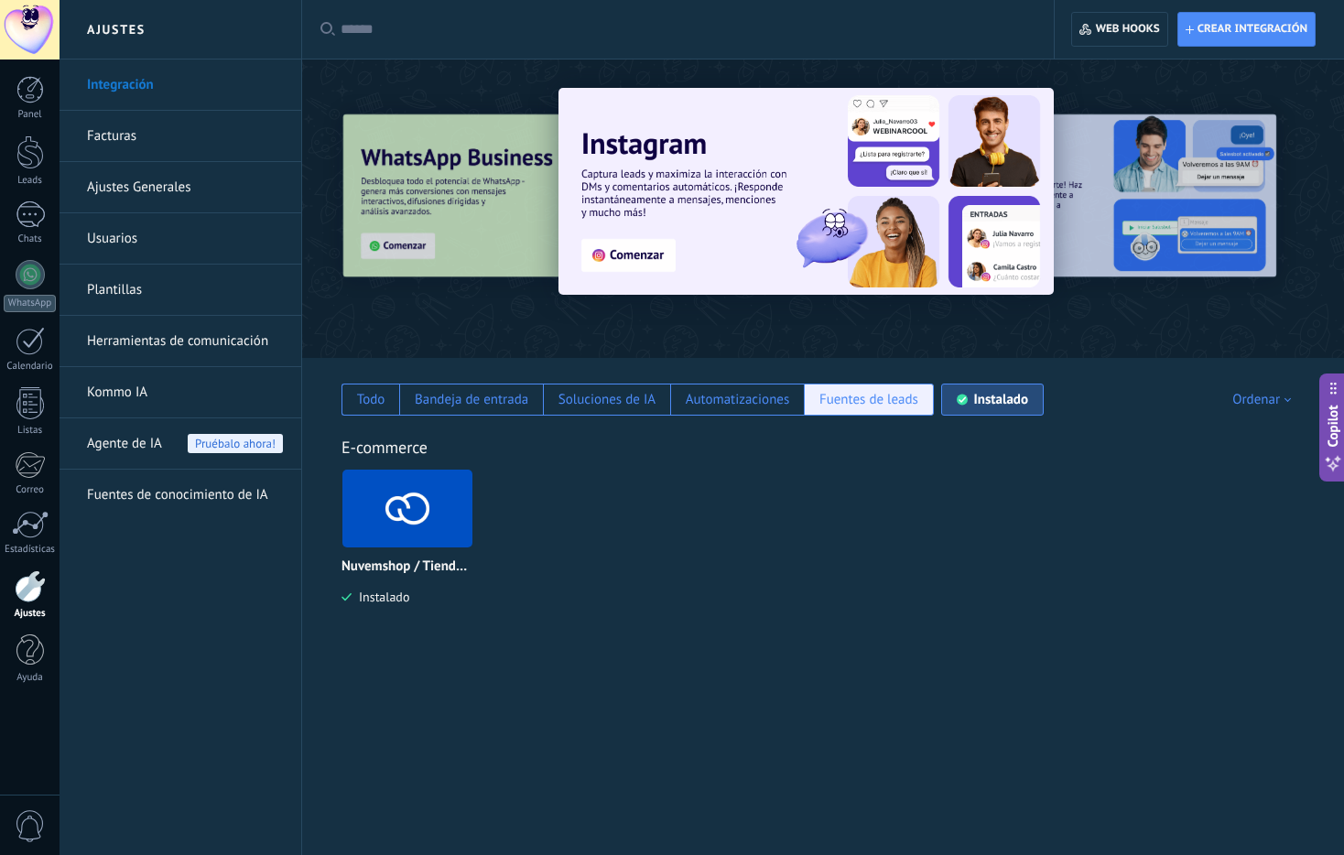
click at [884, 403] on div "Fuentes de leads" at bounding box center [868, 399] width 99 height 17
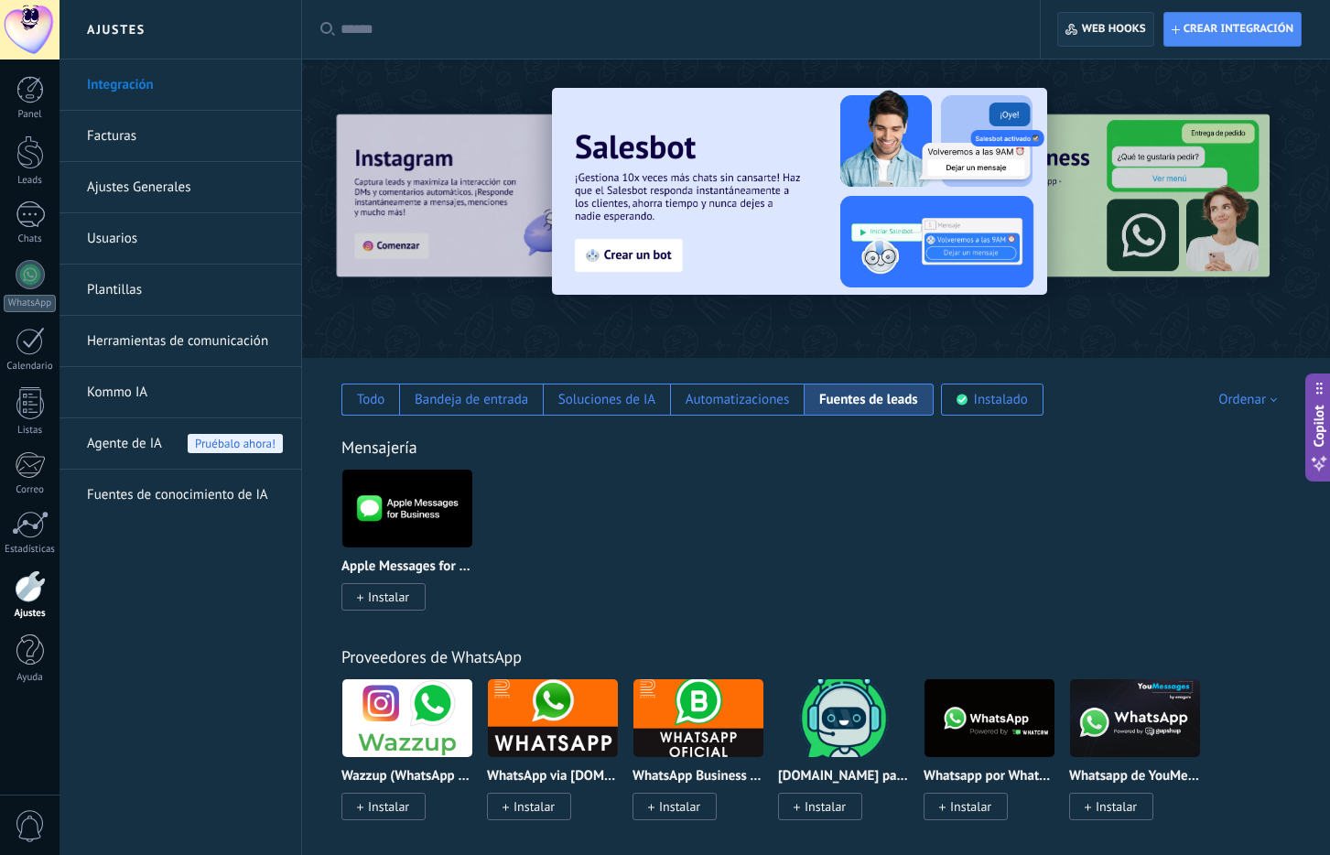
click at [1107, 24] on span "Web hooks 0" at bounding box center [1114, 29] width 64 height 15
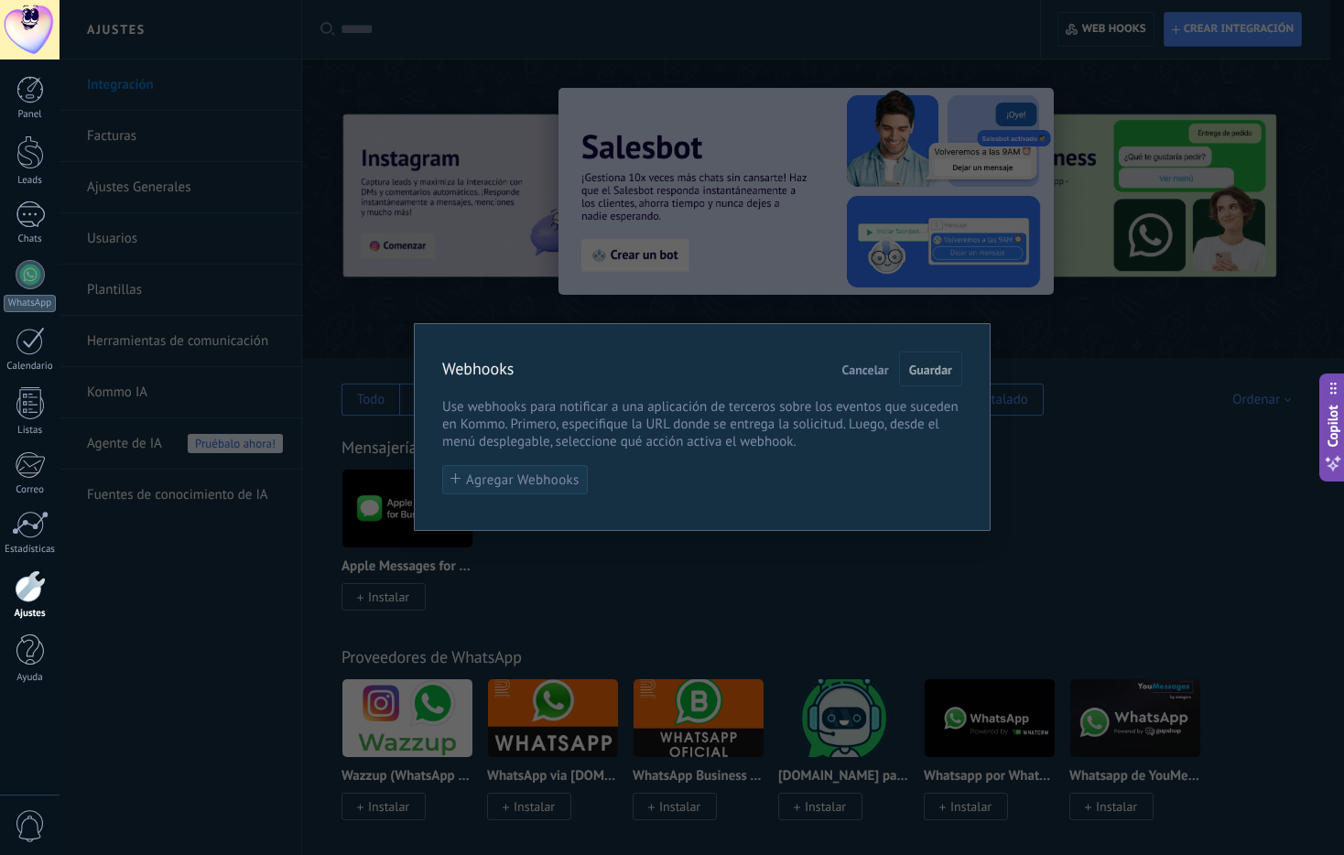
click at [528, 482] on span "Agregar Webhooks" at bounding box center [522, 480] width 113 height 14
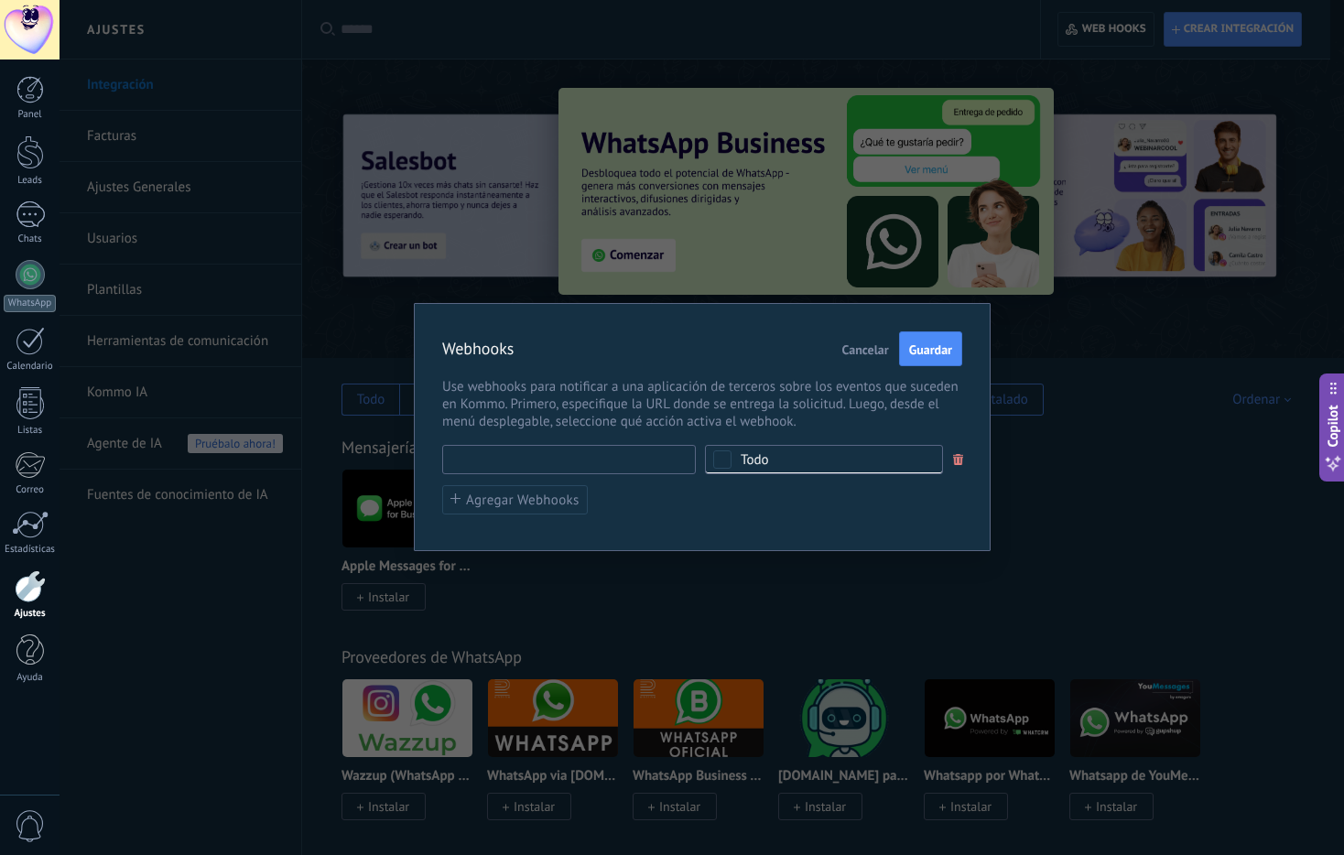
click at [562, 454] on input "text" at bounding box center [569, 459] width 254 height 29
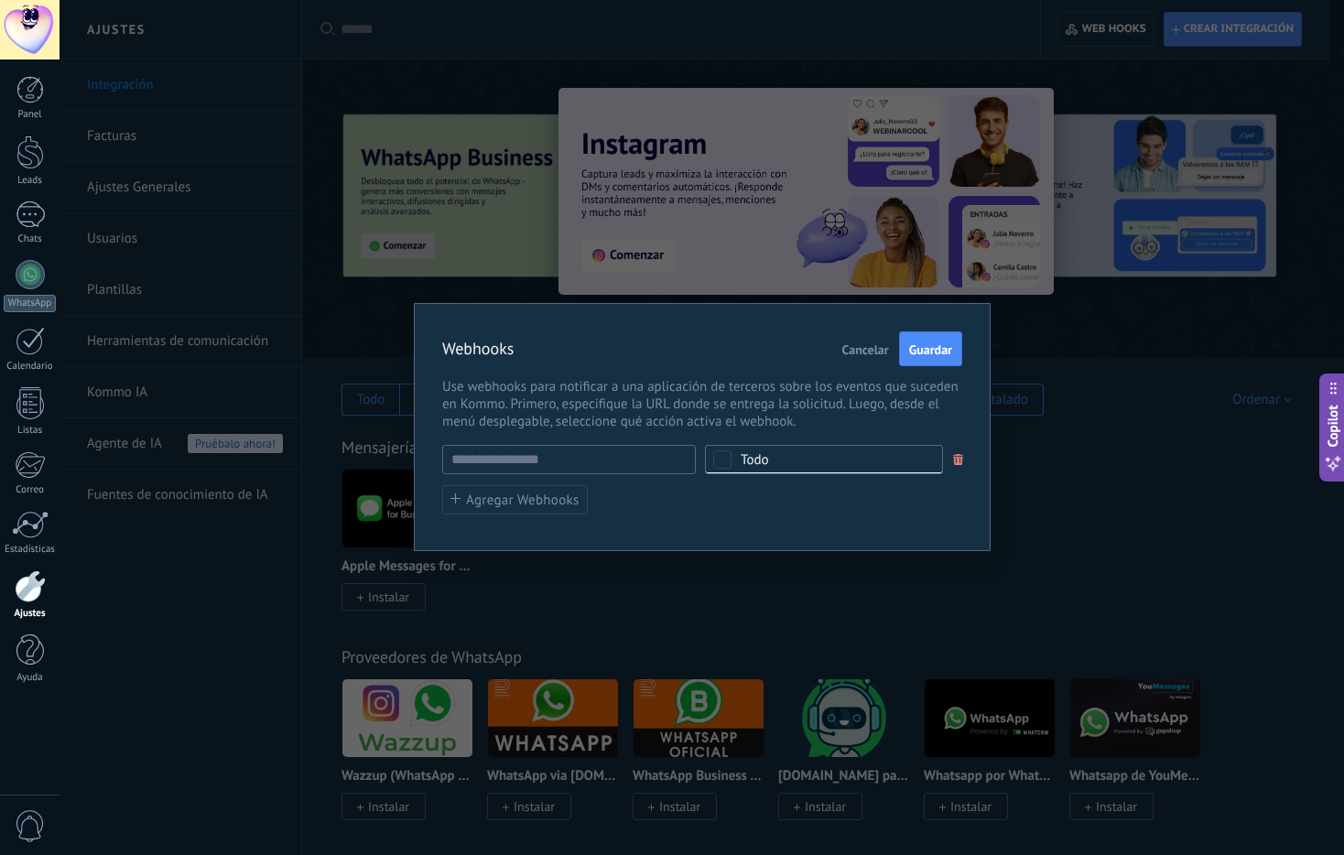
type input "********"
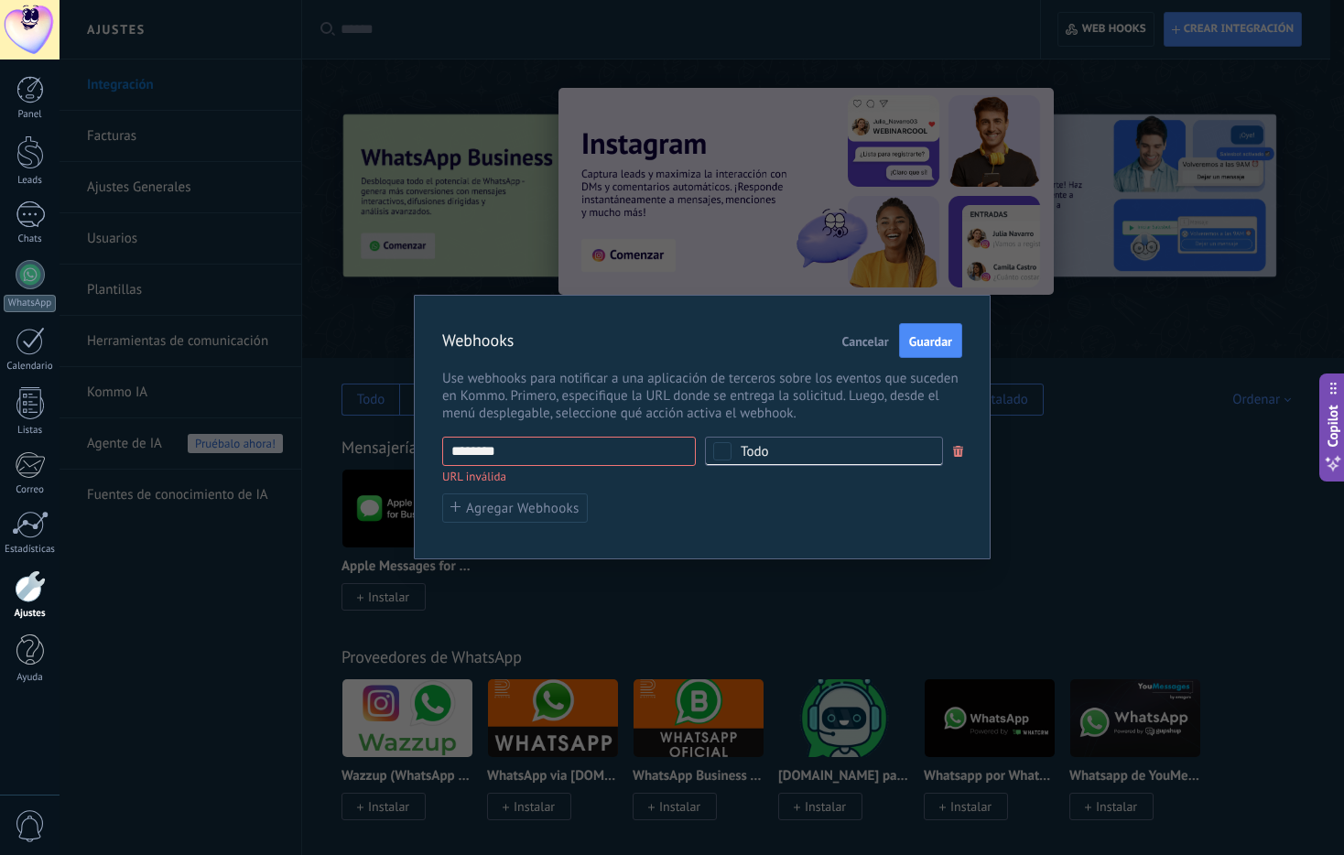
click at [873, 351] on button "Cancelar" at bounding box center [865, 340] width 61 height 35
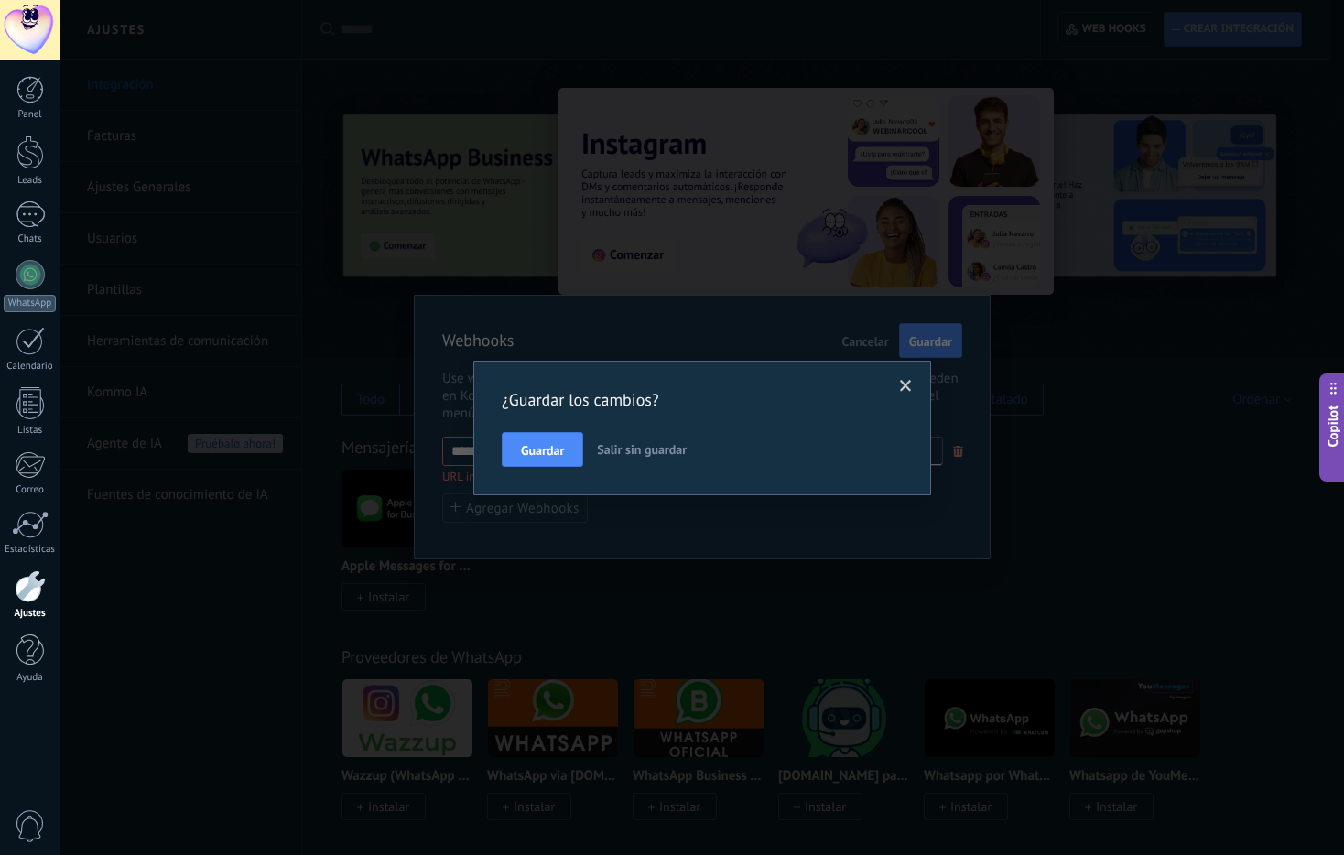
click at [611, 453] on span "Salir sin guardar" at bounding box center [642, 449] width 90 height 16
